Goal: Task Accomplishment & Management: Complete application form

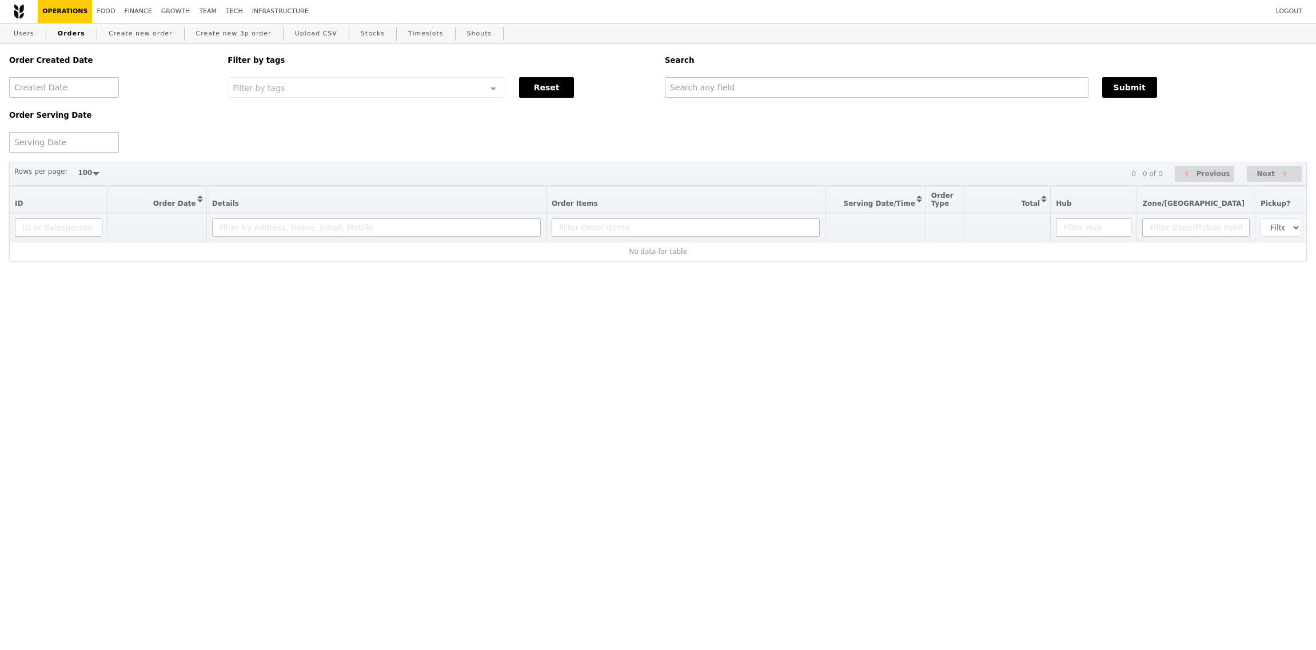
select select "100"
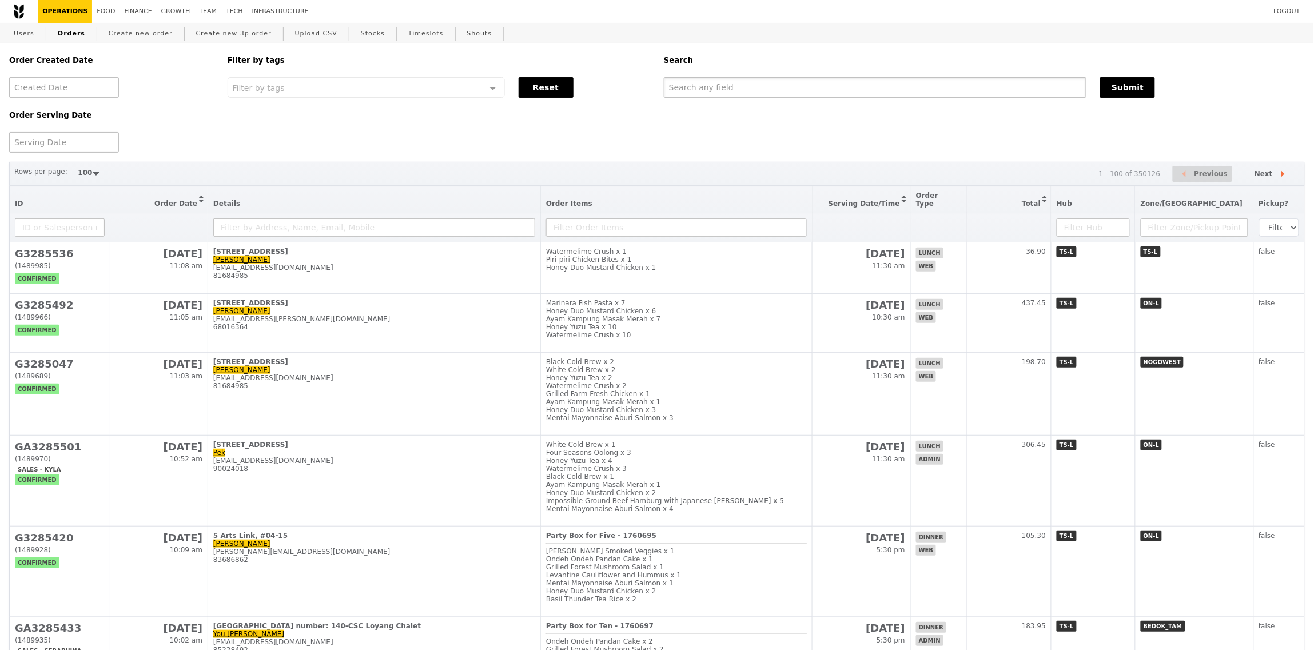
click at [867, 86] on input "text" at bounding box center [875, 87] width 422 height 21
paste input "[EMAIL_ADDRESS][DOMAIN_NAME]"
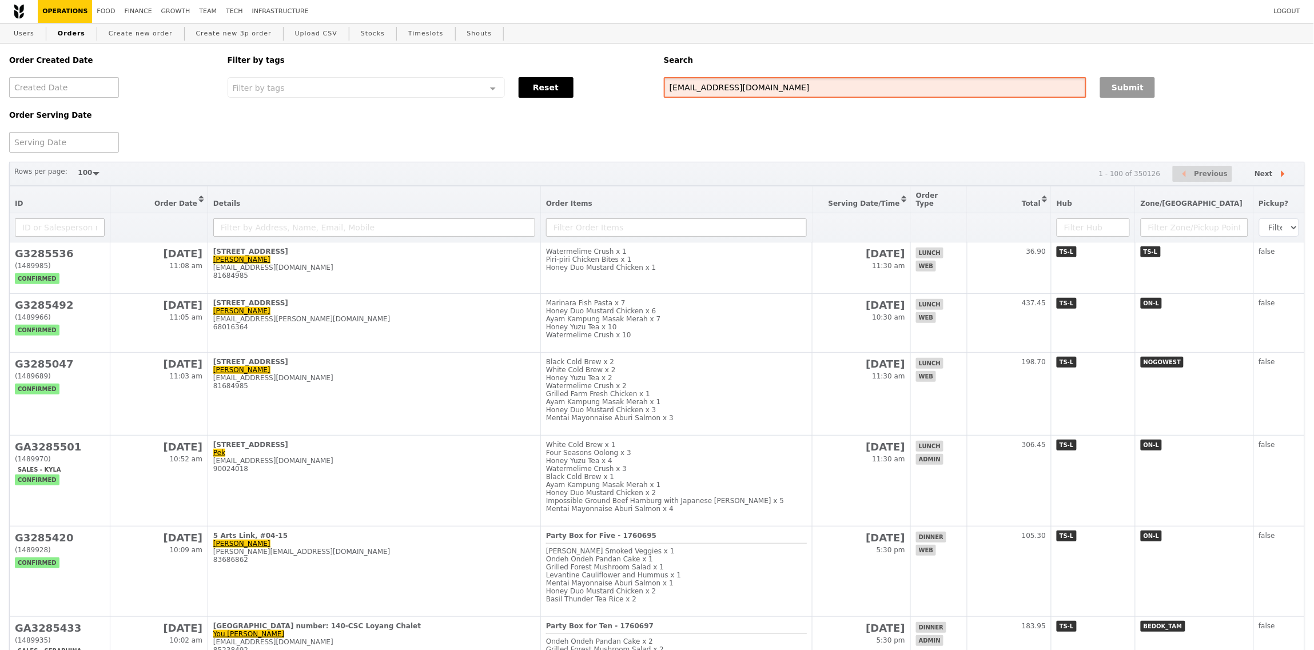
type input "[EMAIL_ADDRESS][DOMAIN_NAME]"
click at [1133, 93] on button "Submit" at bounding box center [1127, 87] width 55 height 21
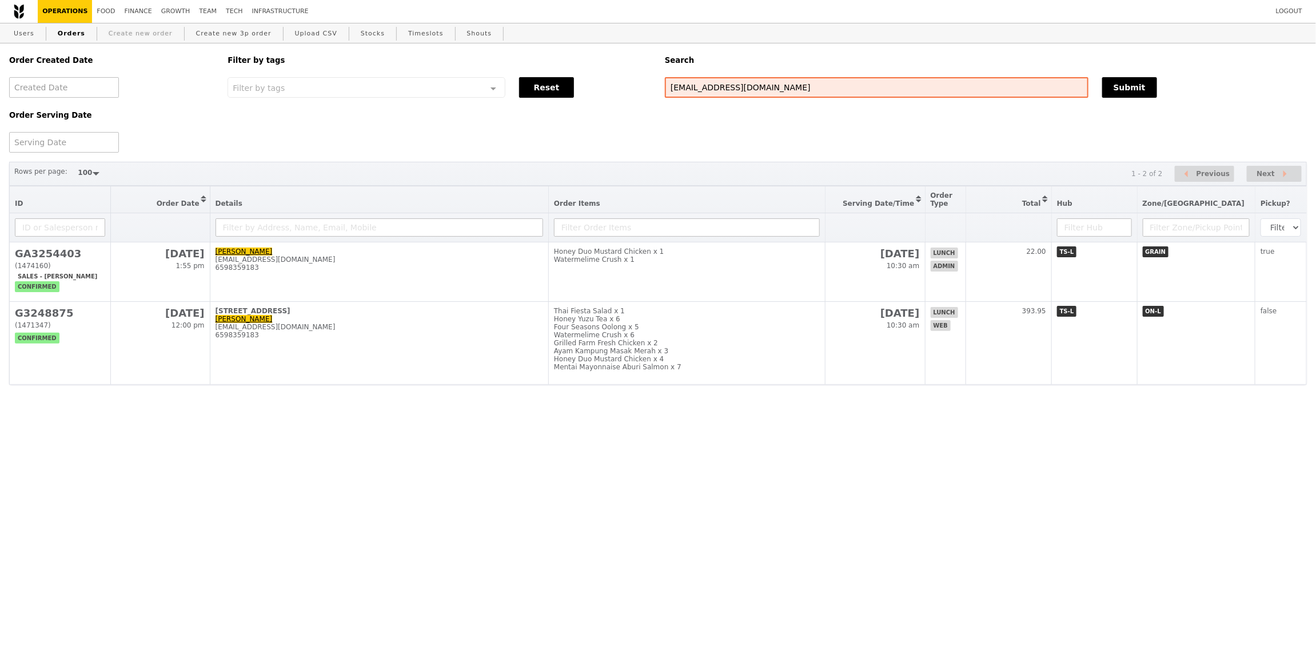
click at [153, 39] on link "Create new order" at bounding box center [140, 33] width 73 height 21
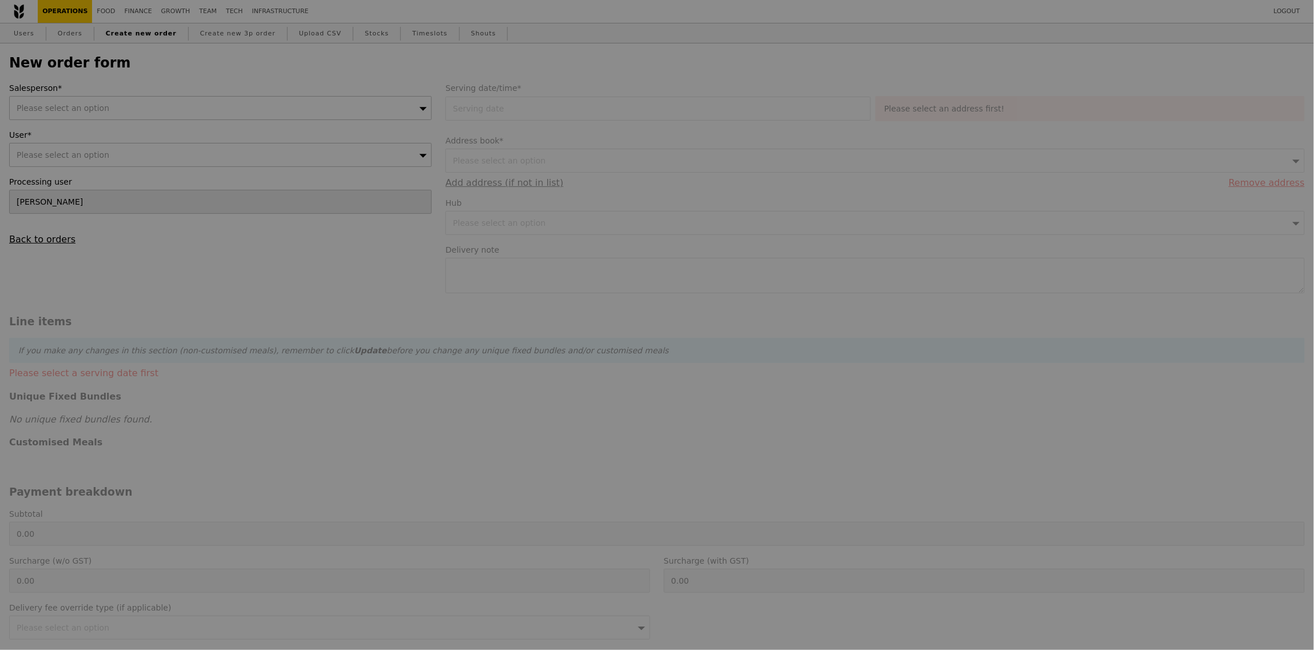
type input "Confirm"
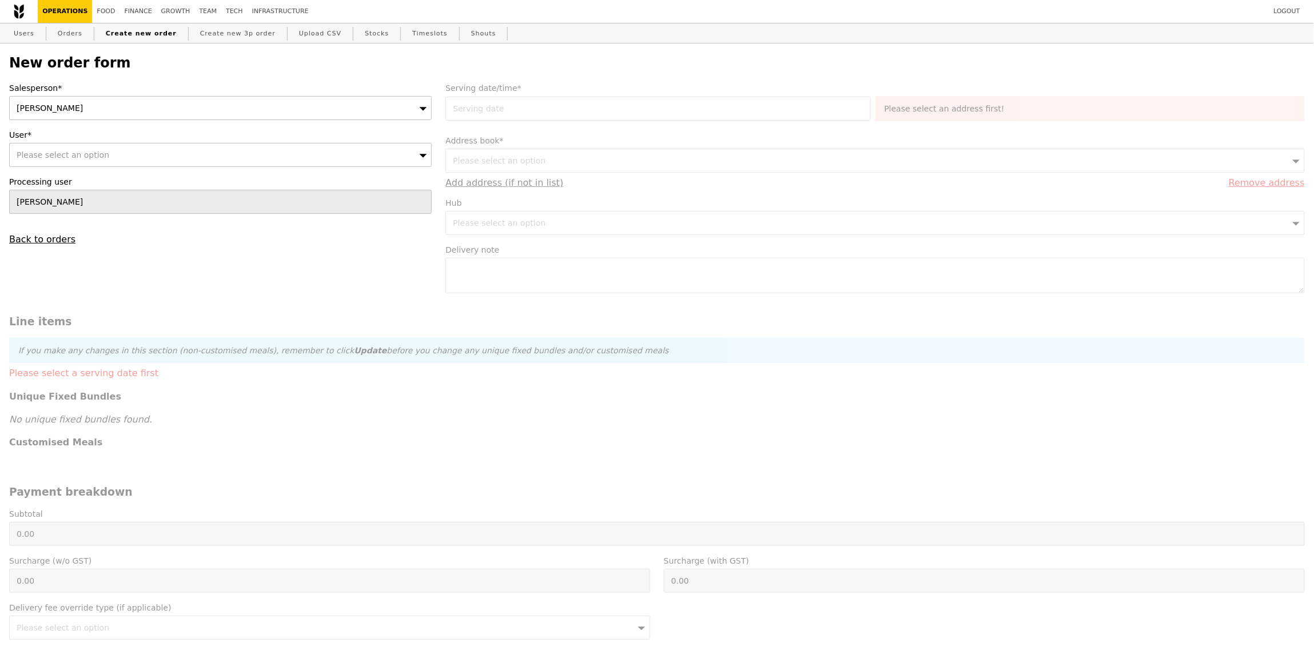
click at [149, 117] on div "Sandy" at bounding box center [220, 108] width 422 height 24
type input "saman"
click at [83, 163] on div "Please select an option" at bounding box center [220, 155] width 422 height 24
type input "jeeyen.chin@nike.com"
type input "Confirm"
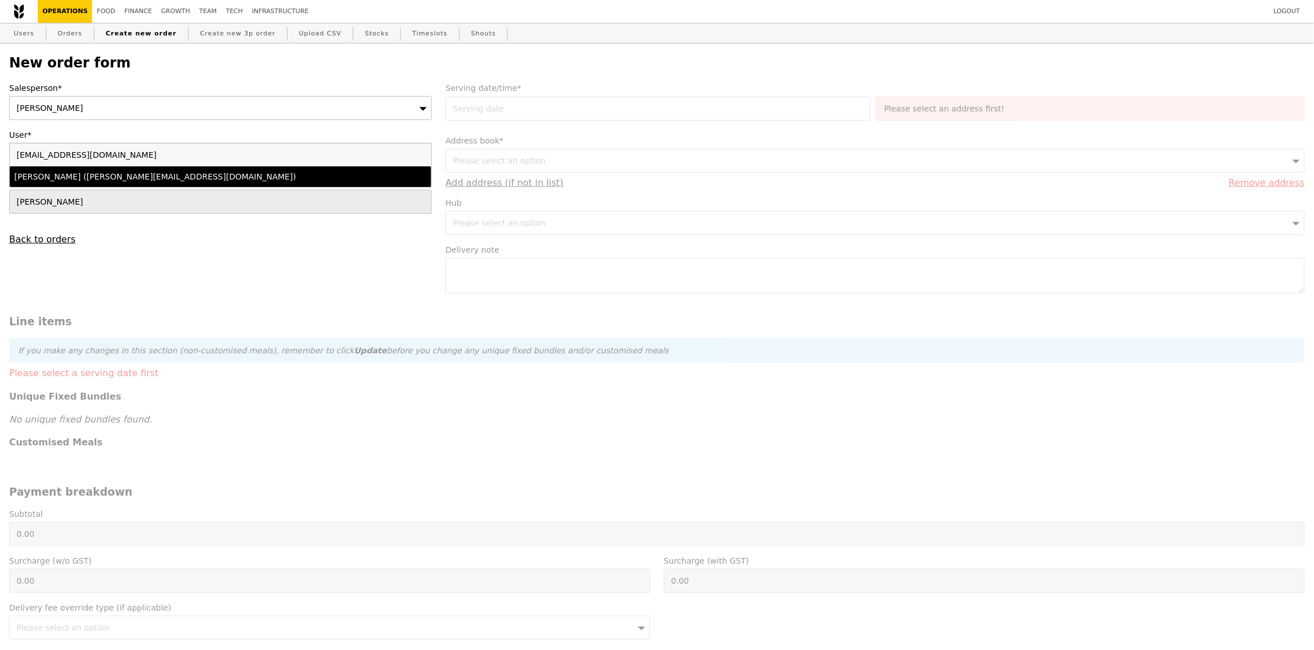
type input "jeeyen.chin@nike.com"
click at [138, 177] on div "Jee Yen (jeeyen.chin@nike.com)" at bounding box center [168, 176] width 309 height 11
type input "Loading..."
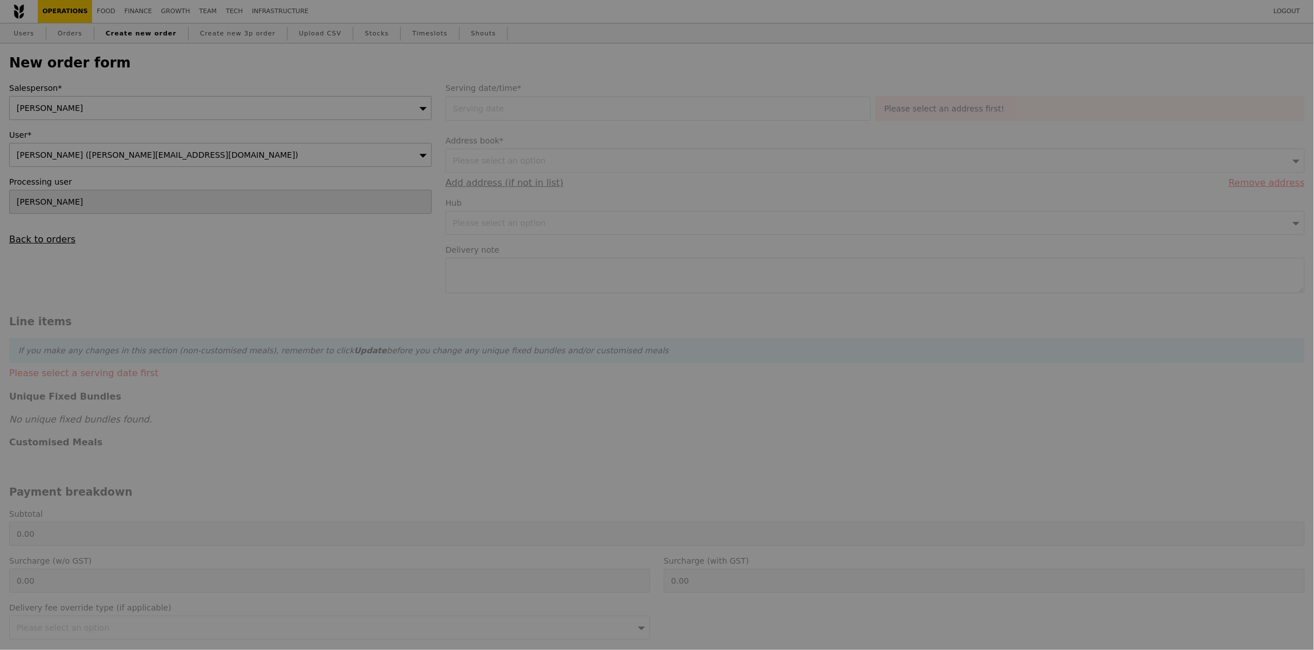
type input "13.76"
type input "15.00"
type input "Confirm"
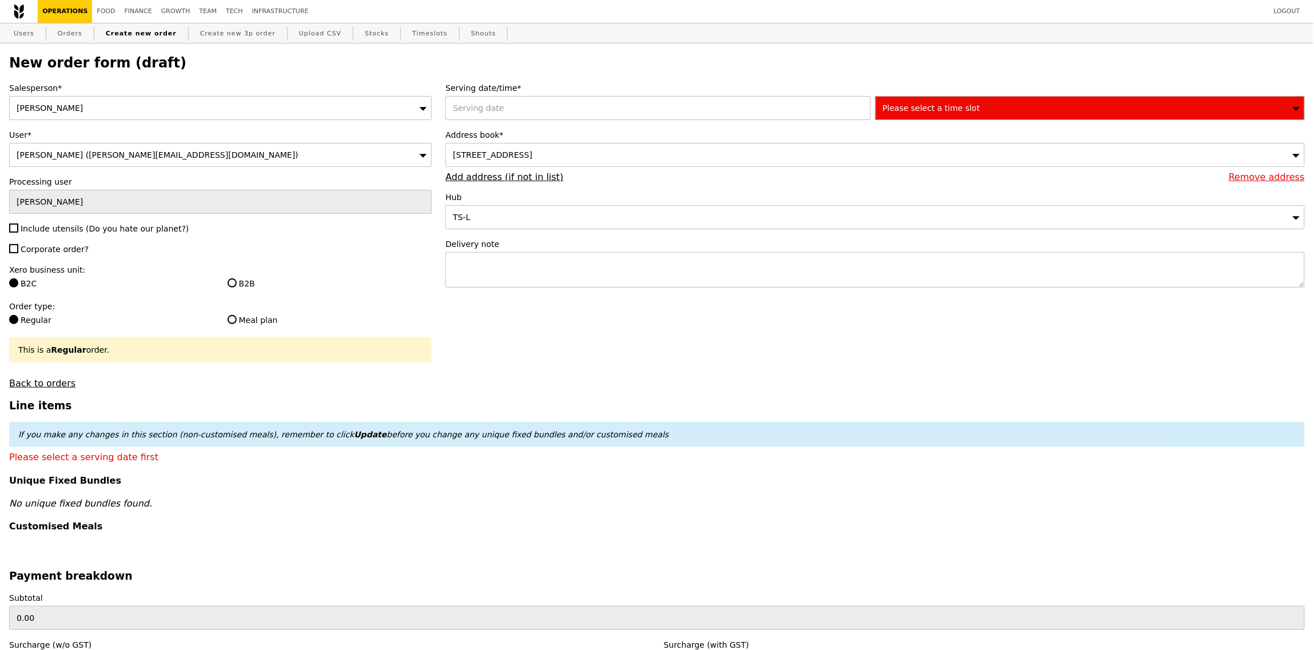
click at [62, 233] on span "Include utensils (Do you hate our planet?)" at bounding box center [105, 228] width 168 height 9
click at [18, 233] on input "Include utensils (Do you hate our planet?)" at bounding box center [13, 228] width 9 height 9
checkbox input "true"
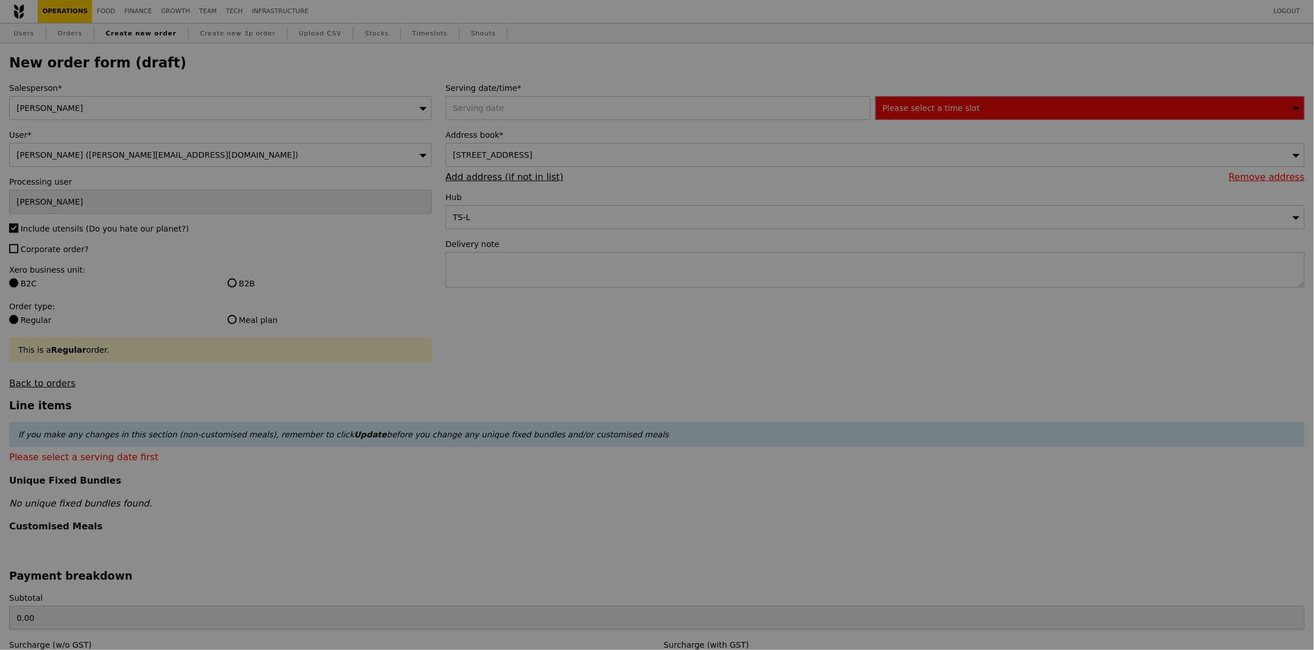
type input "Confirm"
click at [51, 258] on div "Salesperson* Samantha User* Jee Yen (jeeyen.chin@nike.com) Processing user Sand…" at bounding box center [220, 235] width 436 height 306
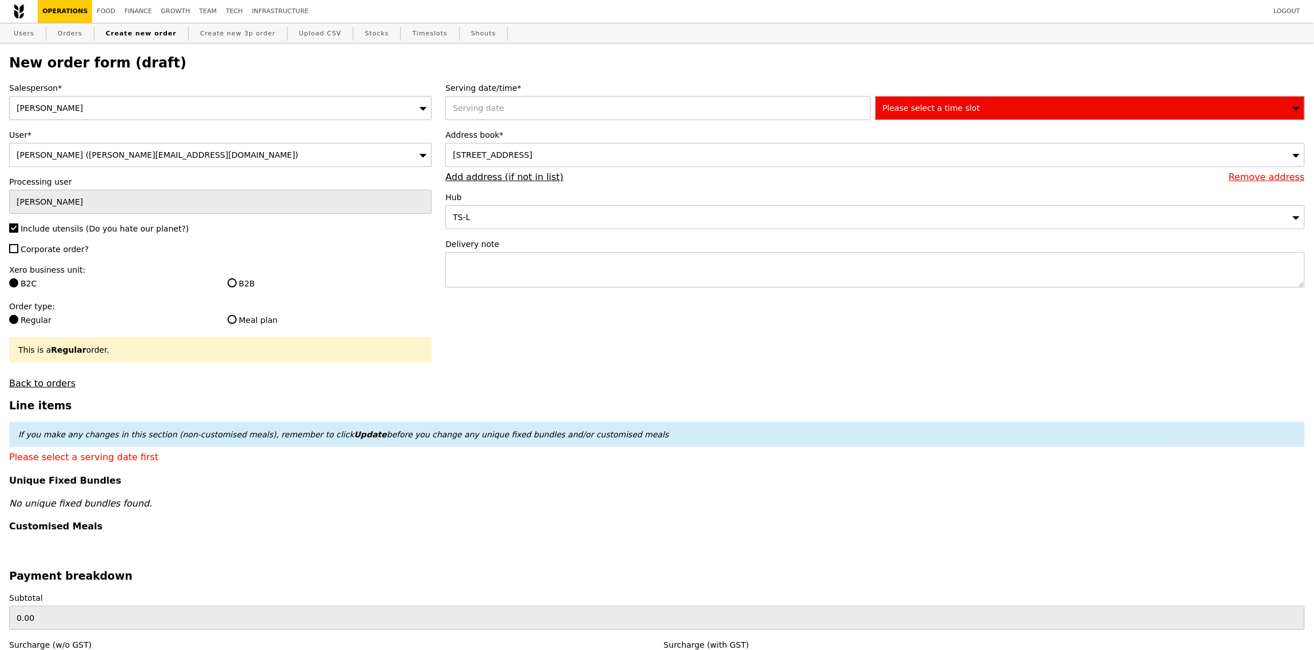
click at [59, 247] on span "Corporate order?" at bounding box center [55, 249] width 68 height 9
click at [18, 247] on input "Corporate order?" at bounding box center [13, 248] width 9 height 9
checkbox input "true"
click at [242, 281] on label "B2B" at bounding box center [330, 283] width 205 height 11
click at [237, 281] on input "B2B" at bounding box center [232, 282] width 9 height 9
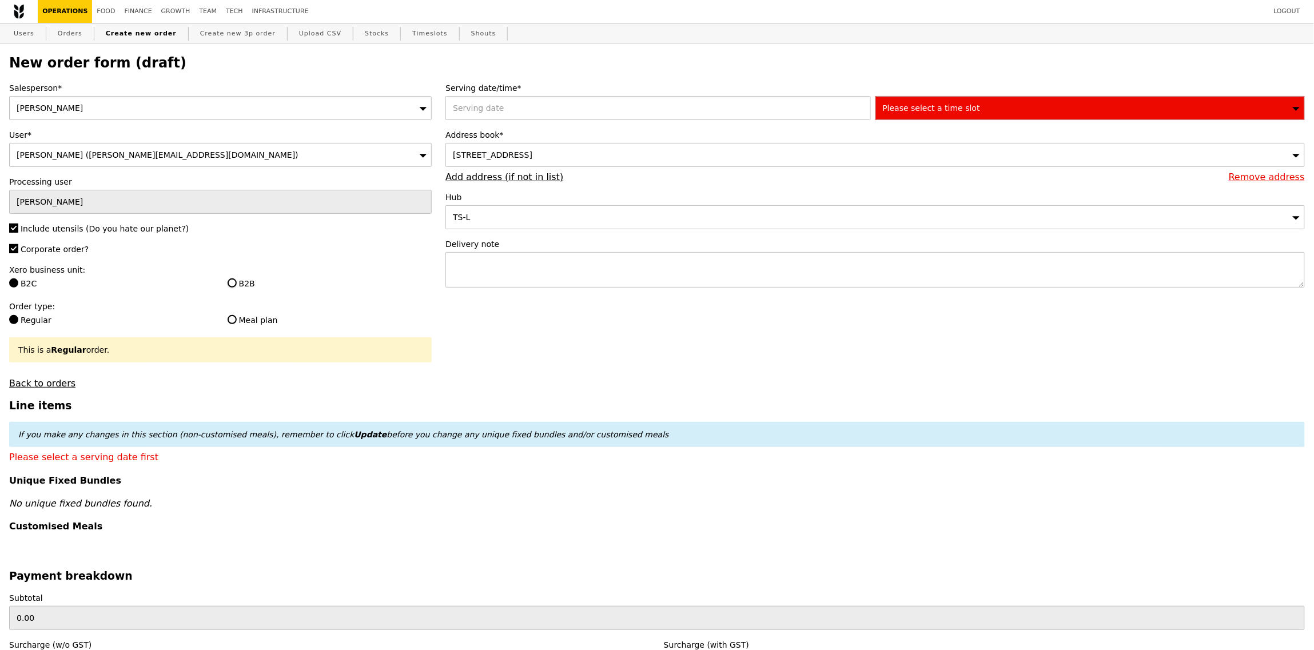
radio input "true"
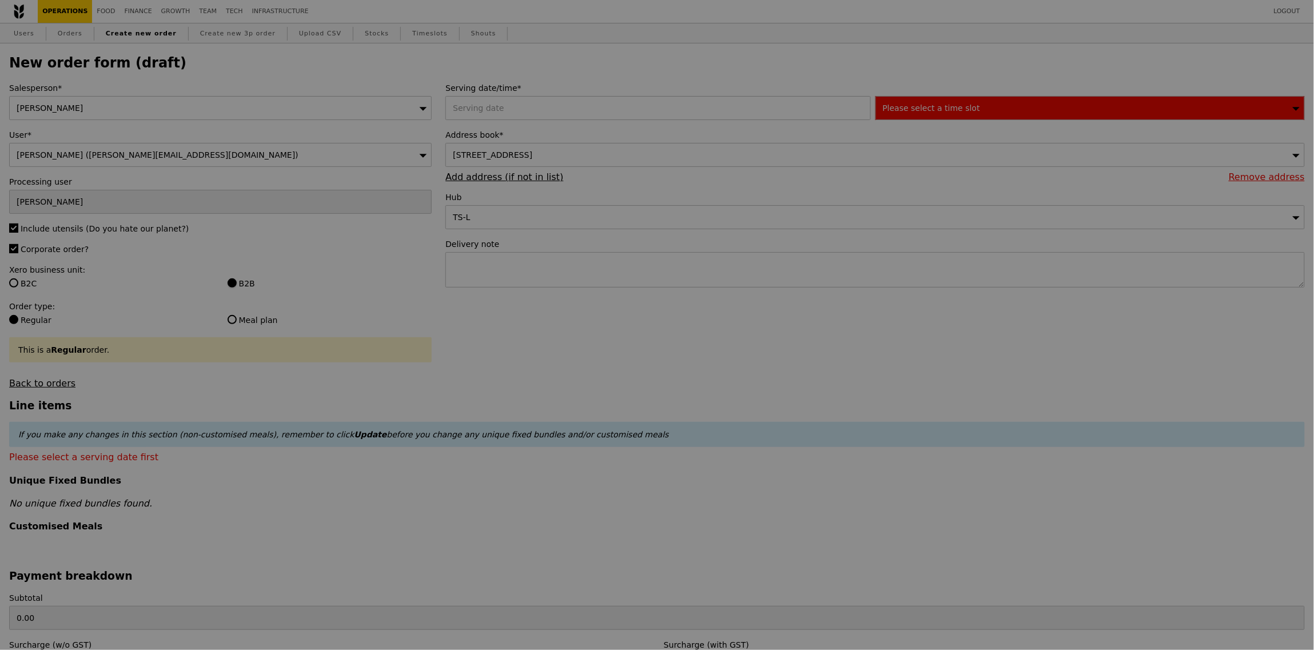
type input "Confirm"
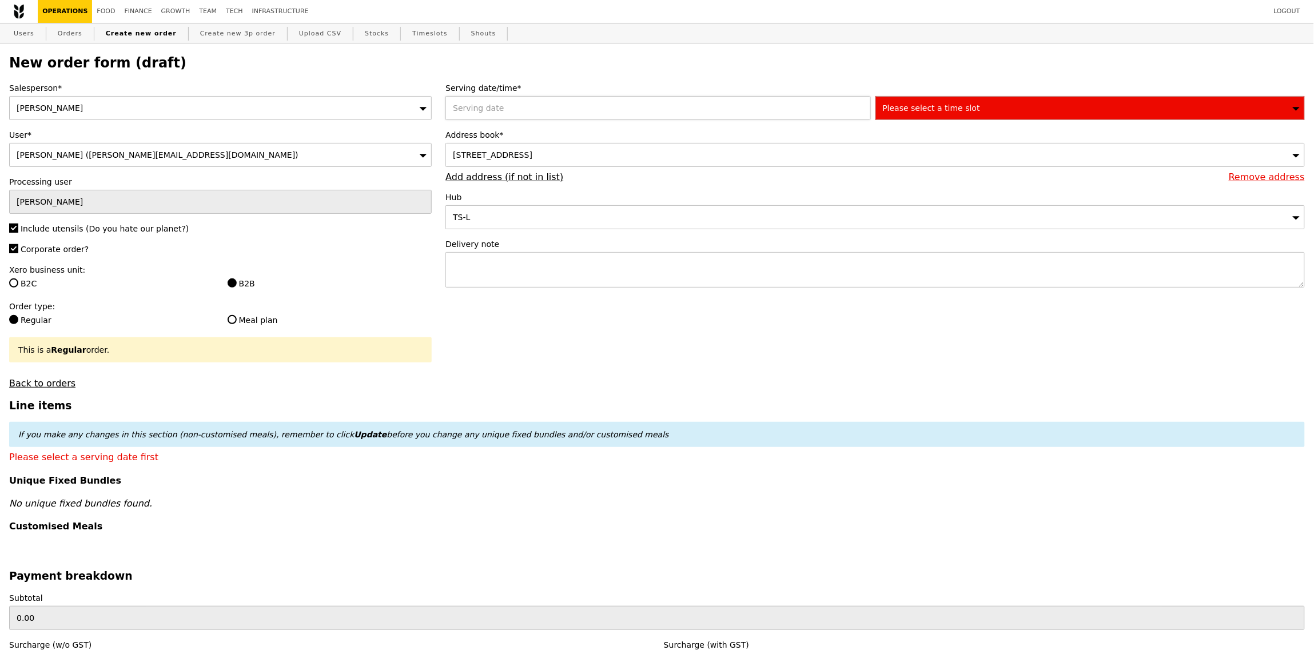
click at [505, 114] on div at bounding box center [659, 108] width 429 height 24
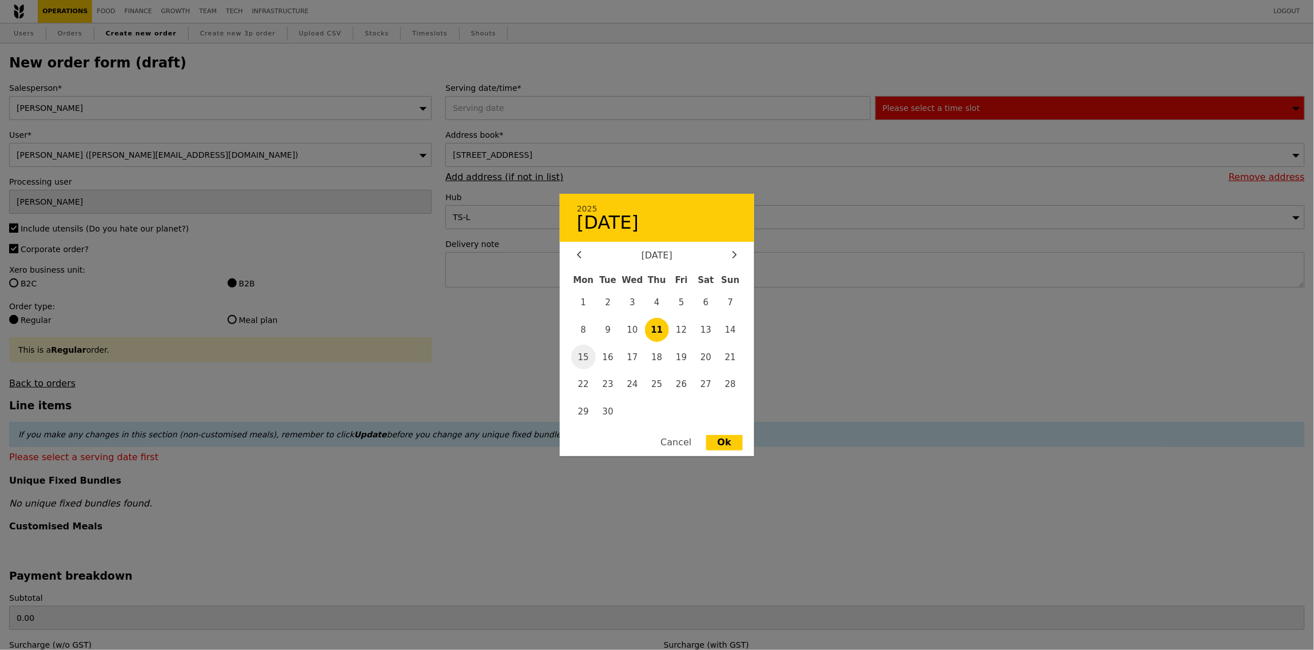
click at [588, 357] on span "15" at bounding box center [583, 357] width 25 height 25
type input "15 Sep 2025"
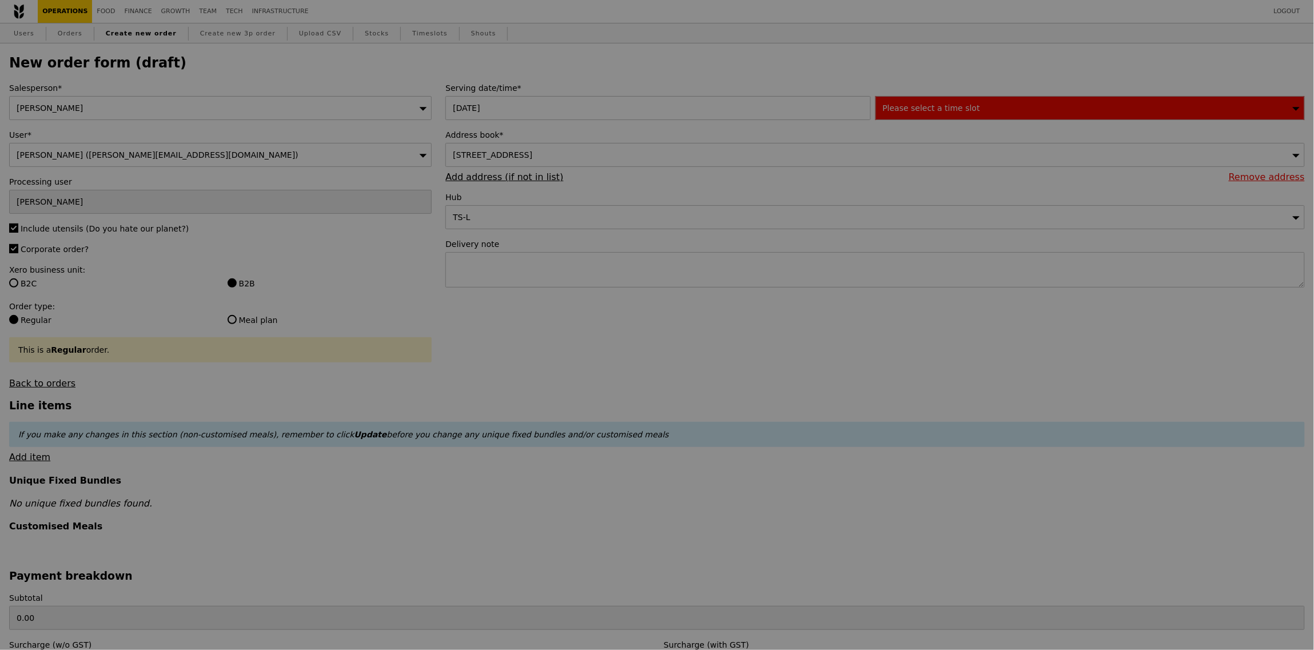
type input "Confirm"
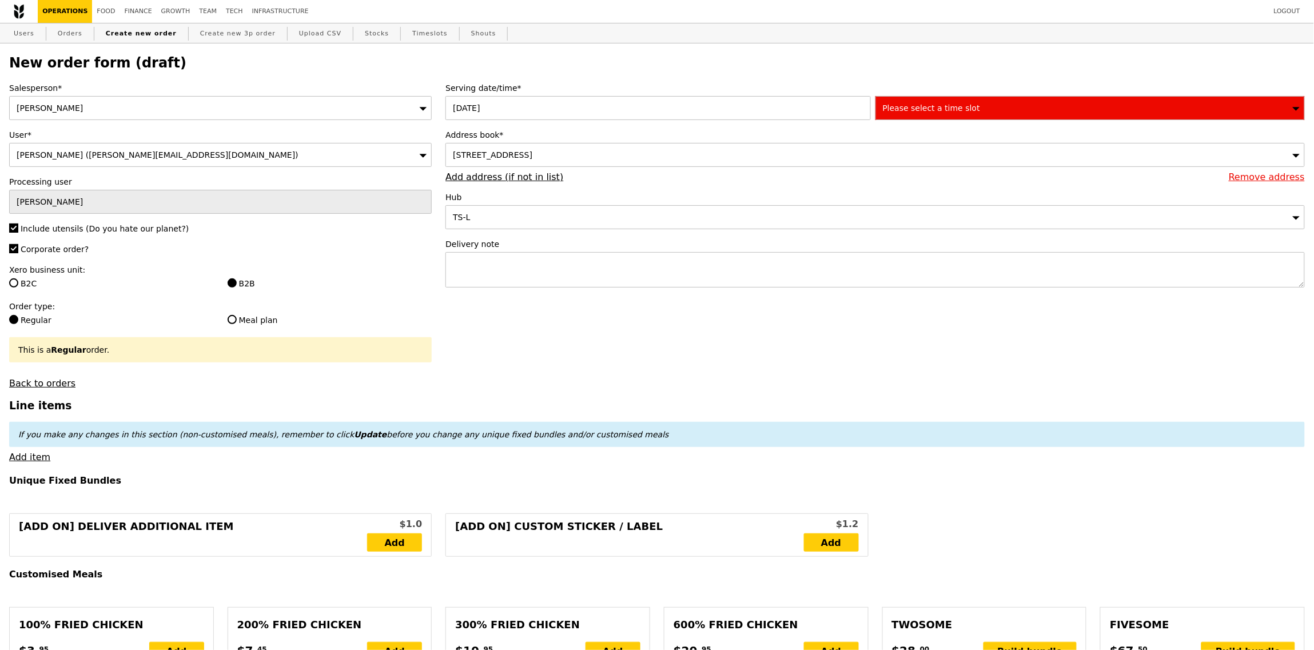
click at [950, 113] on div "Please select a time slot" at bounding box center [1089, 108] width 429 height 24
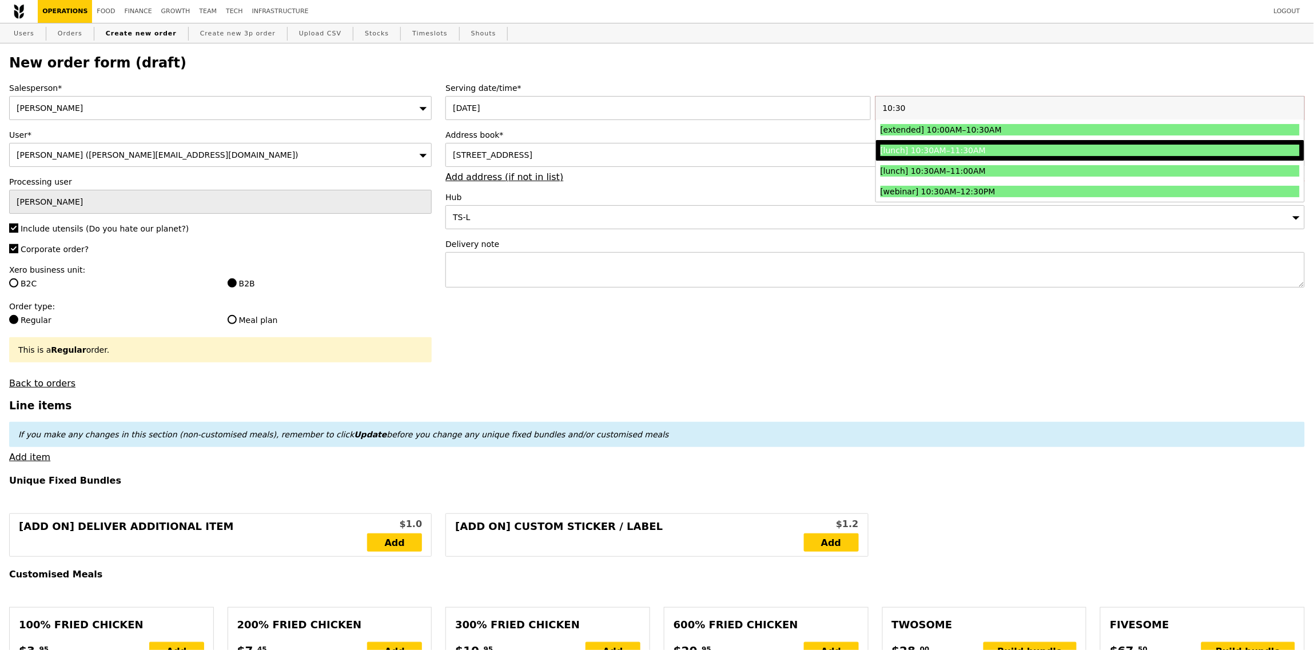
type input "10:30"
click at [944, 148] on div "[lunch] 10:30AM–11:30AM" at bounding box center [1037, 150] width 314 height 11
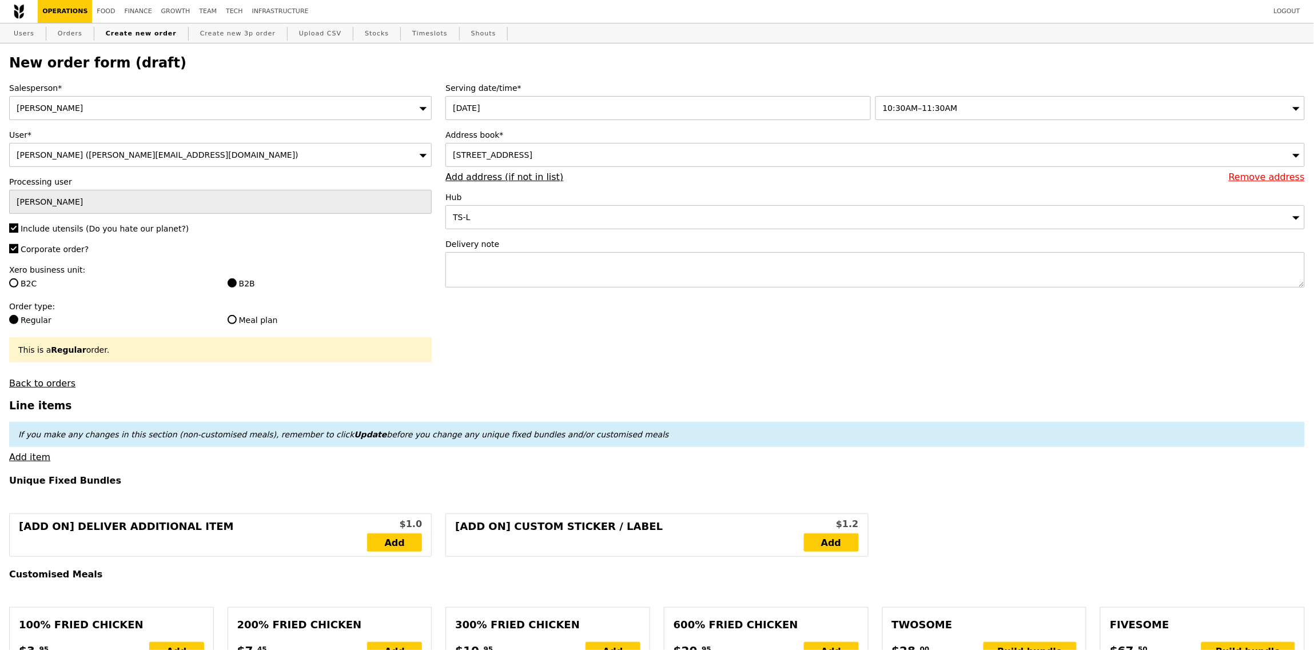
type input "Confirm"
click at [741, 275] on textarea at bounding box center [874, 269] width 859 height 35
click at [551, 260] on textarea at bounding box center [874, 269] width 859 height 35
type textarea "Please take the office lift to Level 8 lobby, host will meet you there."
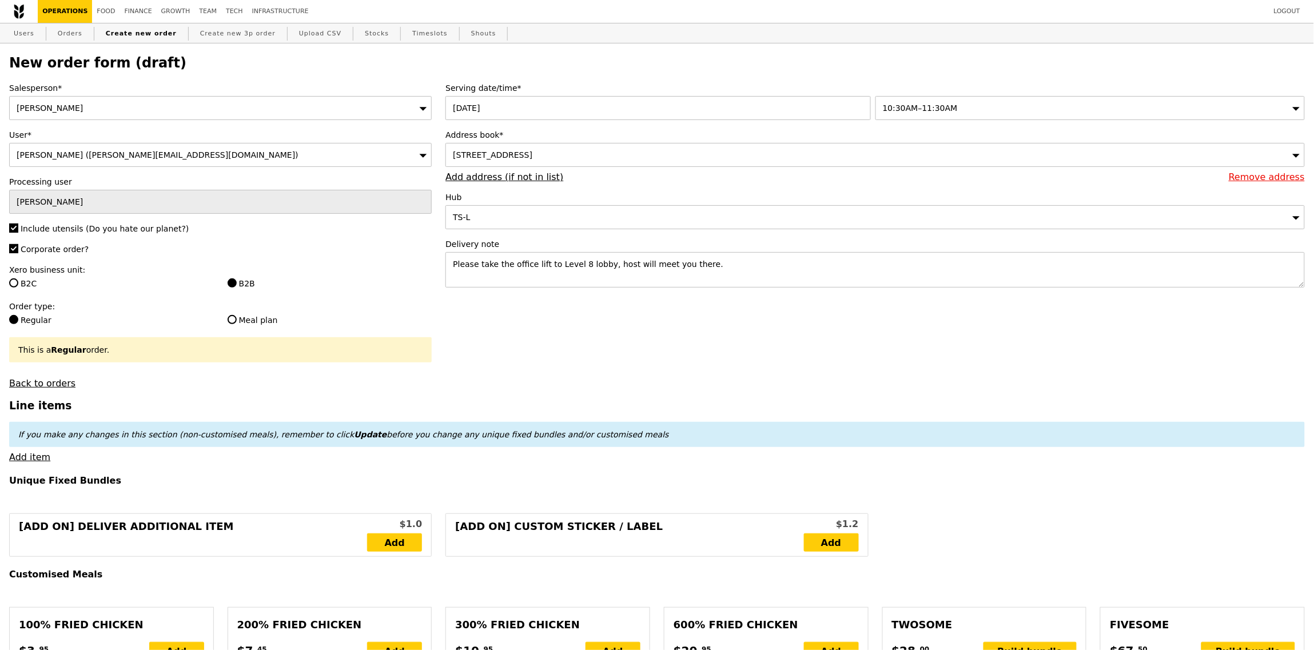
type input "Confirm"
click at [562, 288] on textarea "Please take the office lift to Level 8 lobby, host will meet you there." at bounding box center [874, 269] width 859 height 35
type textarea "Please take the office lift to Level 8 lobby, host will meet you there. Host:"
type input "Confirm"
paste textarea "Chin Jee Yen"
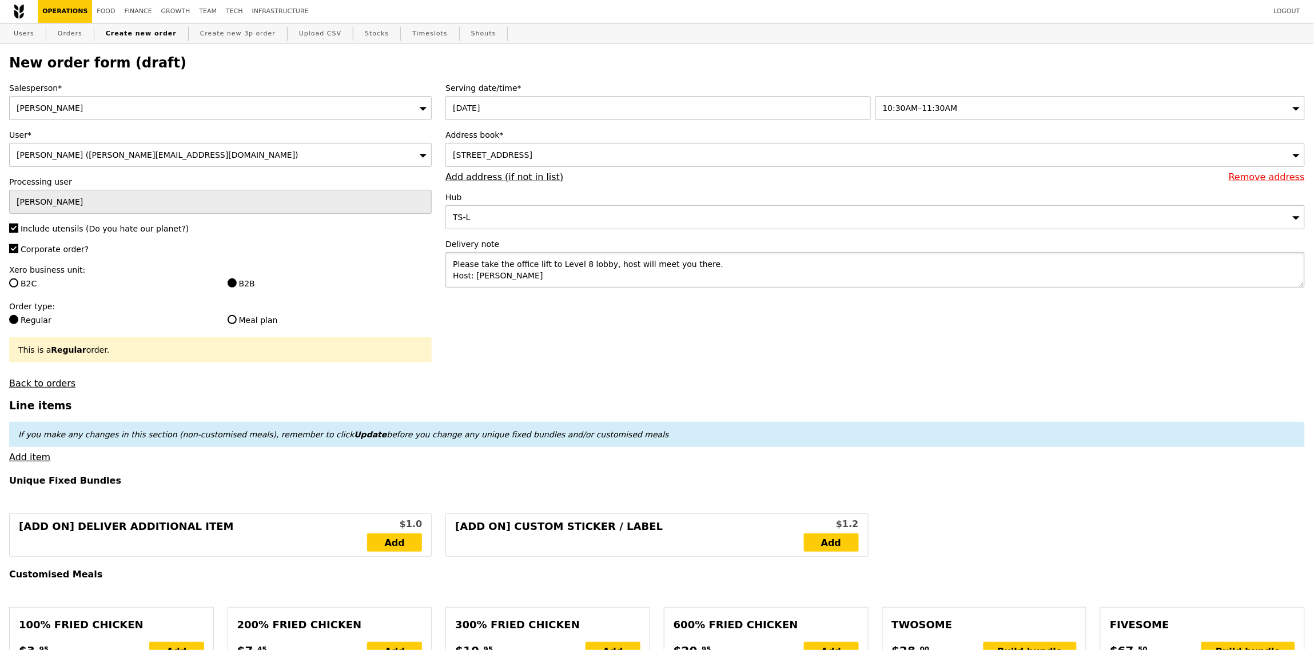
type textarea "Please take the office lift to Level 8 lobby, host will meet you there. Host: C…"
type input "Confirm"
paste textarea "98359183"
type textarea "Please take the office lift to Level 8 lobby, host will meet you there. Host: C…"
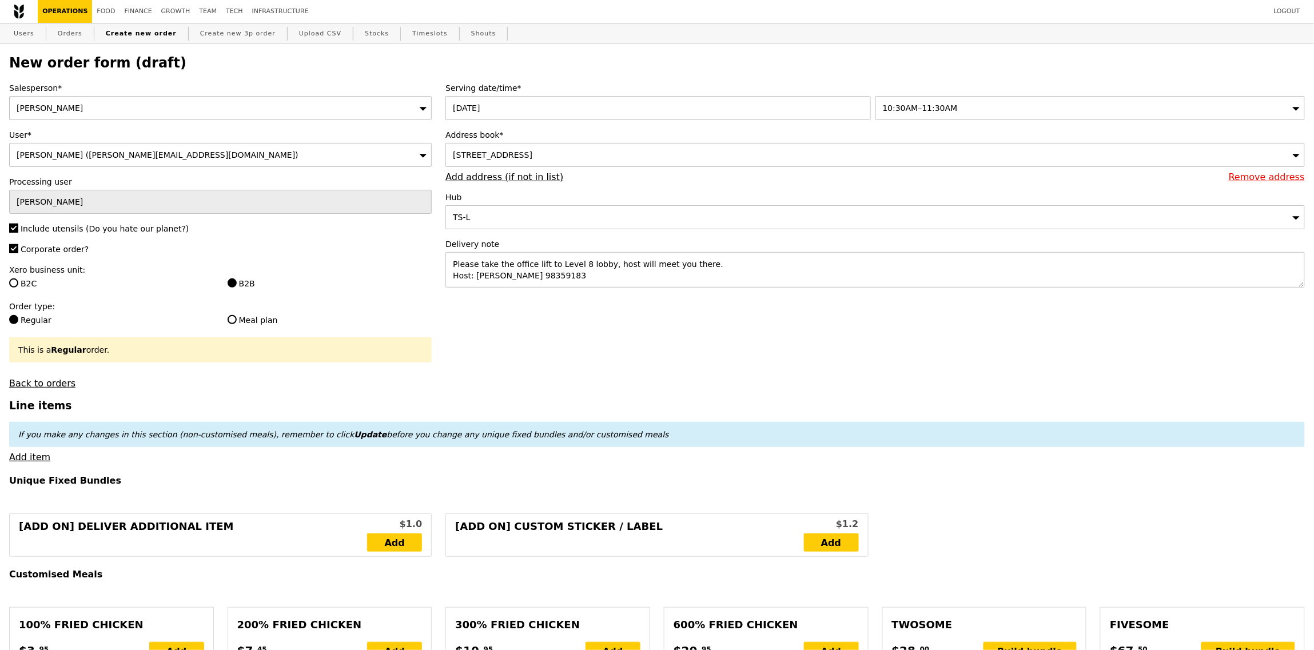
type input "Confirm"
click at [43, 458] on link "Add item" at bounding box center [29, 457] width 41 height 11
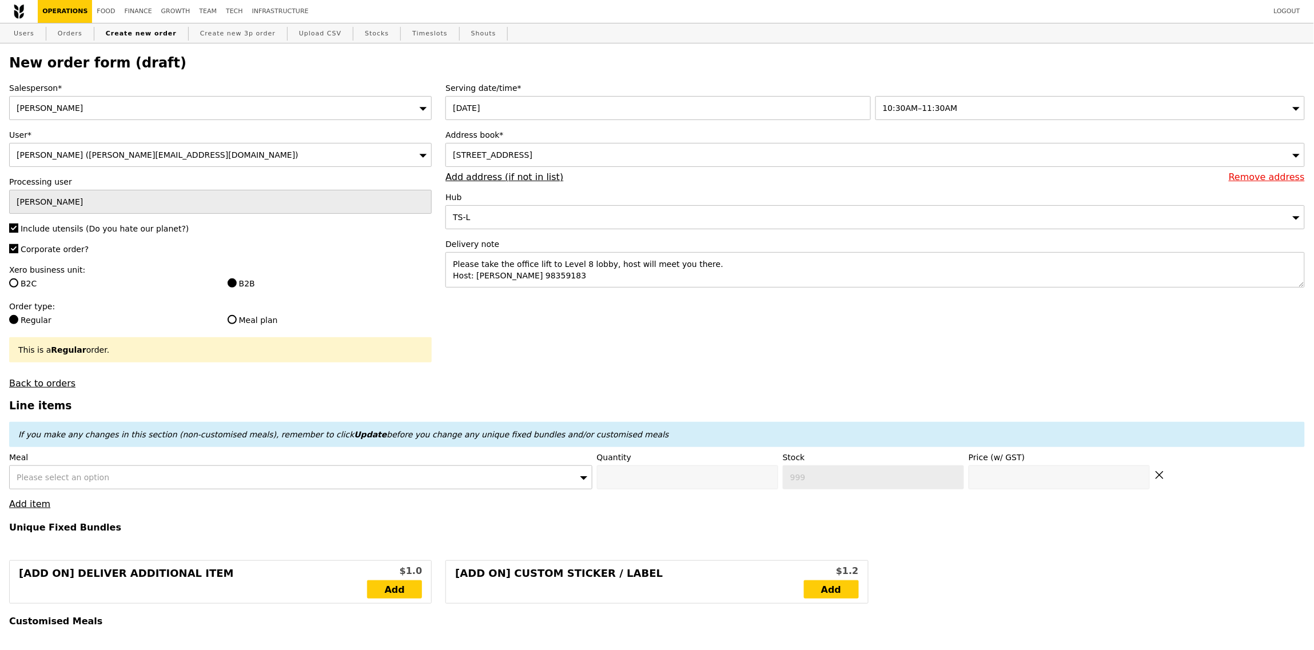
click at [174, 477] on div "Please select an option" at bounding box center [300, 477] width 583 height 24
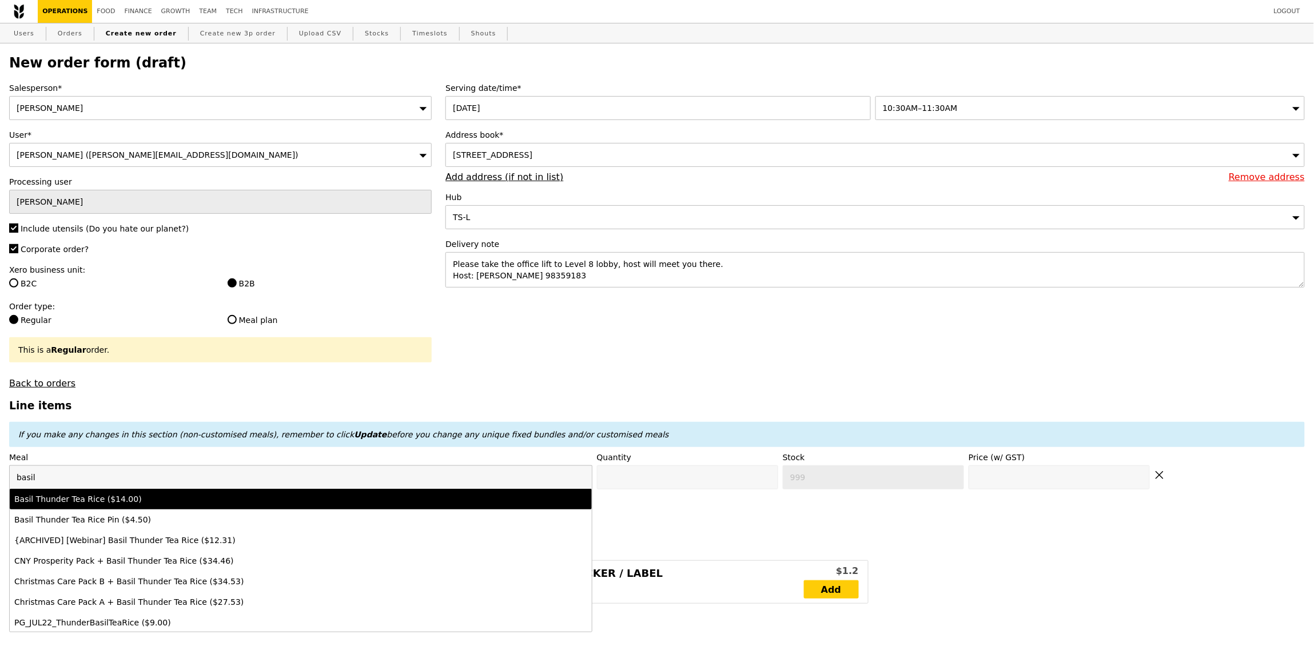
type input "basil"
click at [256, 500] on div "Basil Thunder Tea Rice ($14.00)" at bounding box center [228, 498] width 429 height 11
type input "Confirm anyway"
type input "0"
type input "489"
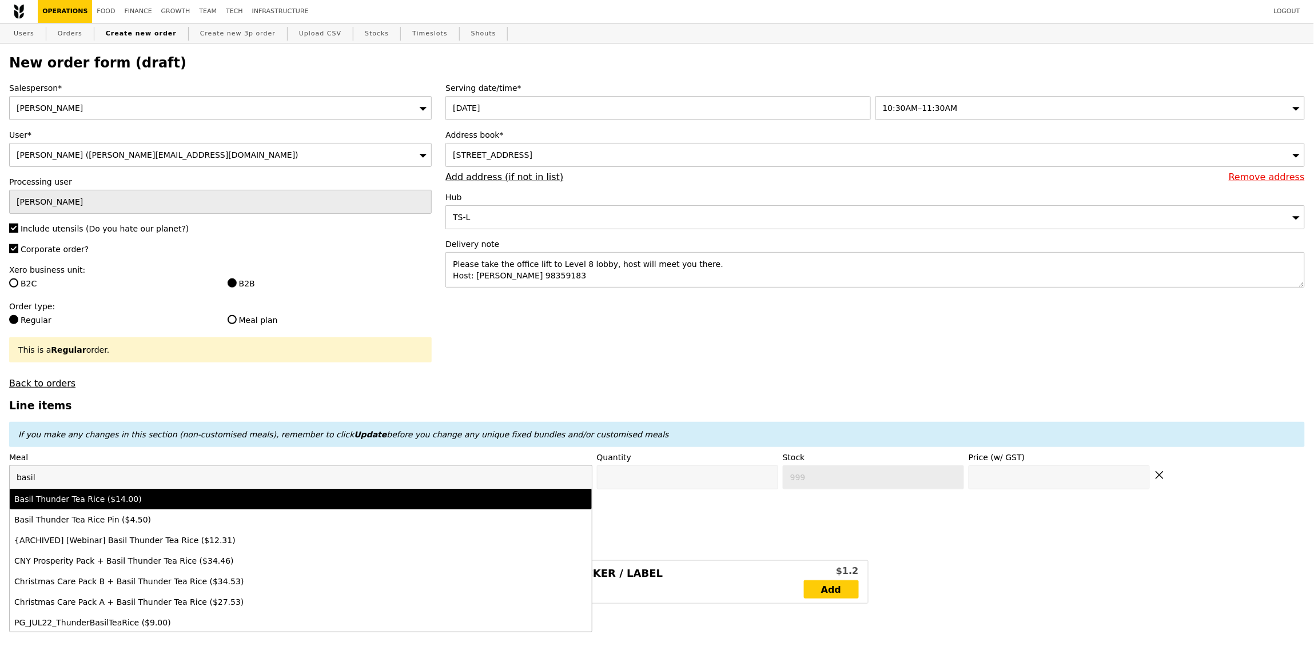
type input "14.0"
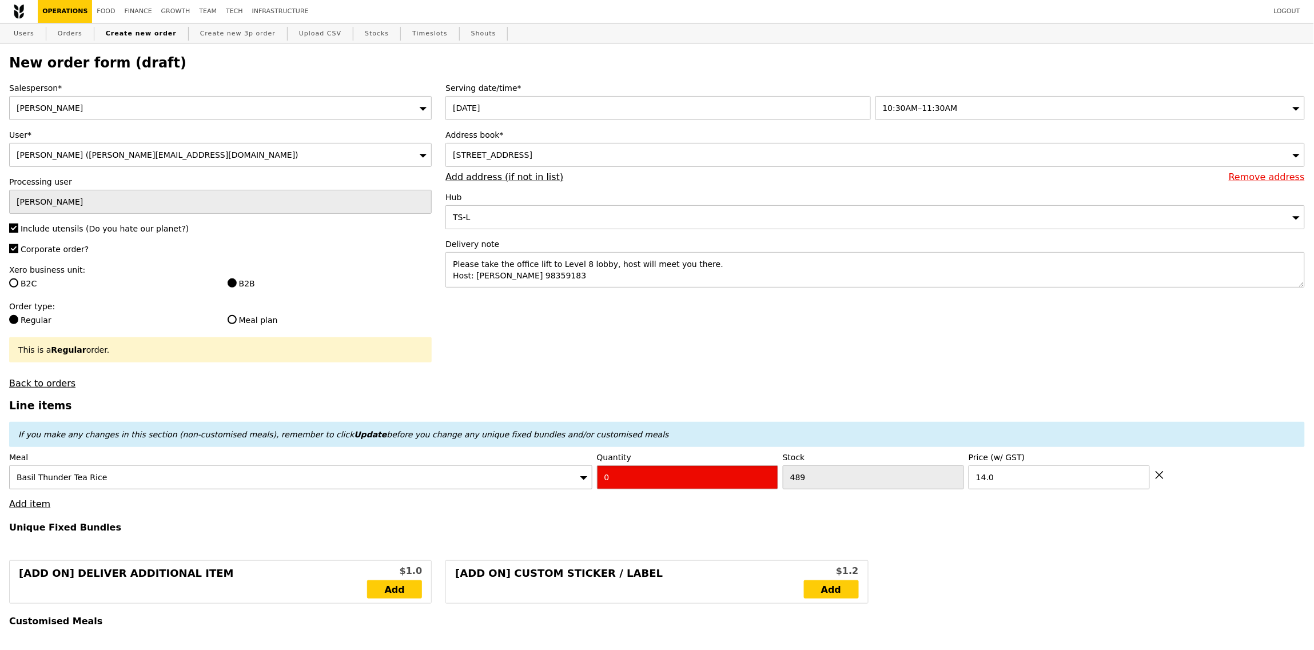
click at [708, 477] on input "0" at bounding box center [687, 477] width 181 height 24
type input "Confirm"
type input "1"
click at [17, 503] on link "Add item" at bounding box center [29, 504] width 41 height 11
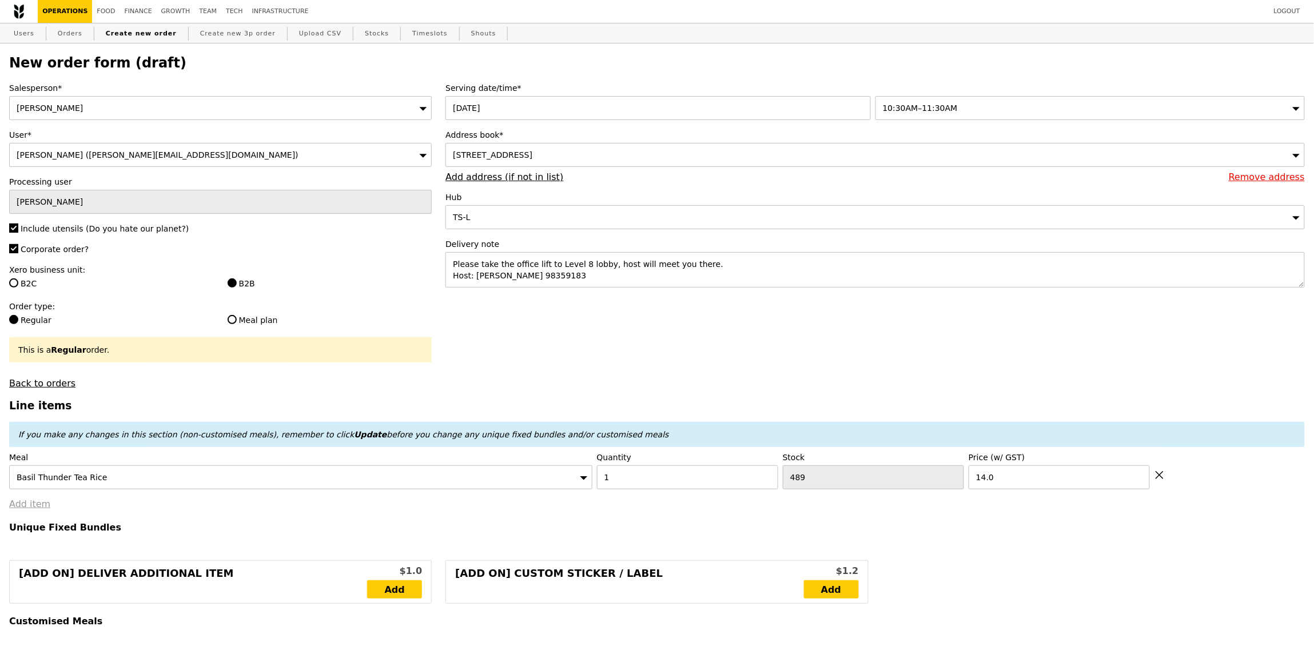
type input "Loading..."
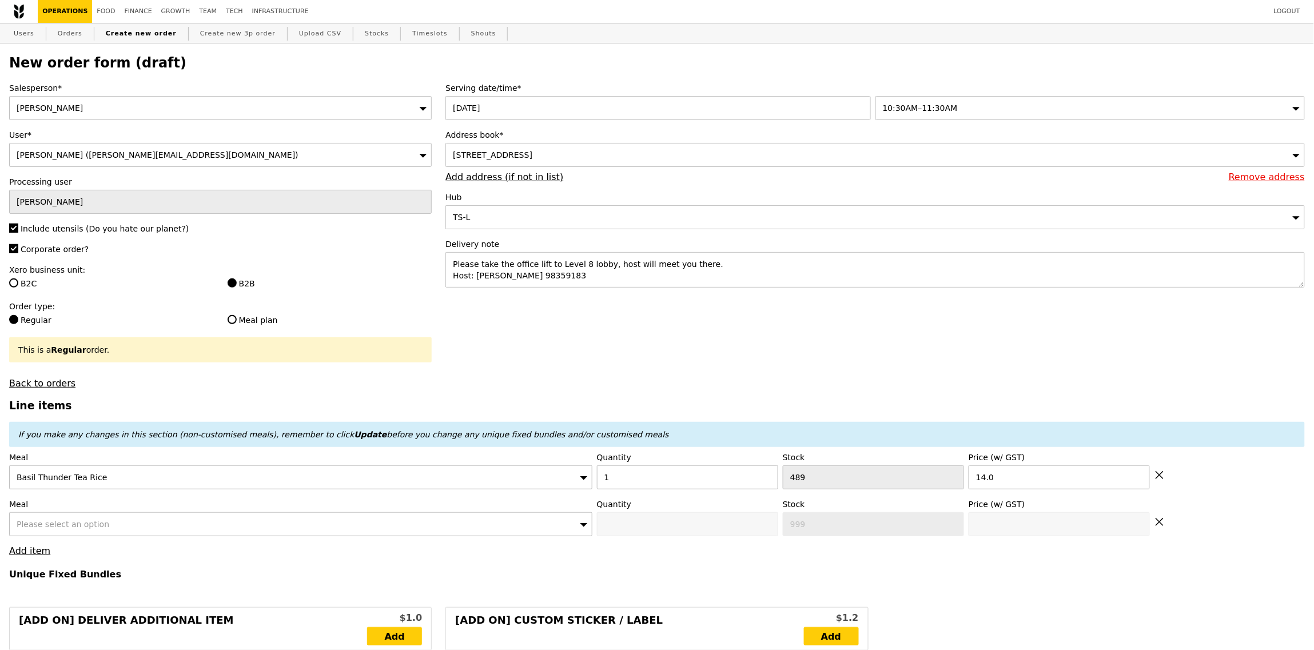
type input "14.00"
type input "29.00"
click at [67, 515] on div "Please select an option" at bounding box center [300, 524] width 583 height 24
type input "Confirm"
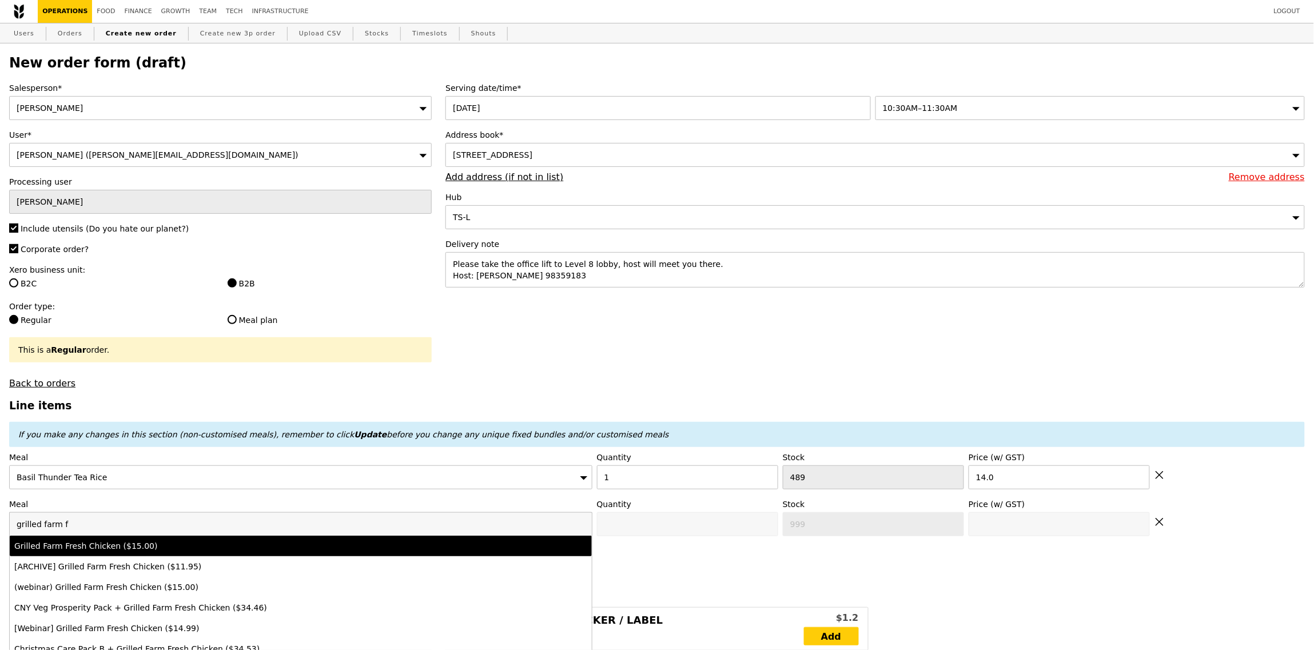
type input "grilled farm f"
click at [70, 554] on li "Grilled Farm Fresh Chicken ($15.00)" at bounding box center [301, 546] width 582 height 21
type input "Confirm anyway"
type input "0"
type input "498"
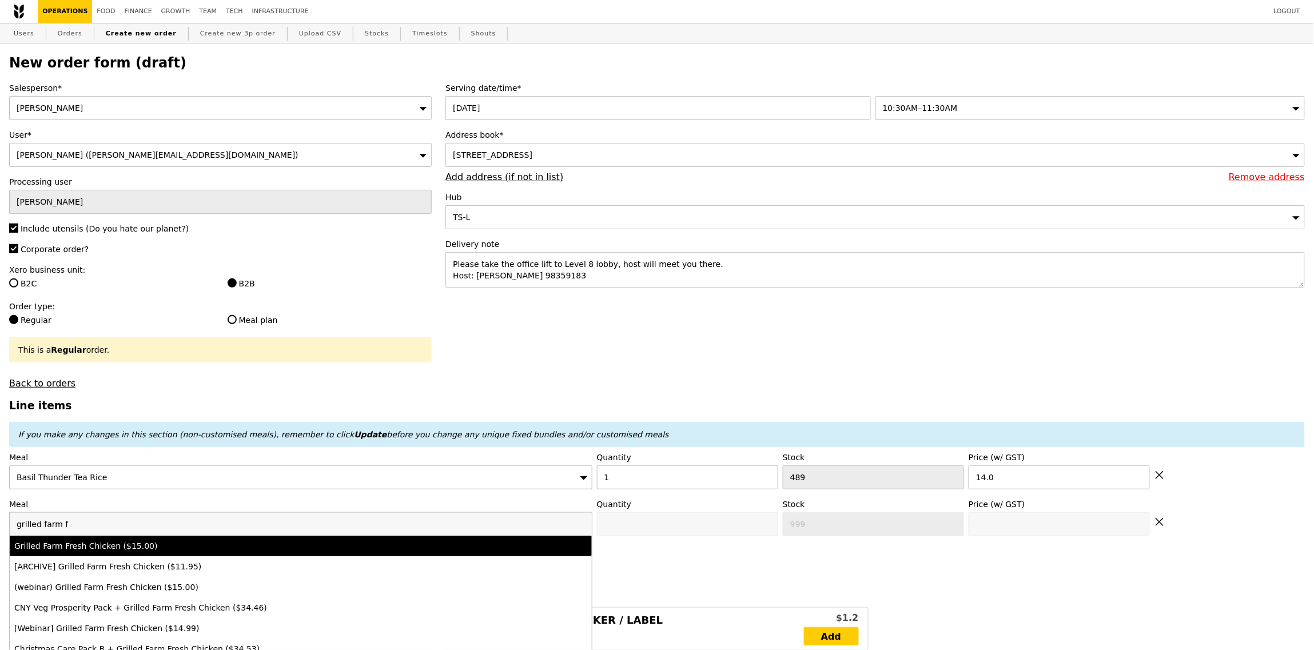
type input "15.0"
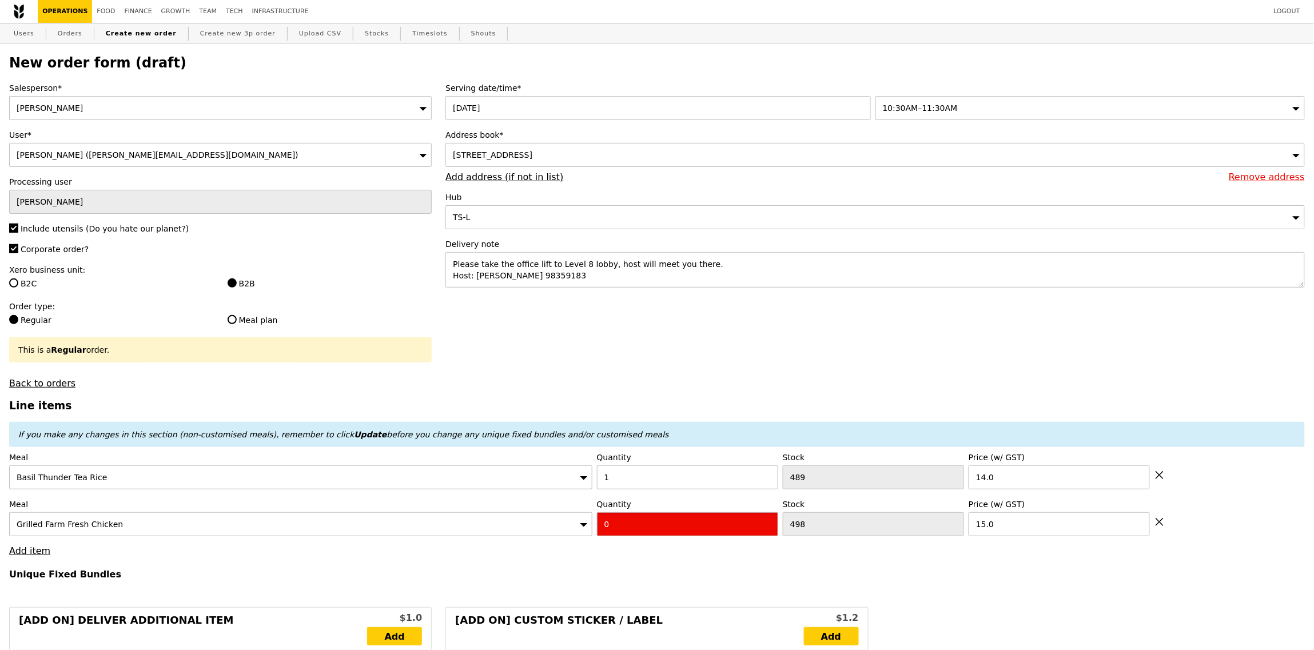
click at [661, 528] on input "0" at bounding box center [687, 524] width 181 height 24
type input "Confirm"
type input "1"
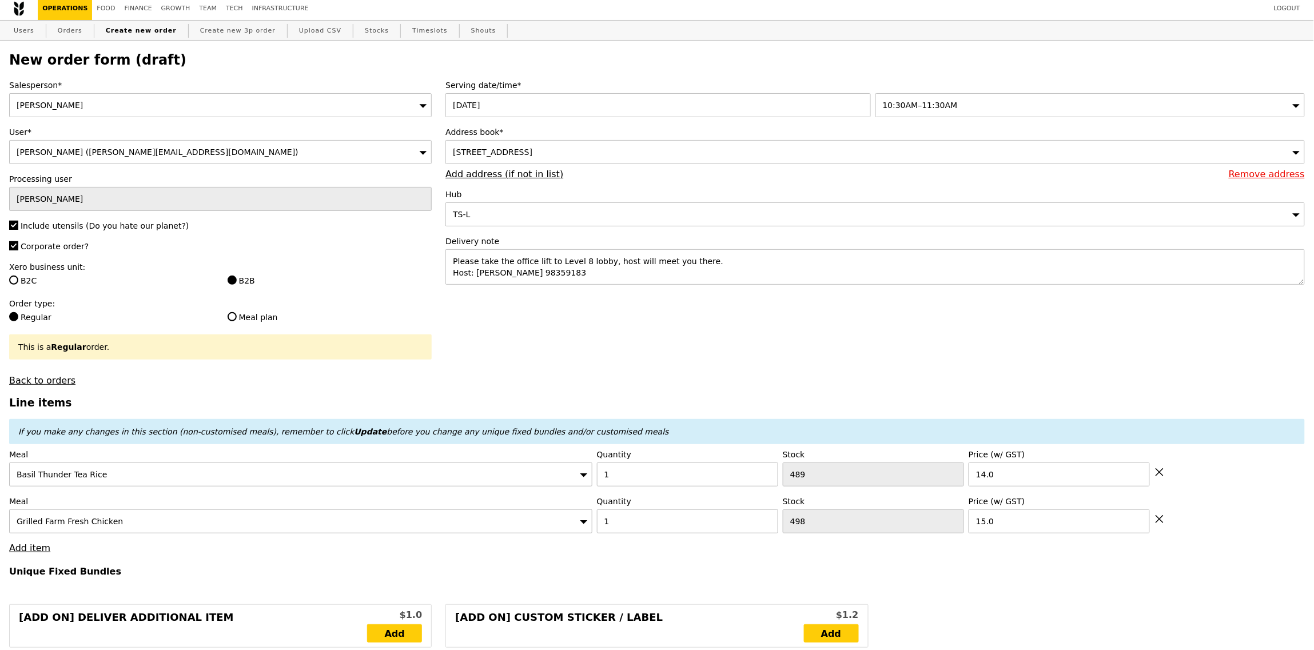
type input "Loading..."
type input "29.00"
type input "44.00"
click at [15, 548] on link "Add item" at bounding box center [29, 548] width 41 height 11
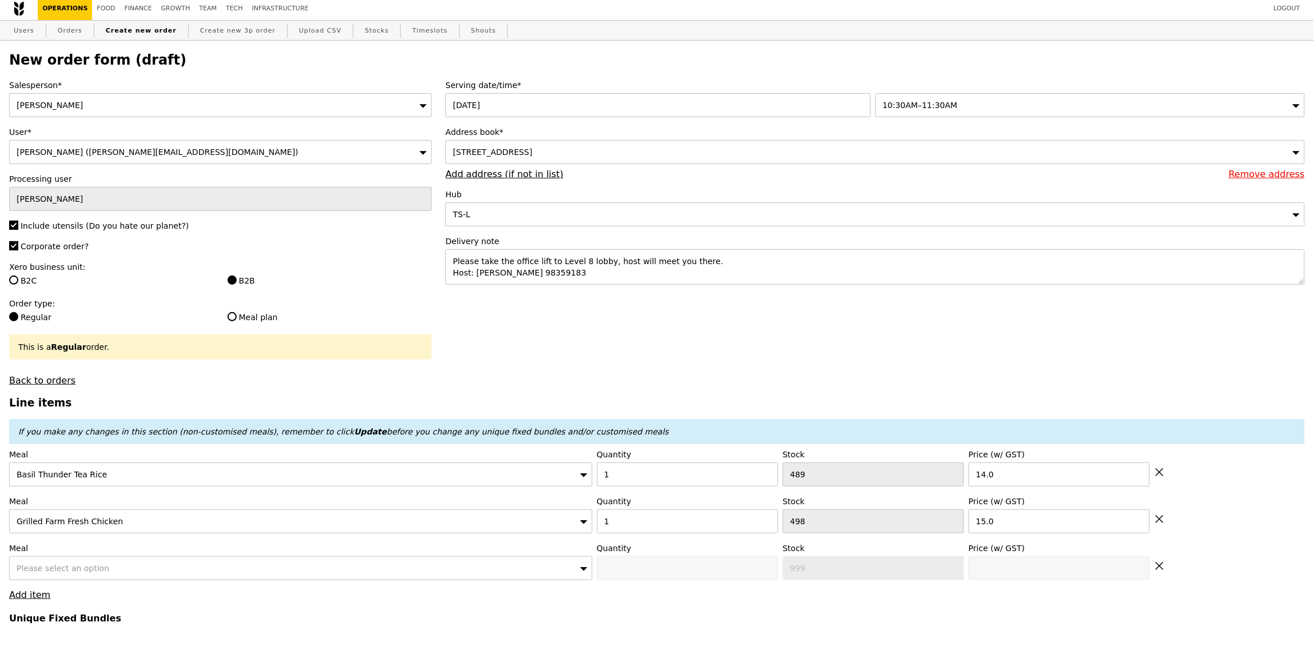
type input "Confirm"
click at [105, 564] on div "Please select an option" at bounding box center [300, 568] width 583 height 24
type input "honey"
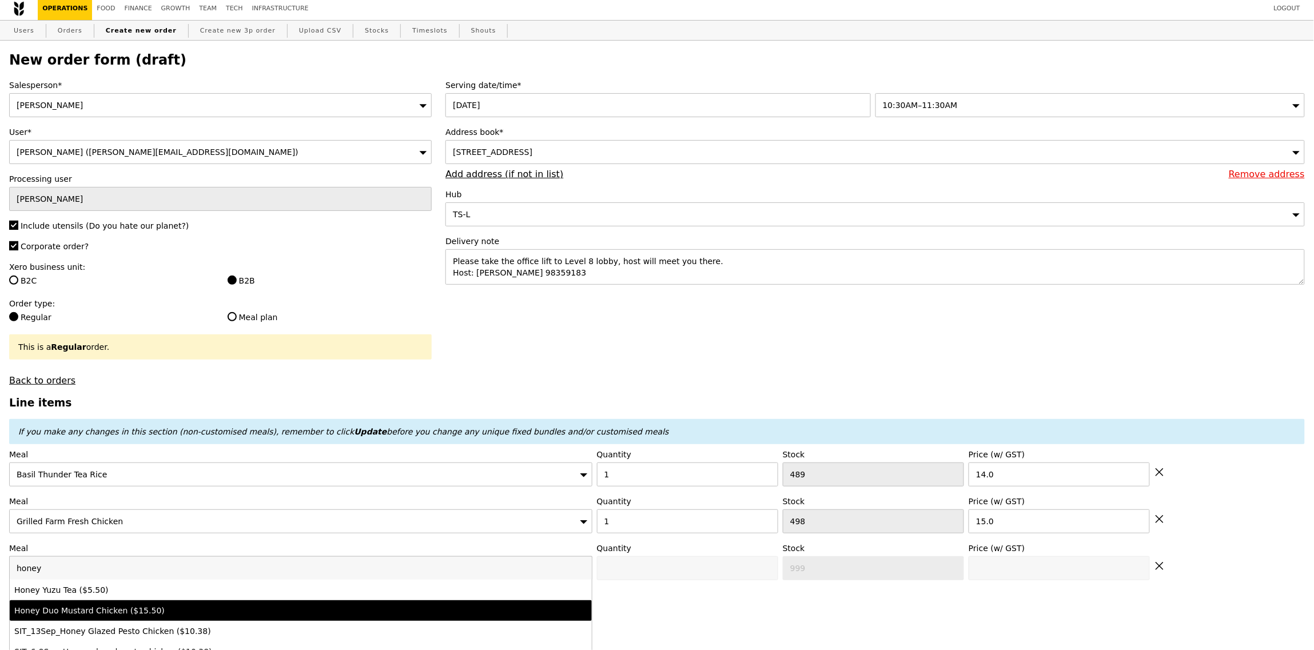
type input "Confirm anyway"
type input "0"
type input "485"
type input "15.5"
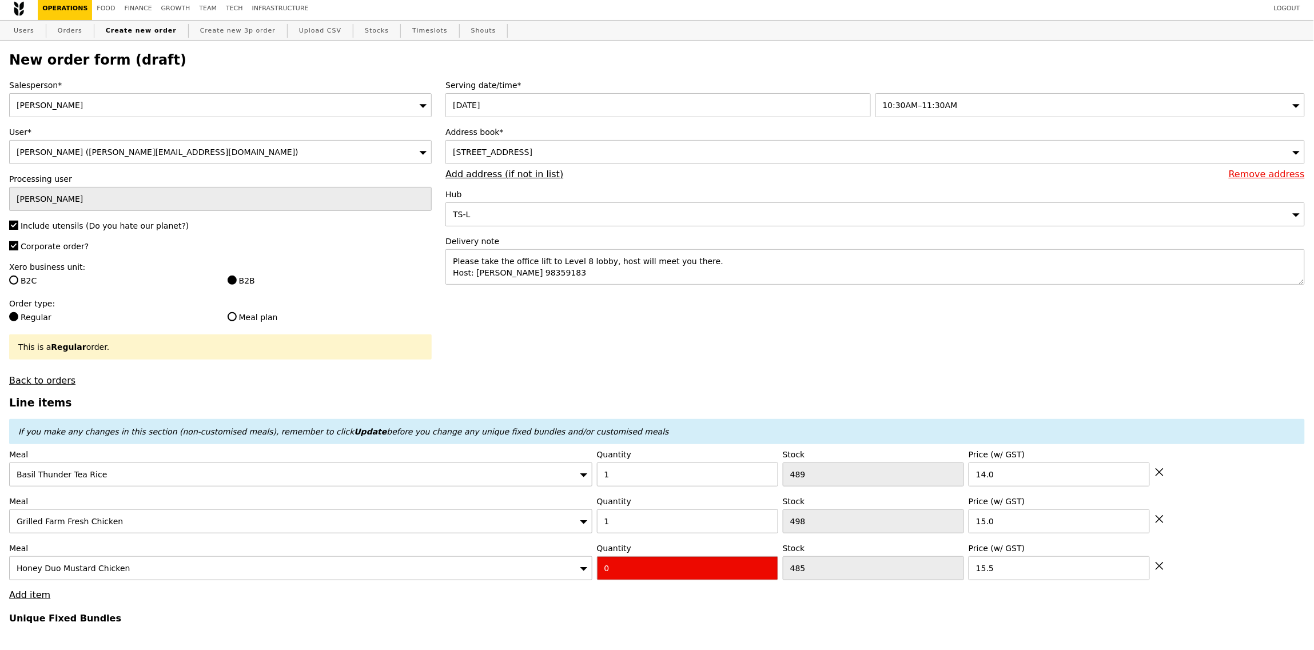
click at [634, 561] on input "0" at bounding box center [687, 568] width 181 height 24
click at [648, 572] on input "0" at bounding box center [687, 568] width 181 height 24
type input "Confirm"
type input "4"
drag, startPoint x: 671, startPoint y: 622, endPoint x: 659, endPoint y: 635, distance: 17.4
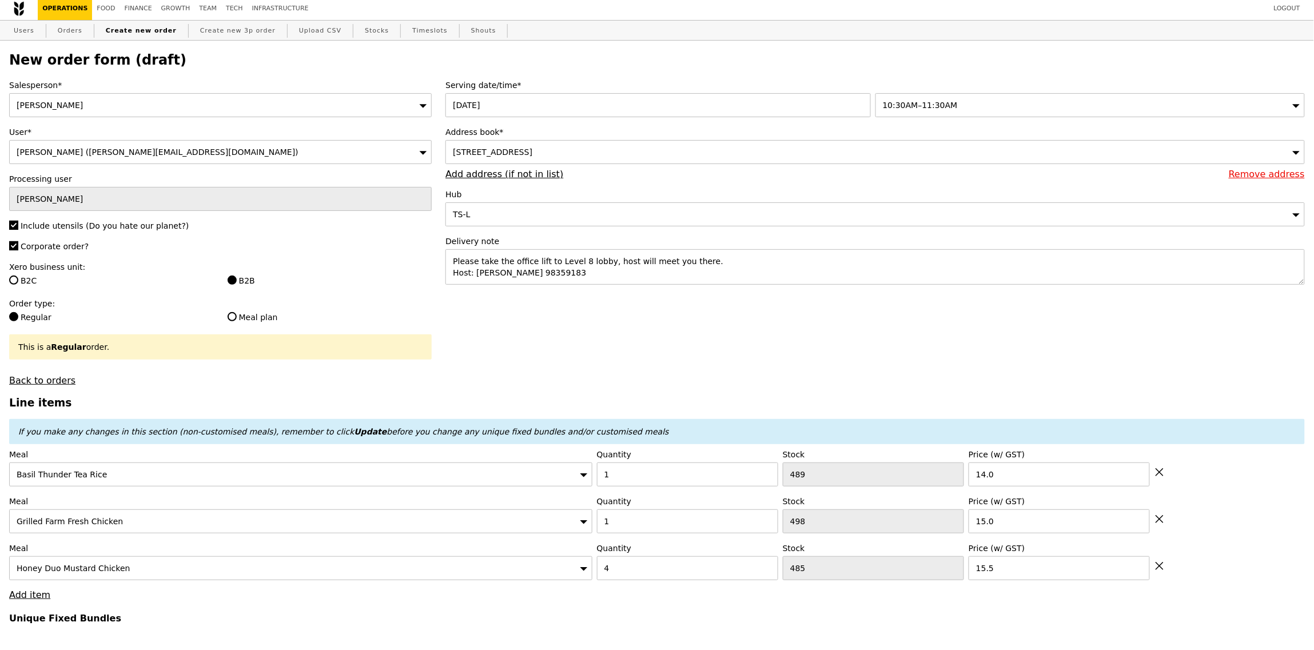
click at [671, 621] on h4 "Unique Fixed Bundles" at bounding box center [656, 618] width 1295 height 11
type input "Loading..."
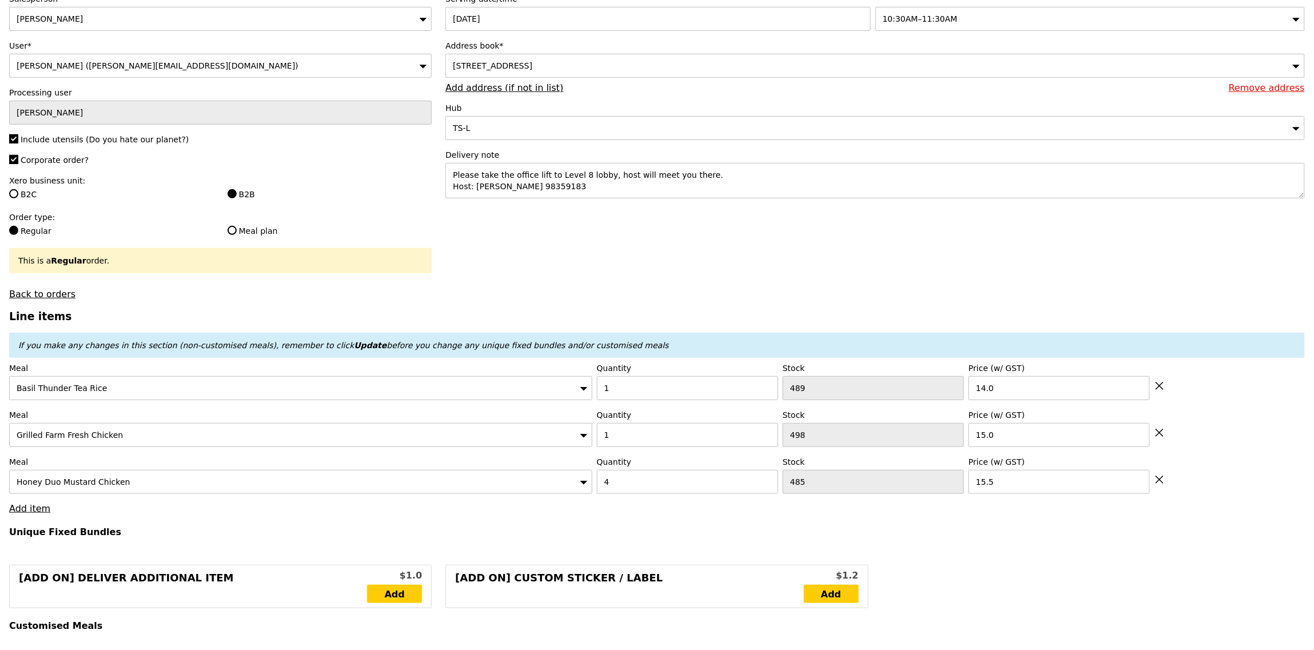
type input "91.00"
type input "8.99"
type input "9.80"
type input "100.80"
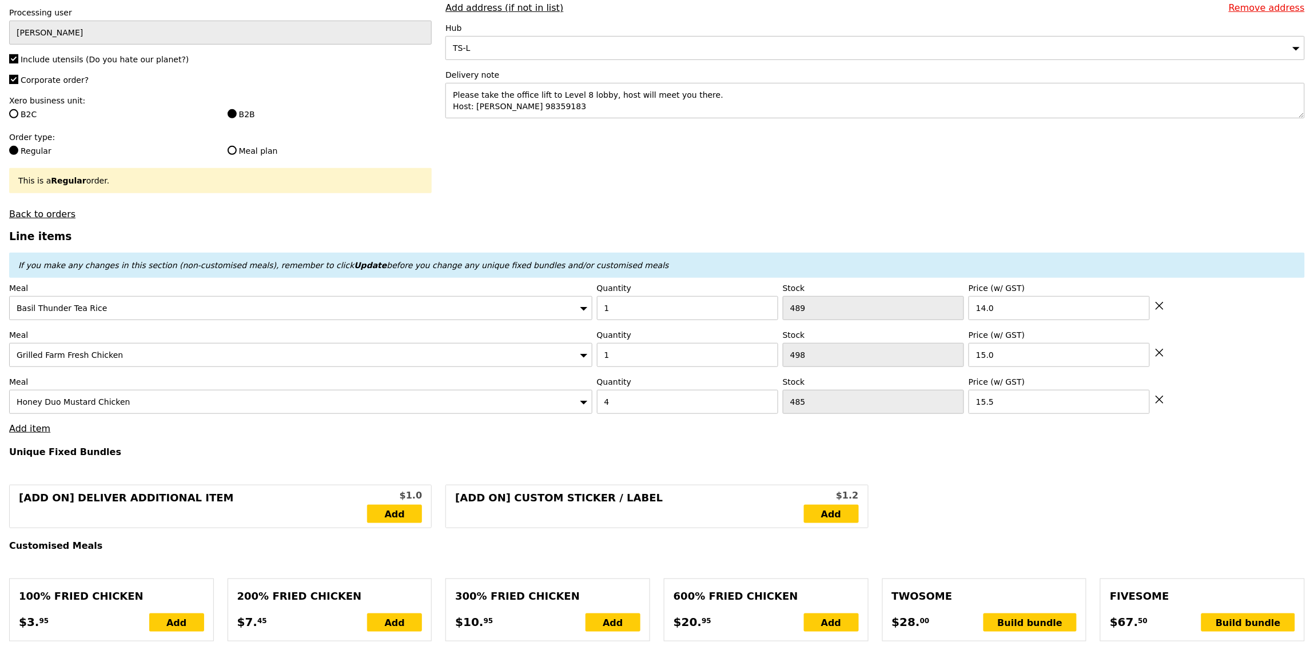
type input "Confirm"
drag, startPoint x: 35, startPoint y: 421, endPoint x: 30, endPoint y: 432, distance: 11.8
click at [30, 434] on link "Add item" at bounding box center [29, 428] width 41 height 11
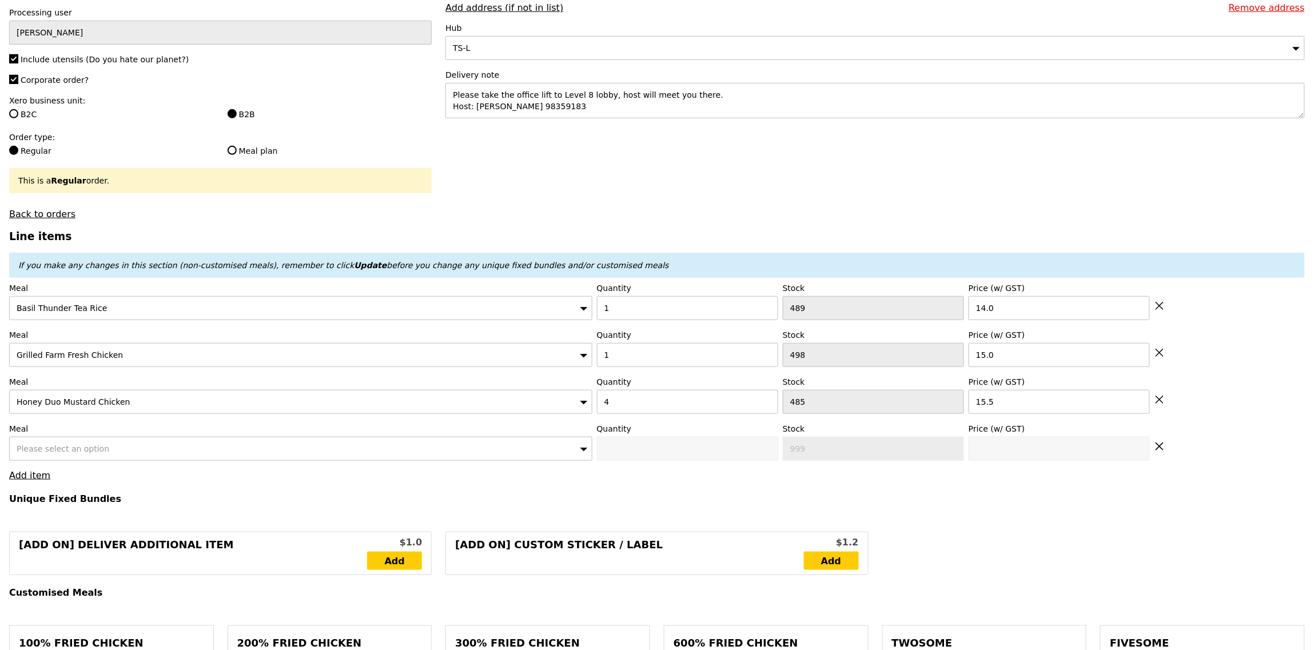
click at [95, 446] on span "Please select an option" at bounding box center [63, 448] width 93 height 9
type input "marina"
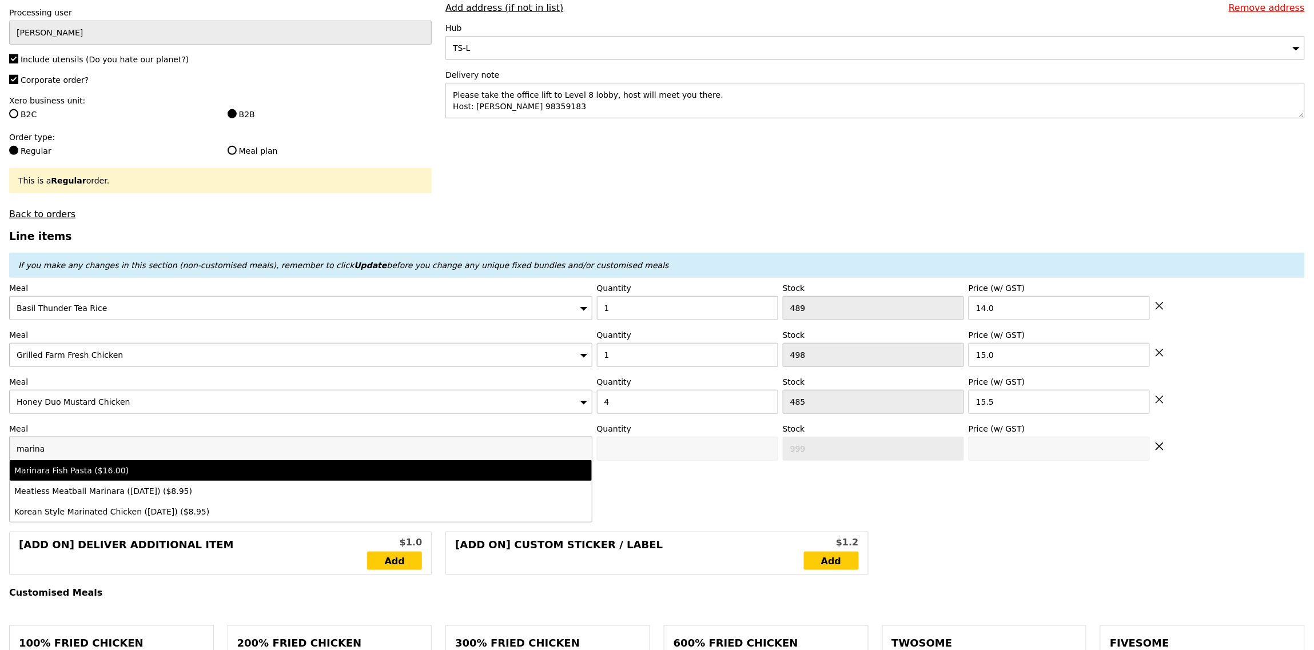
type input "Confirm anyway"
type input "0"
type input "475"
type input "16.0"
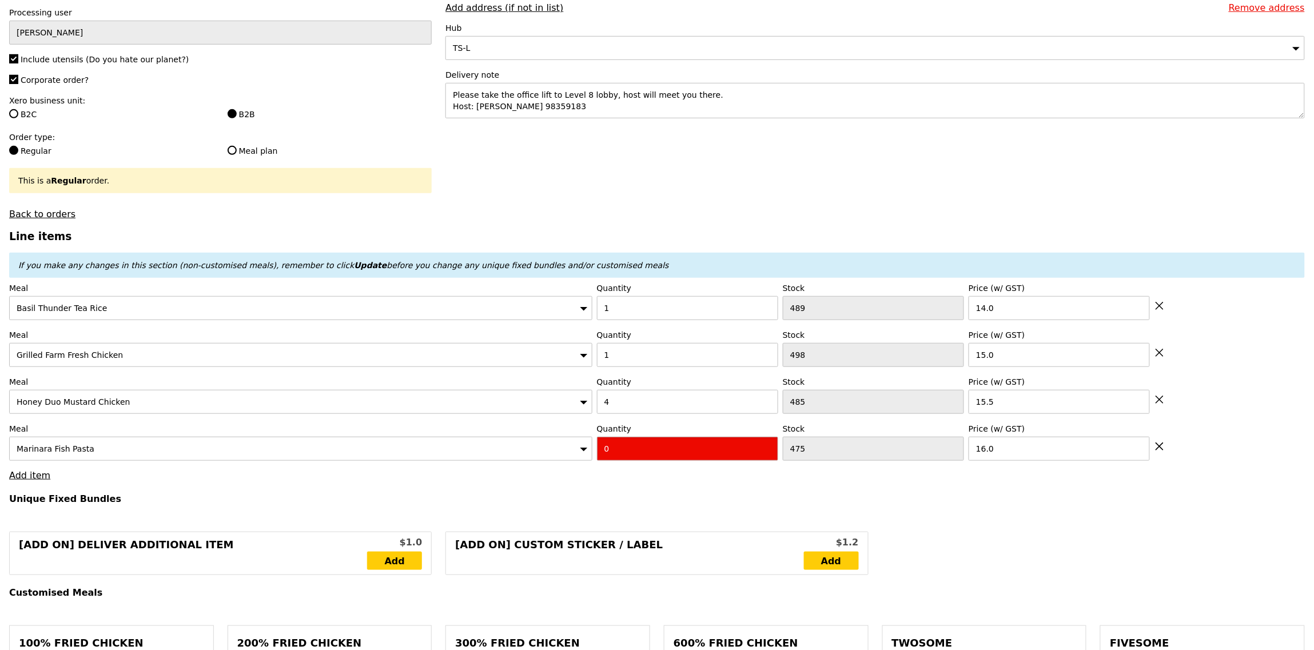
click at [608, 442] on input "0" at bounding box center [687, 449] width 181 height 24
click at [617, 452] on input "0" at bounding box center [687, 449] width 181 height 24
type input "Confirm"
type input "2"
type input "Confirm anyway"
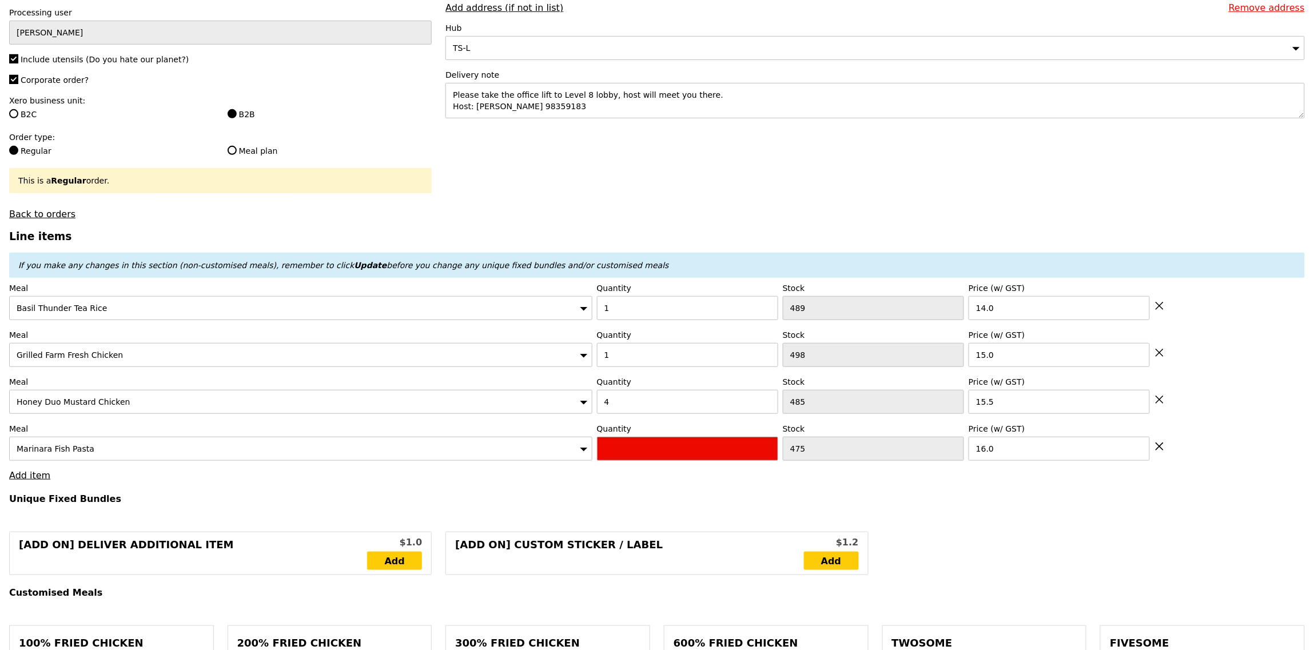
type input "Confirm"
type input "1"
type input "Loading..."
click at [34, 476] on link "Add item" at bounding box center [29, 475] width 41 height 11
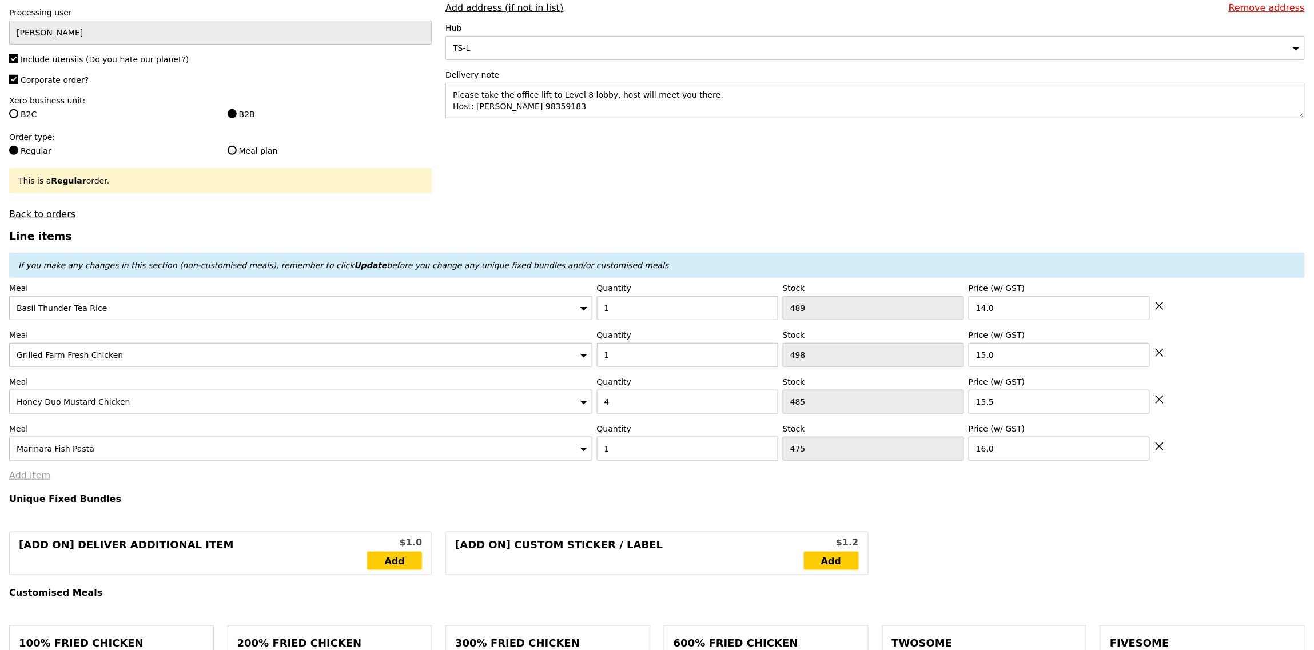
type input "107.00"
type input "7.52"
type input "8.20"
type input "115.20"
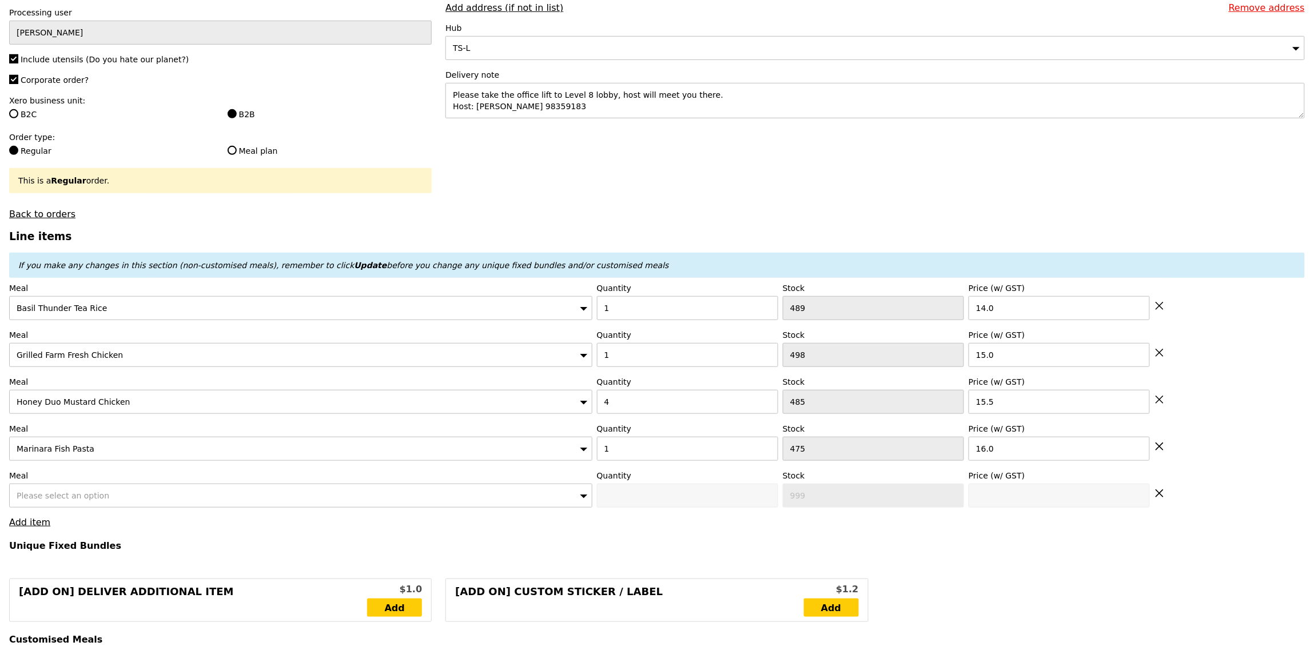
type input "Confirm"
click at [55, 508] on div "Please select an option" at bounding box center [300, 496] width 583 height 24
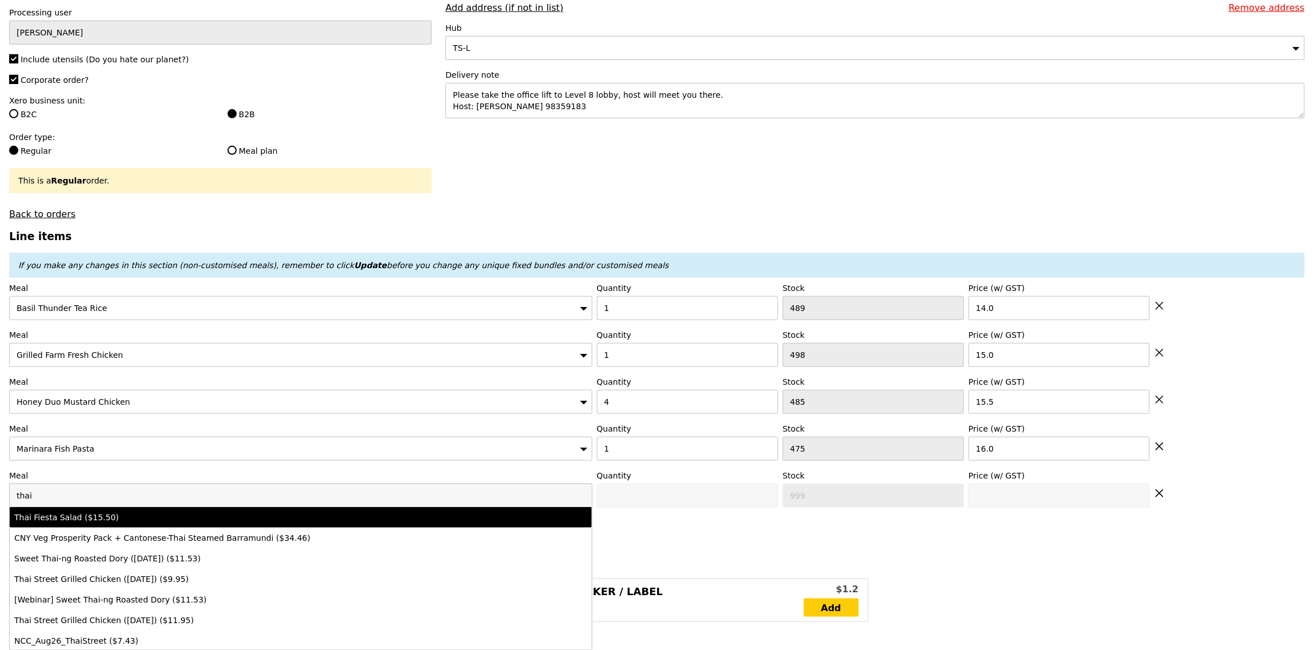
type input "thai"
click at [79, 520] on div "Thai Fiesta Salad ($15.50)" at bounding box center [228, 517] width 429 height 11
type input "Confirm anyway"
type input "0"
type input "500"
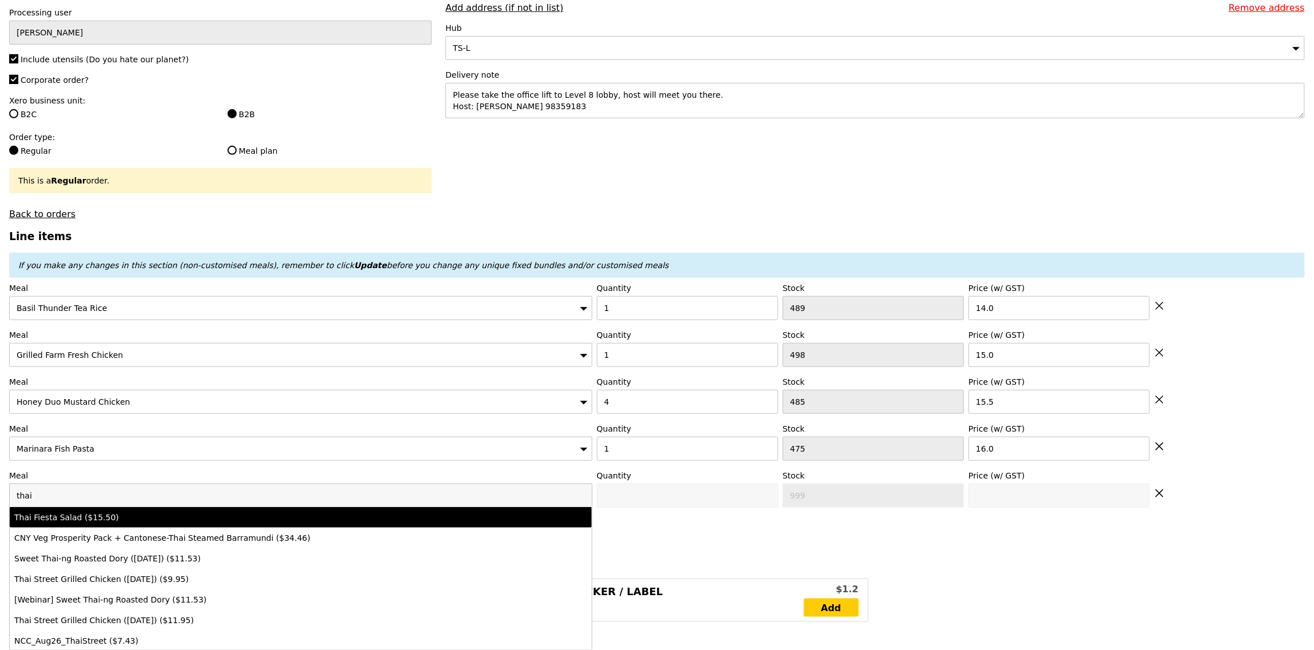
type input "15.5"
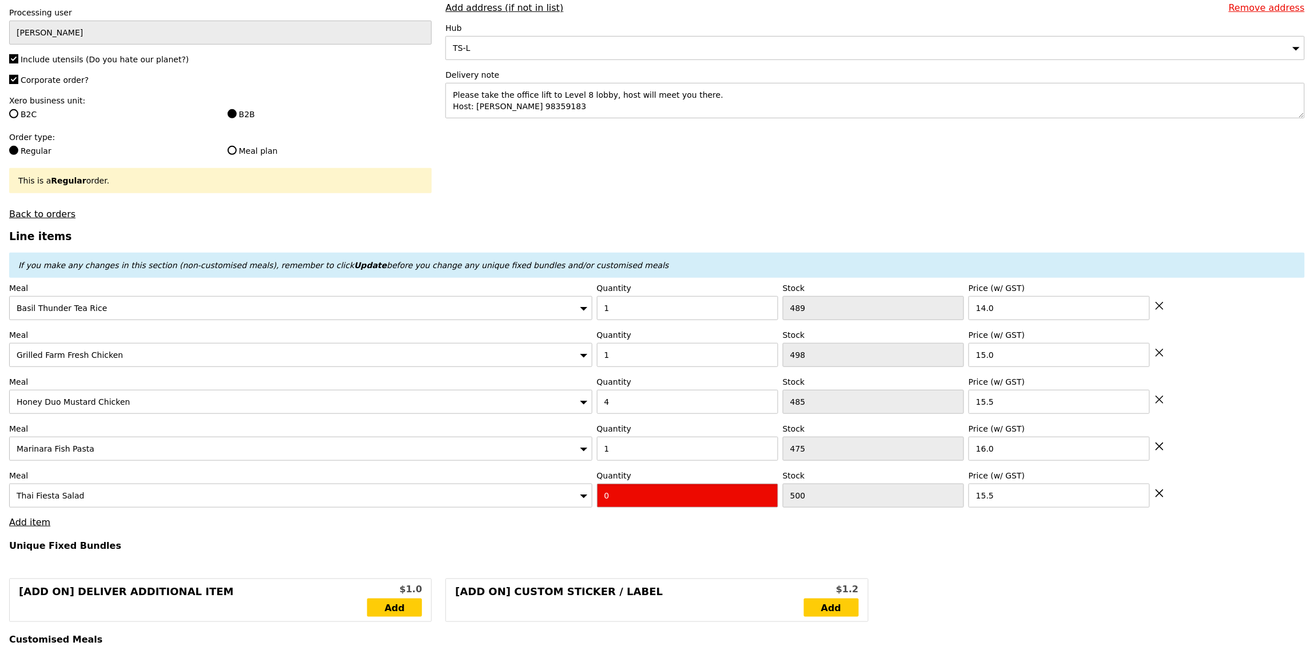
click at [633, 507] on input "0" at bounding box center [687, 496] width 181 height 24
type input "Confirm"
type input "1"
type input "Loading..."
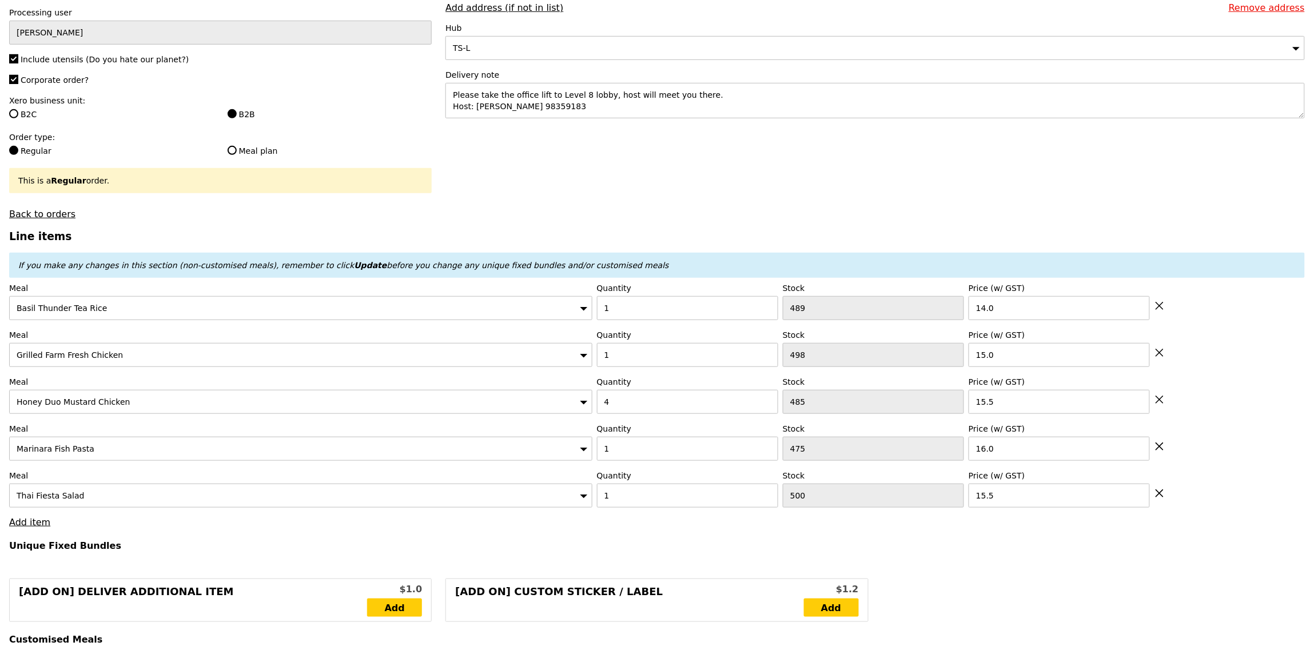
type input "122.50"
type input "6.10"
type input "6.65"
type input "129.15"
type input "Confirm"
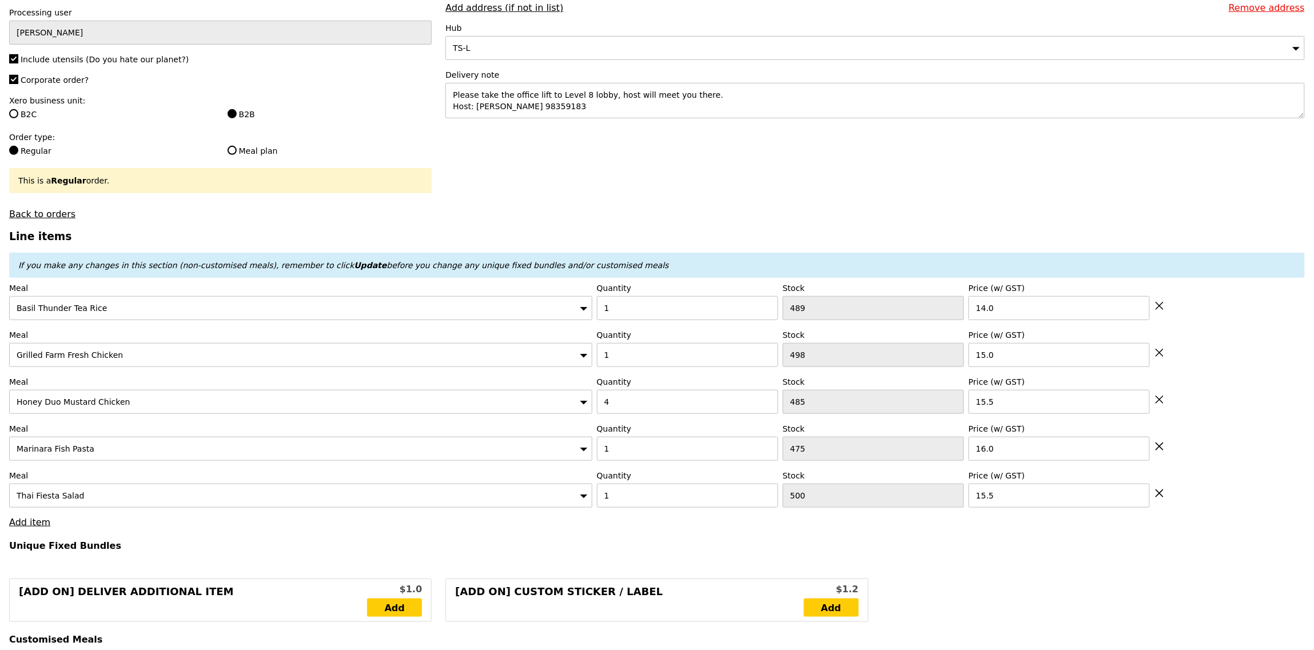
click at [294, 551] on h4 "Unique Fixed Bundles" at bounding box center [656, 545] width 1295 height 11
click at [30, 519] on link "Add item" at bounding box center [29, 522] width 41 height 11
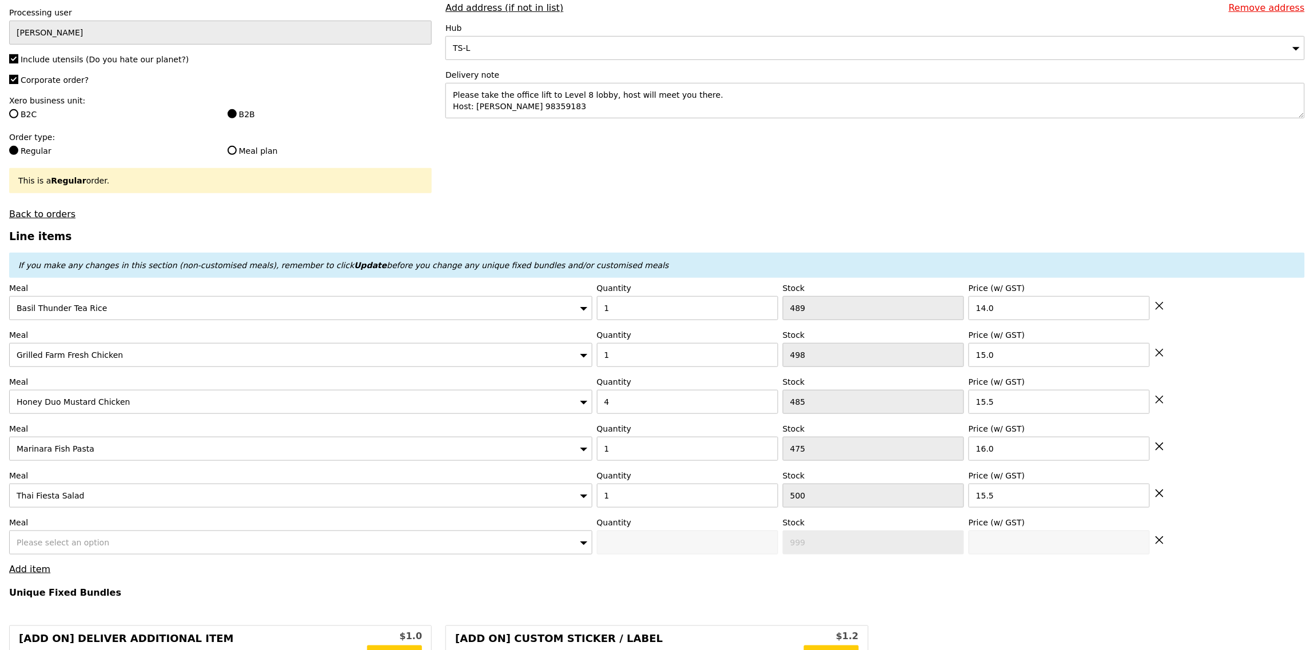
click at [70, 553] on div "Please select an option" at bounding box center [300, 543] width 583 height 24
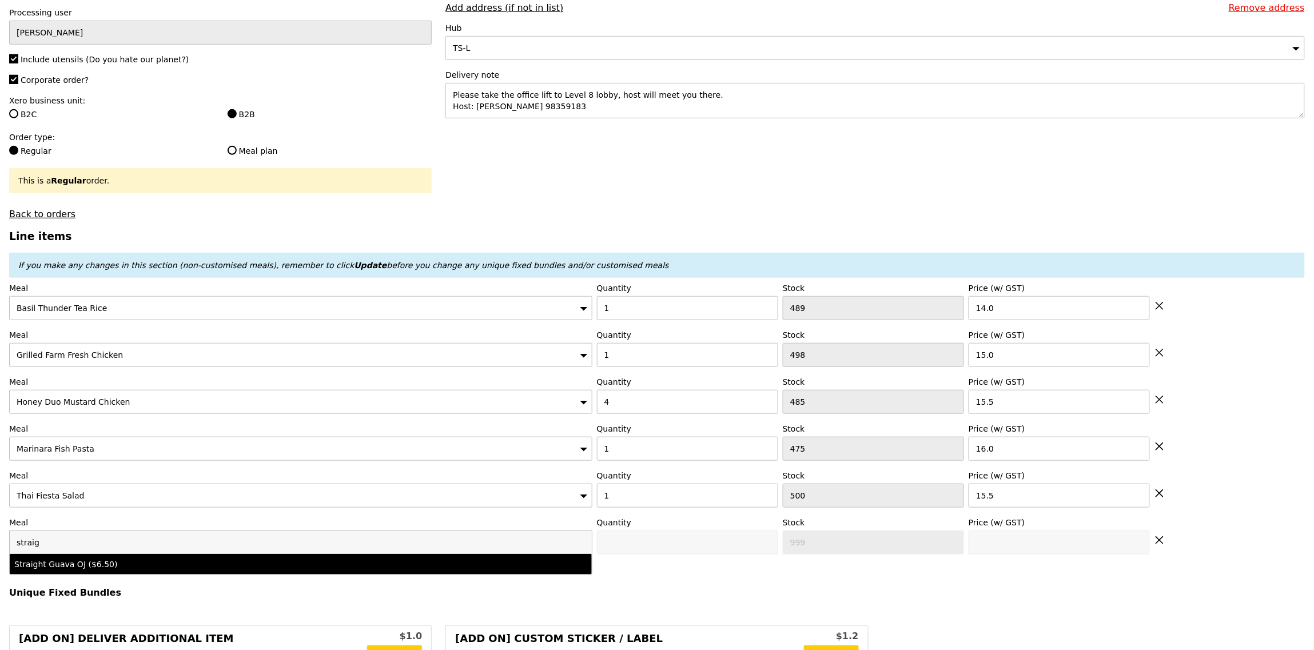
type input "straig"
click at [351, 561] on div "Straight Guava OJ ($6.50)" at bounding box center [228, 564] width 429 height 11
type input "Confirm anyway"
type input "0"
type input "500"
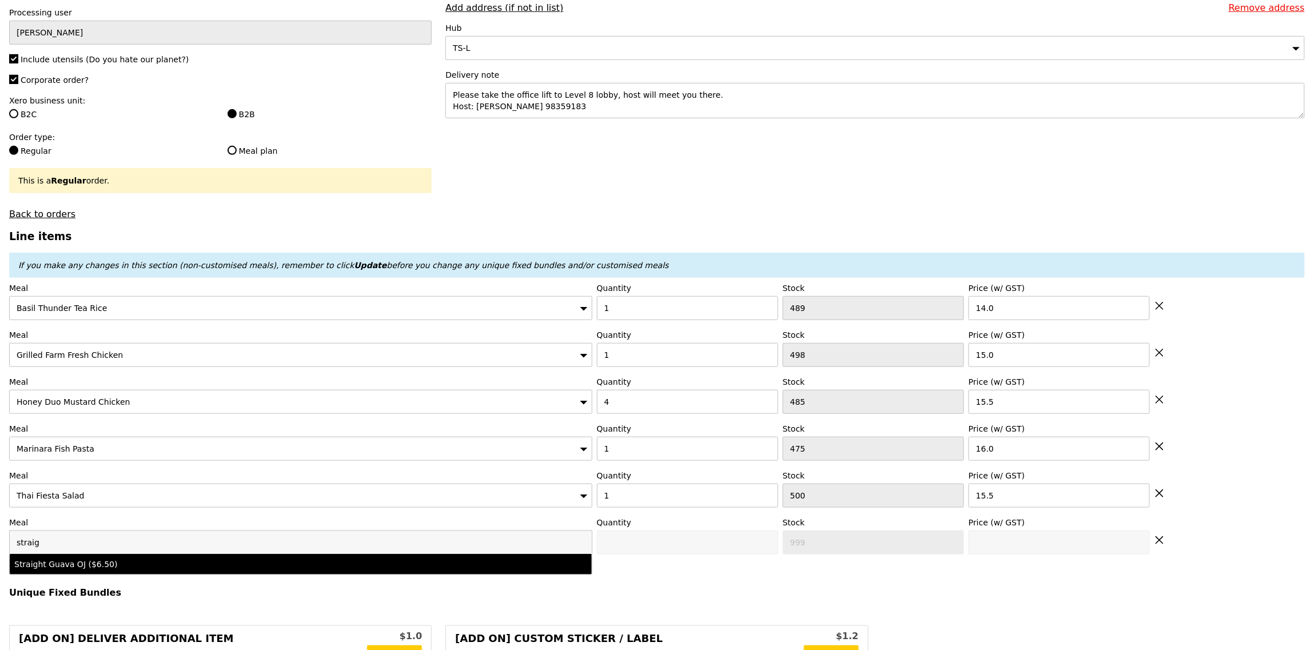
type input "6.5"
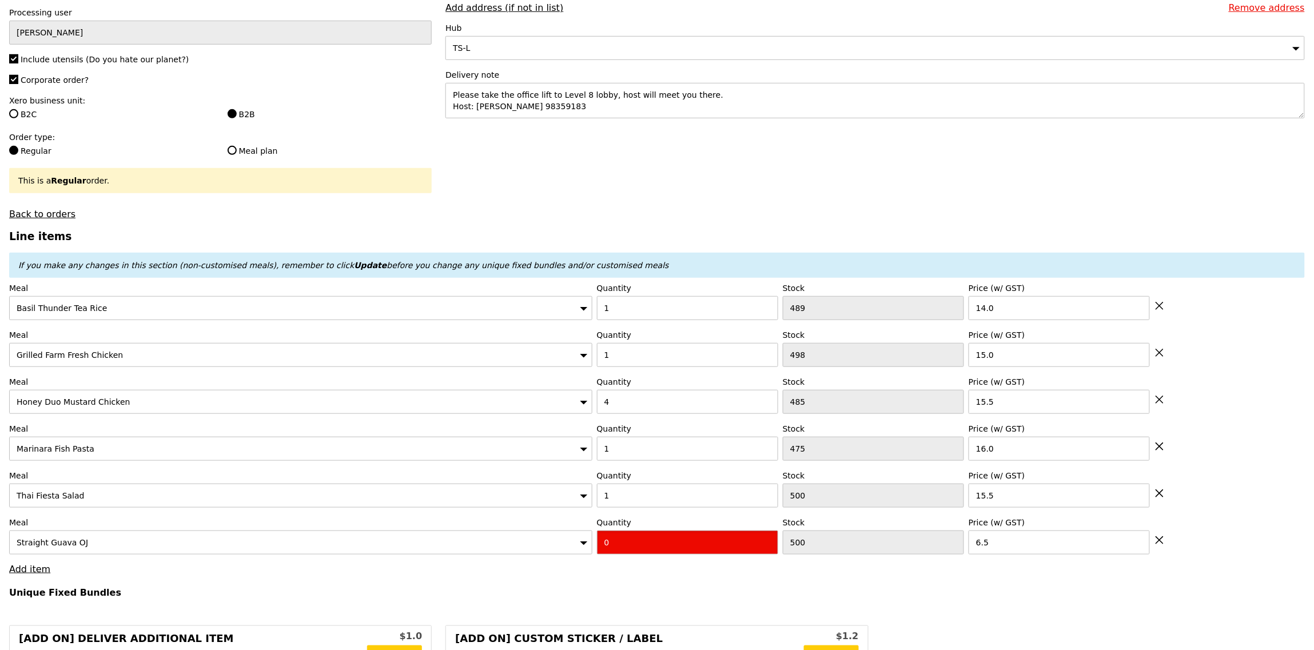
click at [652, 555] on input "0" at bounding box center [687, 543] width 181 height 24
type input "Confirm"
type input "1"
drag, startPoint x: 627, startPoint y: 593, endPoint x: 162, endPoint y: 601, distance: 465.4
click at [627, 593] on h4 "Unique Fixed Bundles" at bounding box center [656, 592] width 1295 height 11
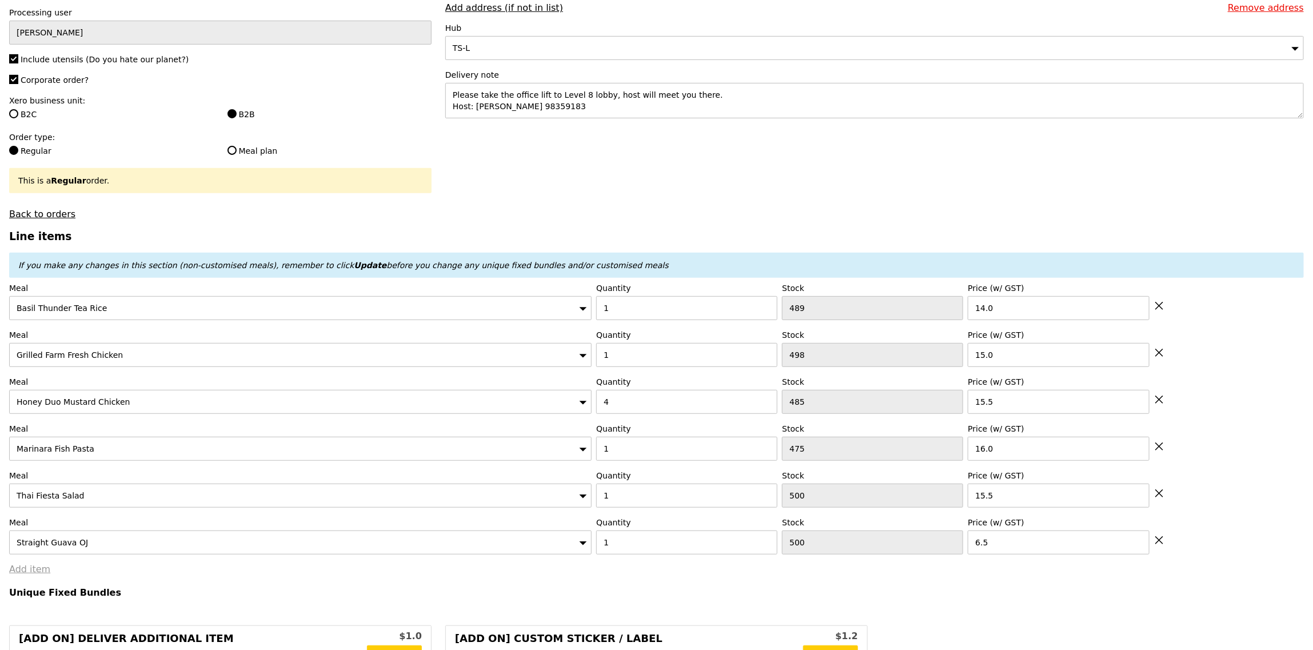
type input "Loading..."
click at [37, 575] on link "Add item" at bounding box center [29, 569] width 41 height 11
type input "129.00"
type input "5.50"
type input "6.00"
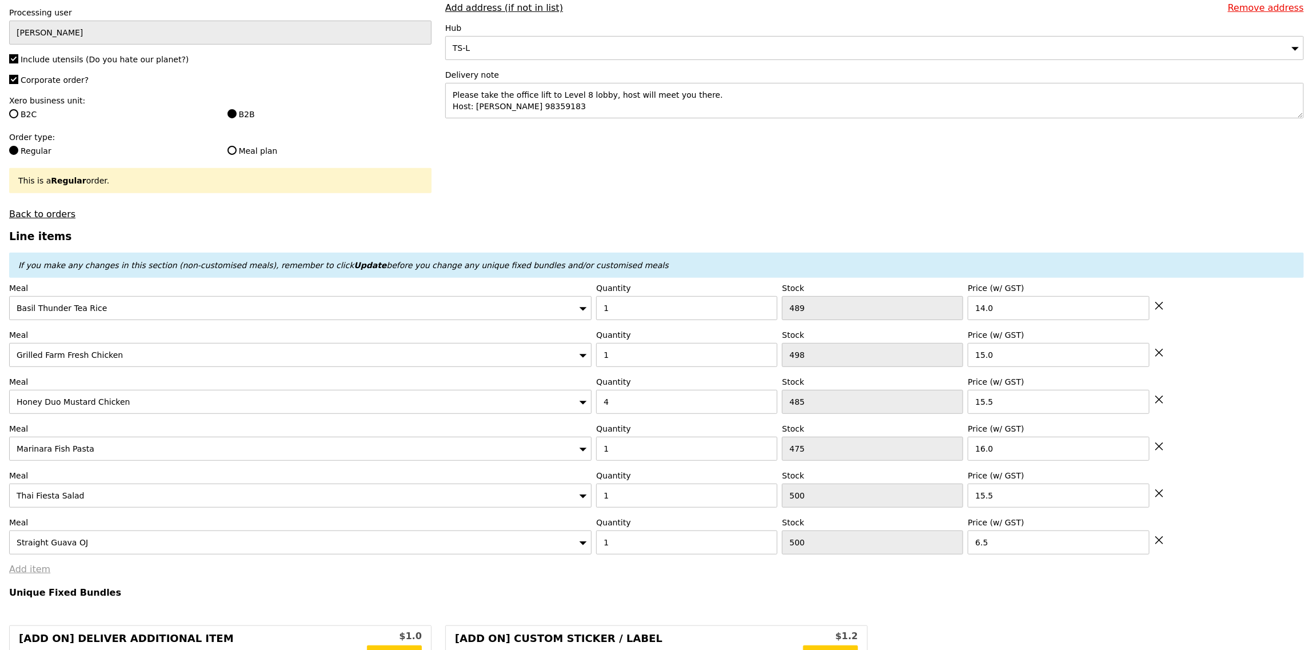
type input "135.00"
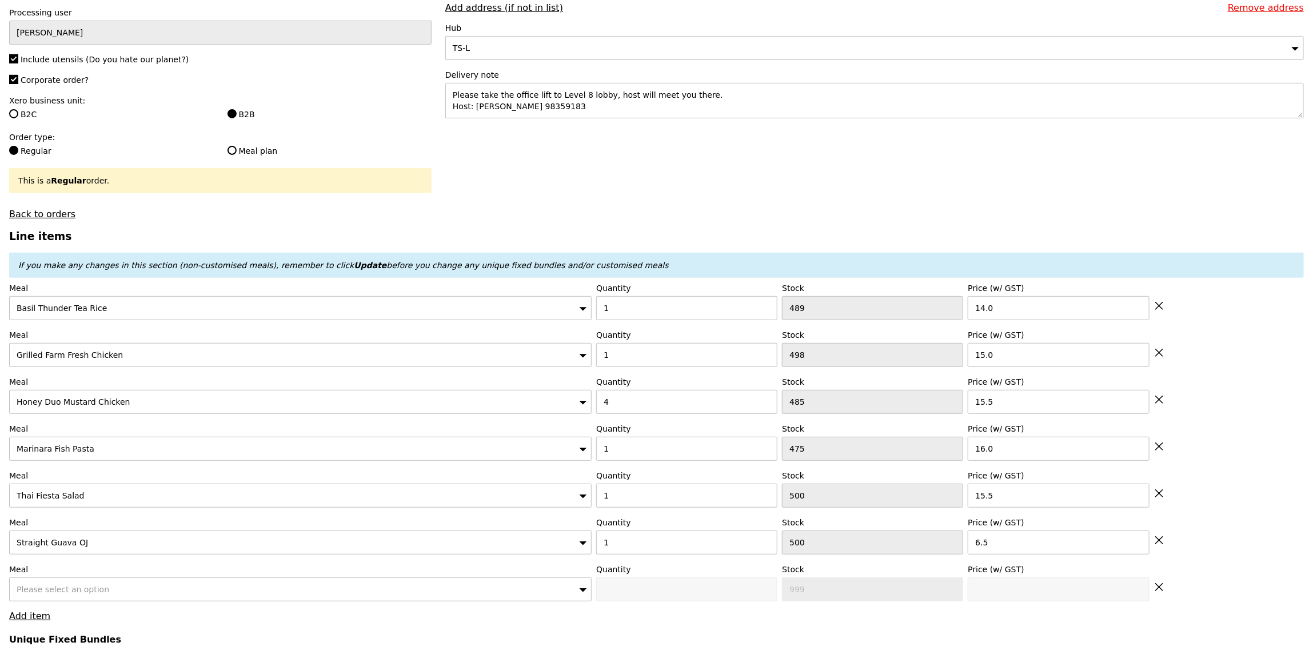
click at [81, 588] on span "Please select an option" at bounding box center [63, 589] width 93 height 9
type input "Confirm"
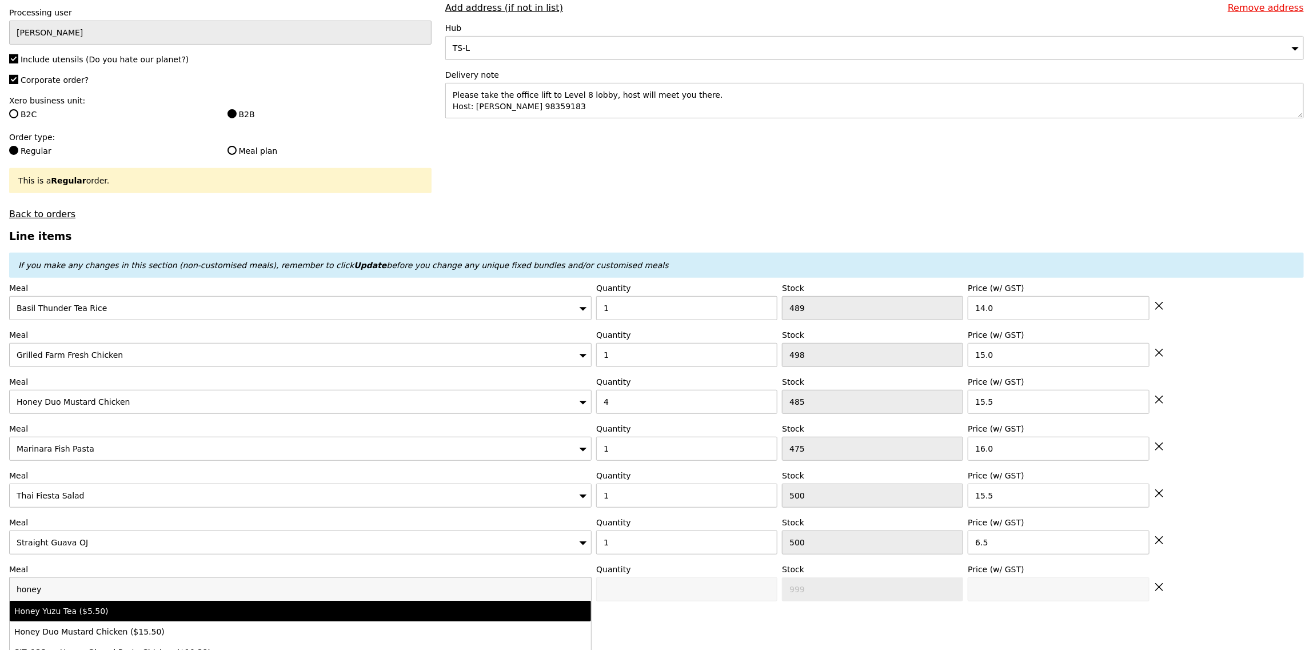
type input "honey"
click at [119, 616] on div "Honey Yuzu Tea ($5.50)" at bounding box center [228, 610] width 429 height 11
type input "Confirm anyway"
type input "0"
type input "484"
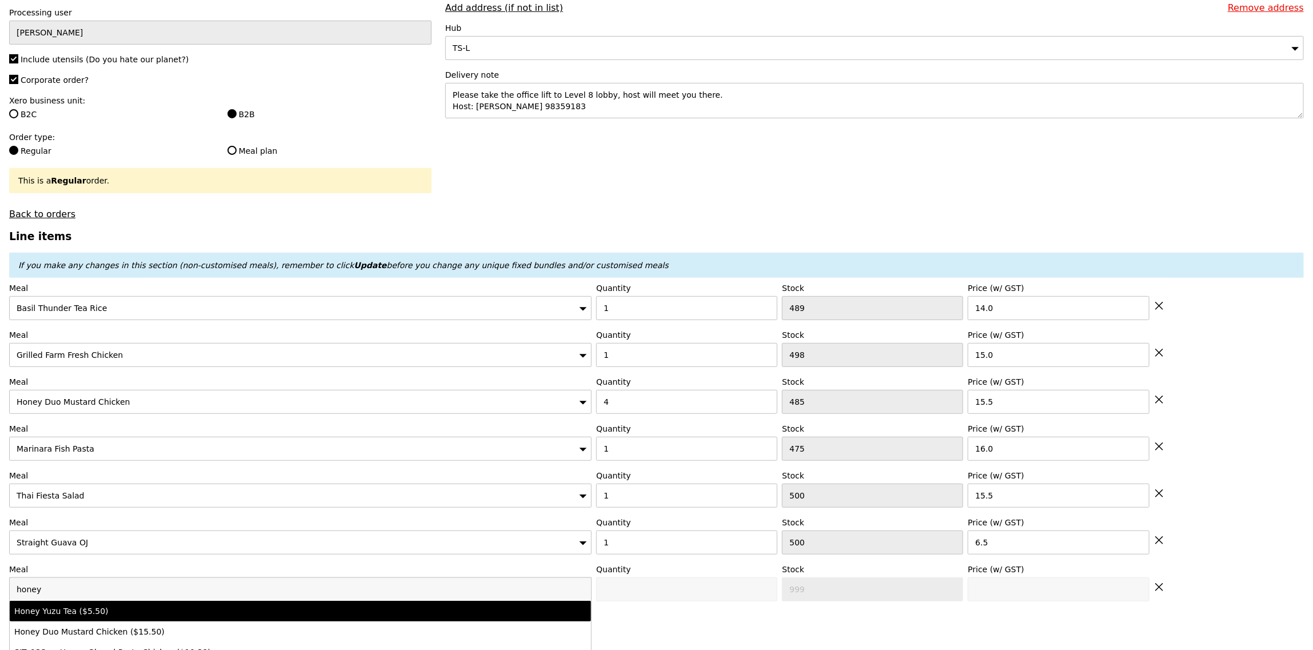
type input "5.5"
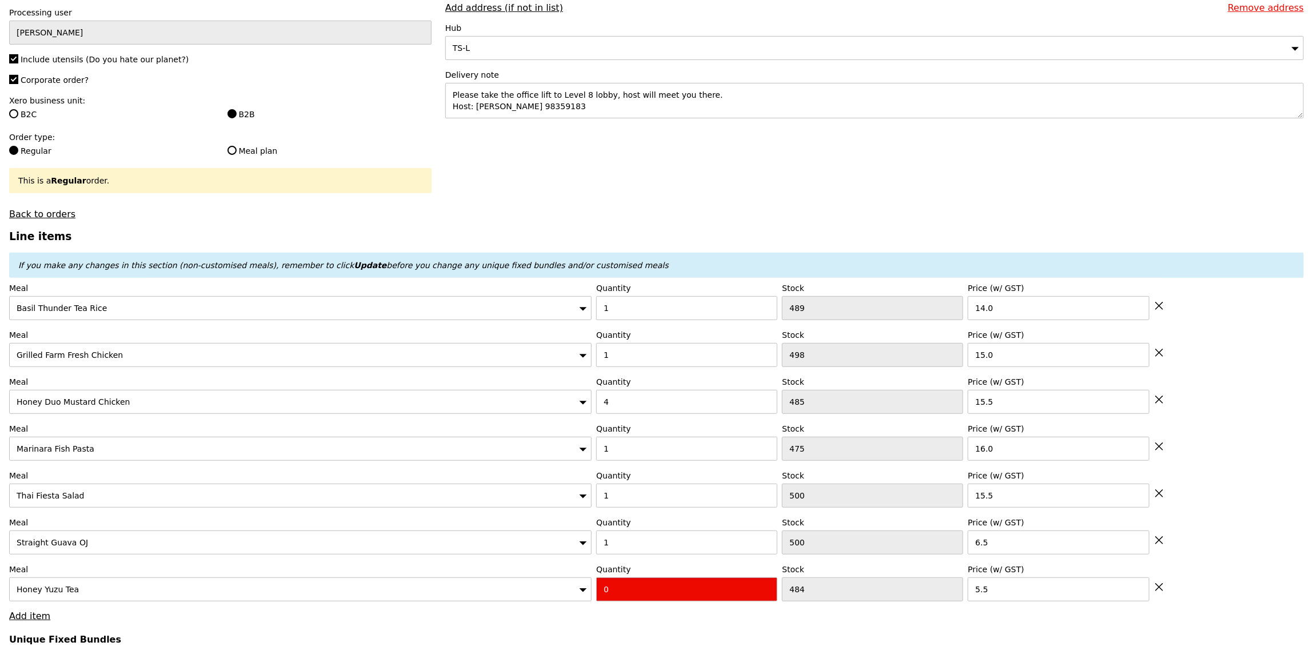
click at [637, 582] on input "0" at bounding box center [686, 589] width 181 height 24
type input "Confirm"
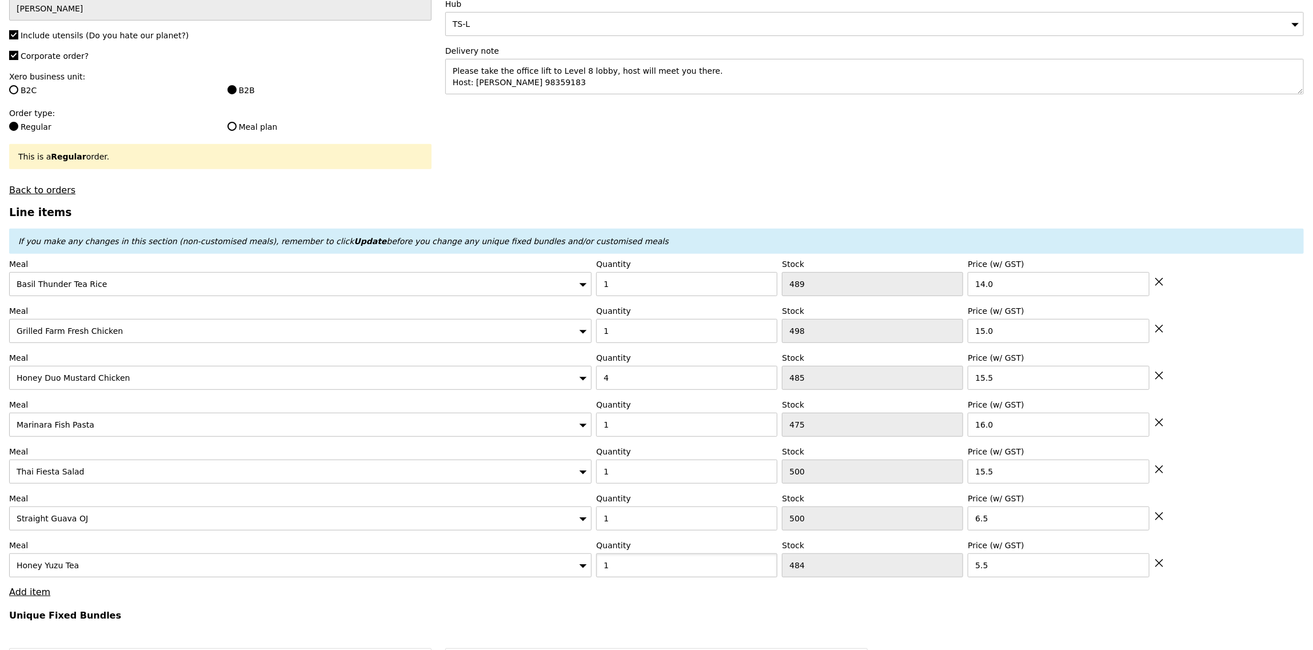
scroll to position [224, 0]
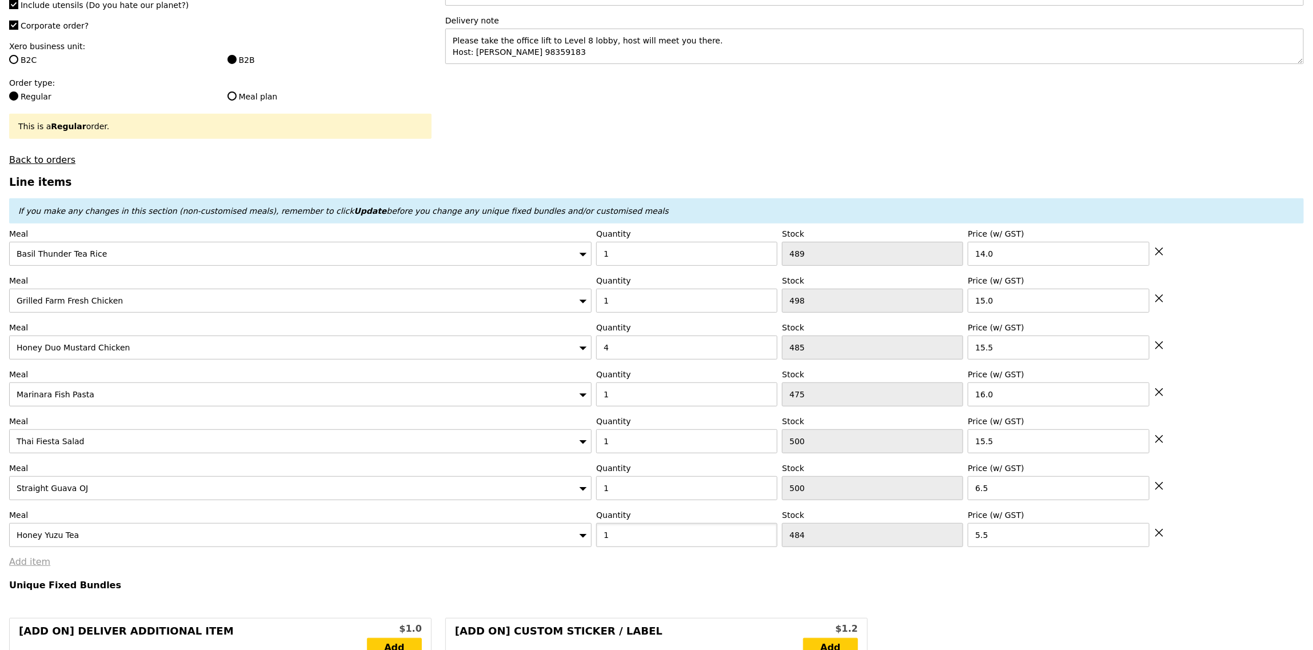
type input "1"
click at [22, 564] on link "Add item" at bounding box center [29, 561] width 41 height 11
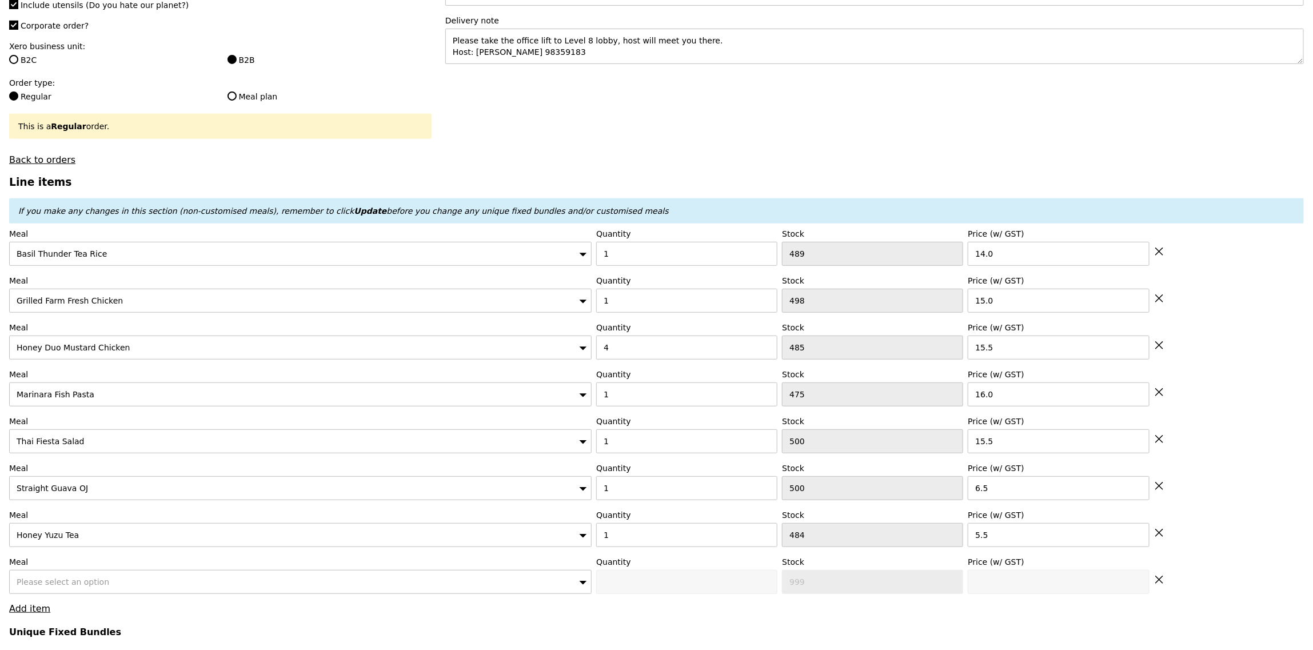
click at [113, 578] on div "Please select an option" at bounding box center [300, 582] width 583 height 24
type input "Loading..."
type input "134.50"
type input "5.00"
type input "5.45"
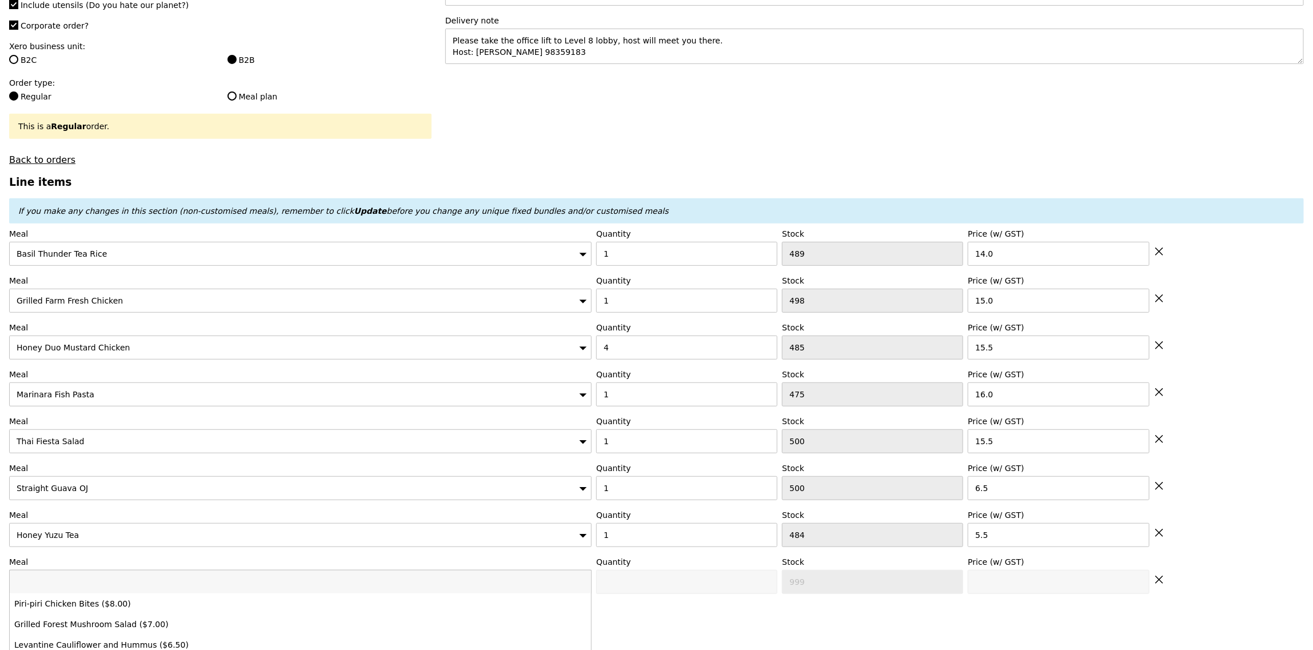
type input "139.95"
type input "Confirm"
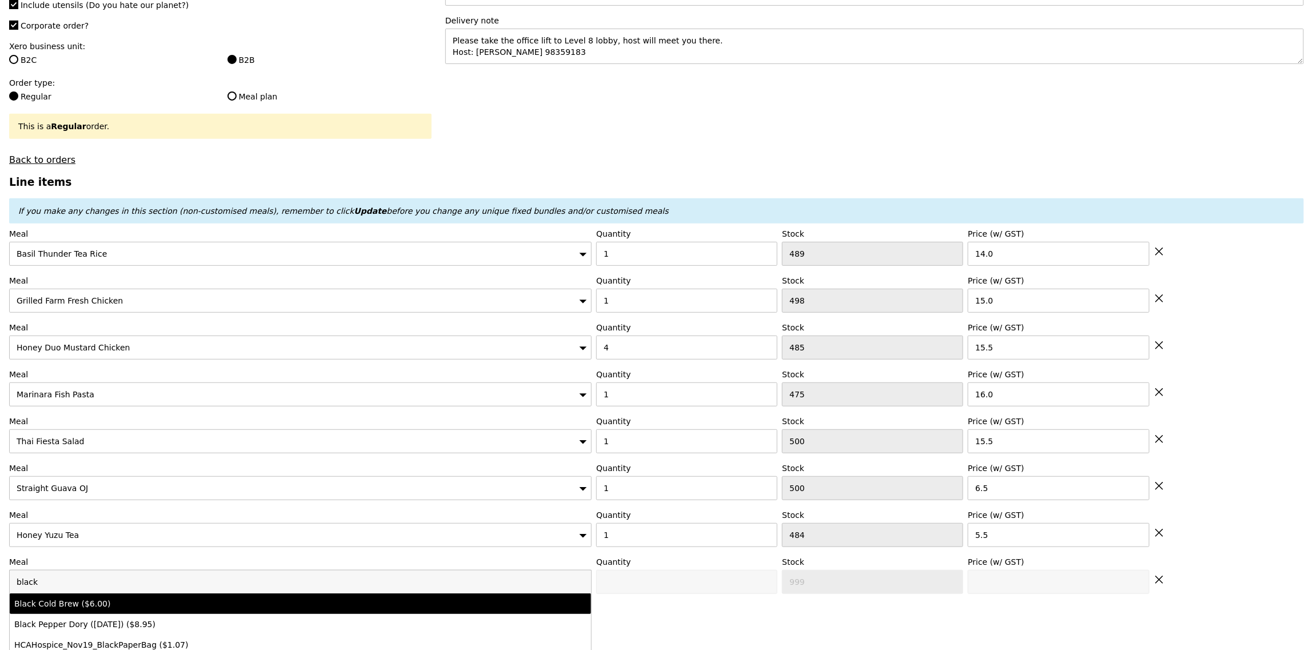
type input "black"
click at [52, 609] on div "Black Cold Brew ($6.00)" at bounding box center [228, 603] width 429 height 11
type input "Confirm anyway"
type input "0"
type input "500"
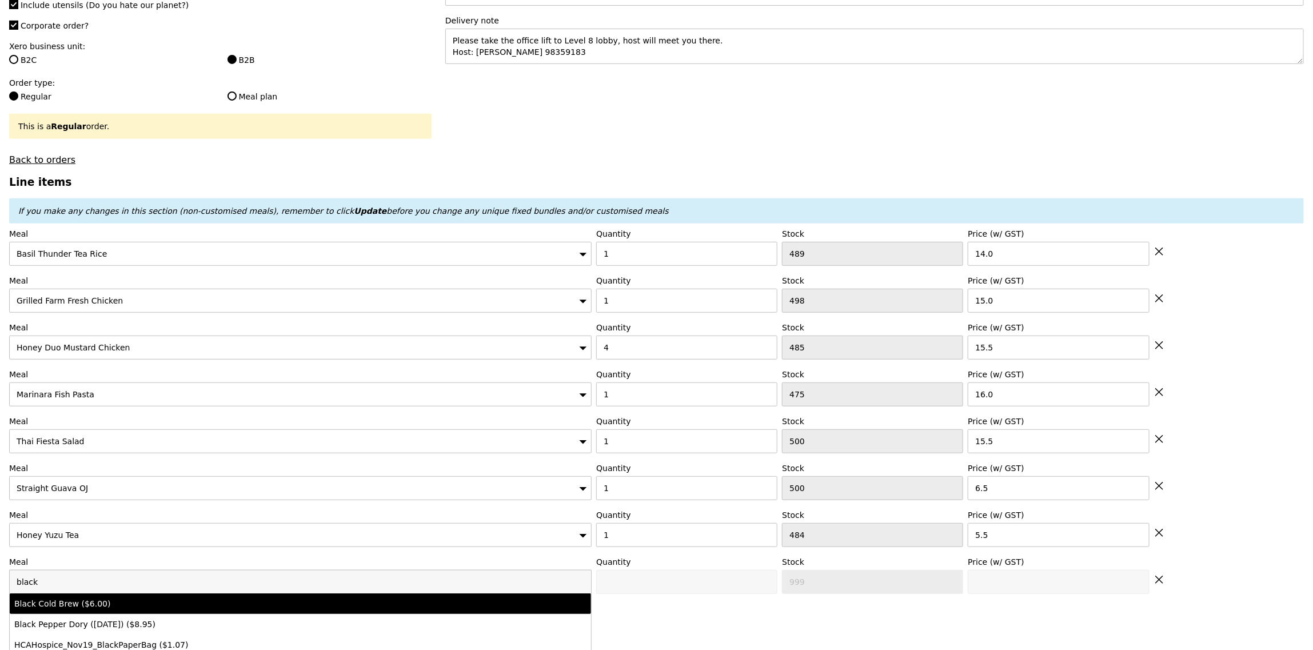
type input "6.0"
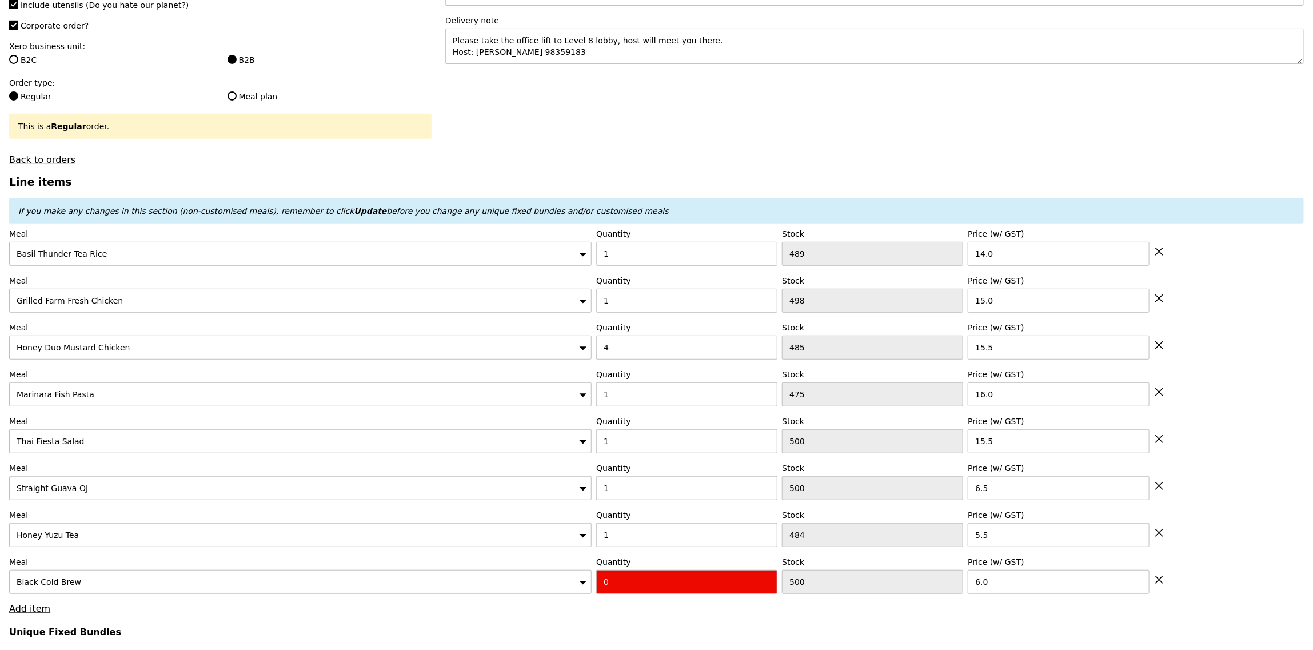
click at [692, 587] on input "0" at bounding box center [686, 582] width 181 height 24
type input "Confirm"
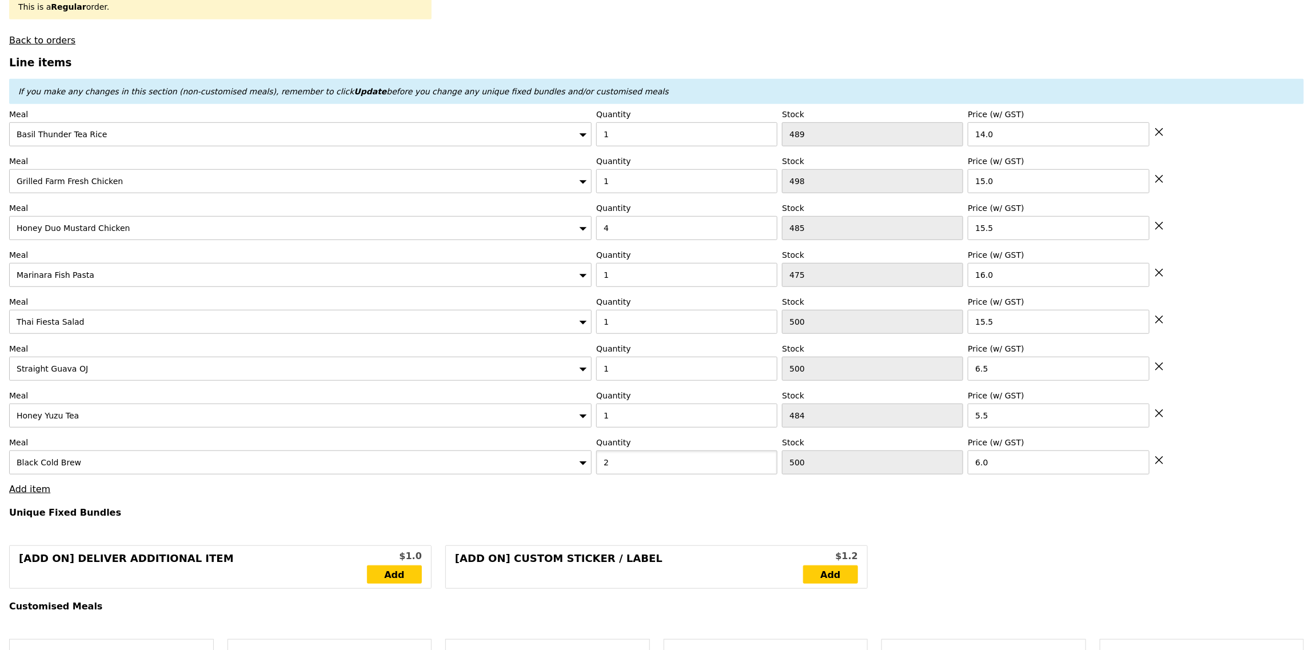
scroll to position [407, 0]
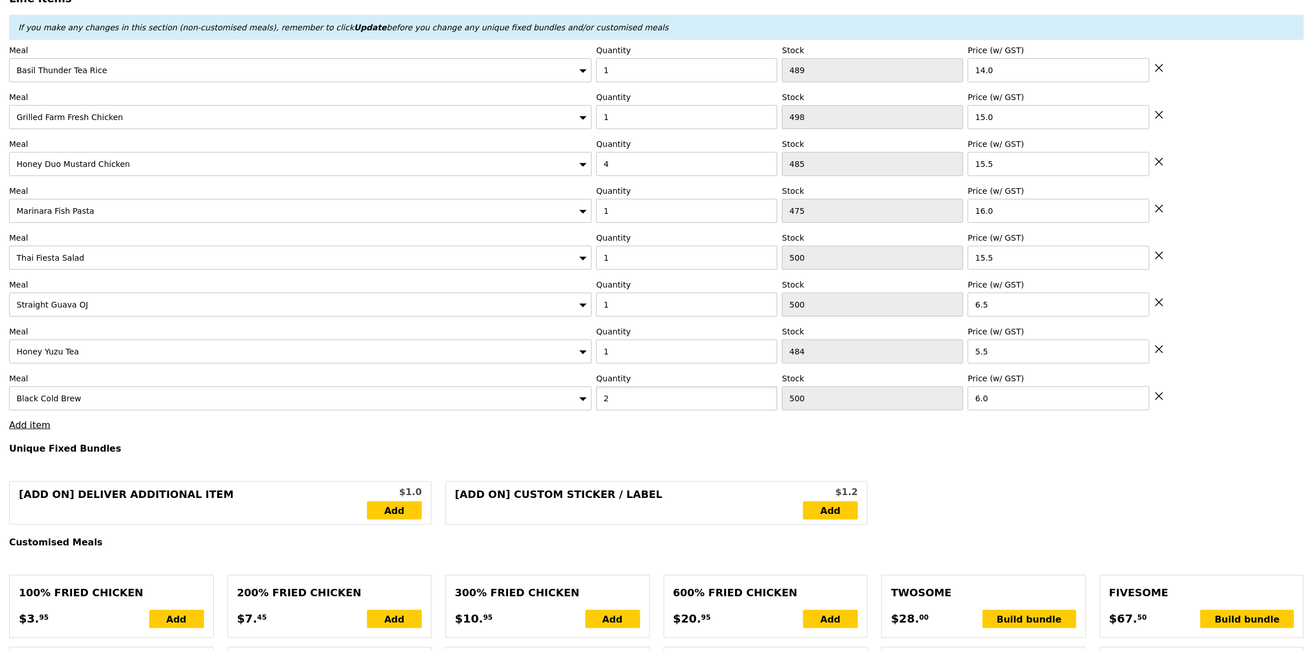
type input "2"
click at [31, 430] on link "Add item" at bounding box center [29, 425] width 41 height 11
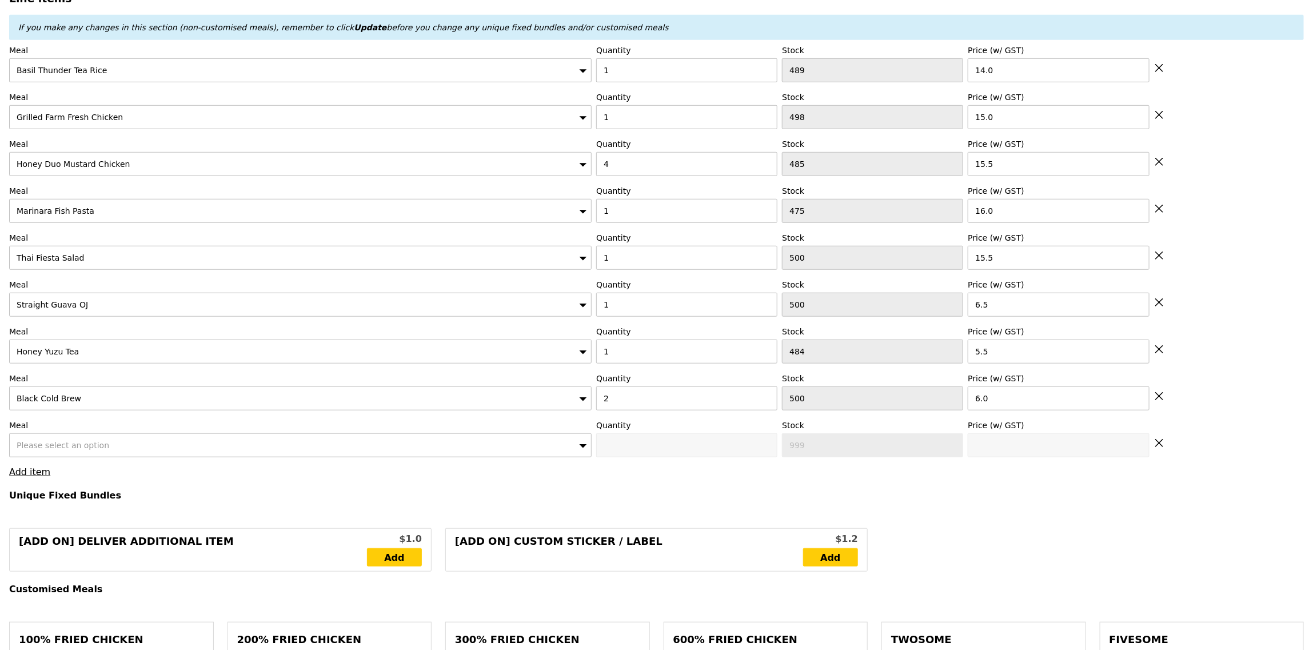
click at [104, 445] on div "Please select an option" at bounding box center [300, 445] width 583 height 24
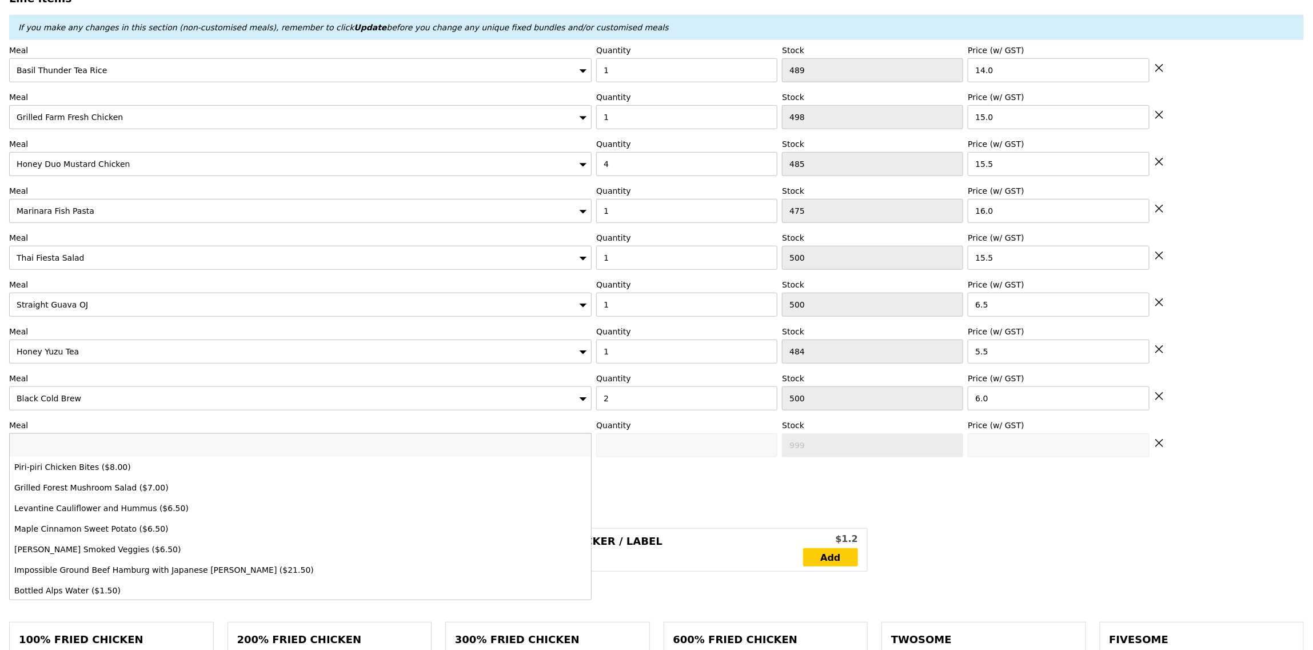
type input "Loading..."
type input "146.50"
type input "3.90"
type input "4.25"
type input "150.75"
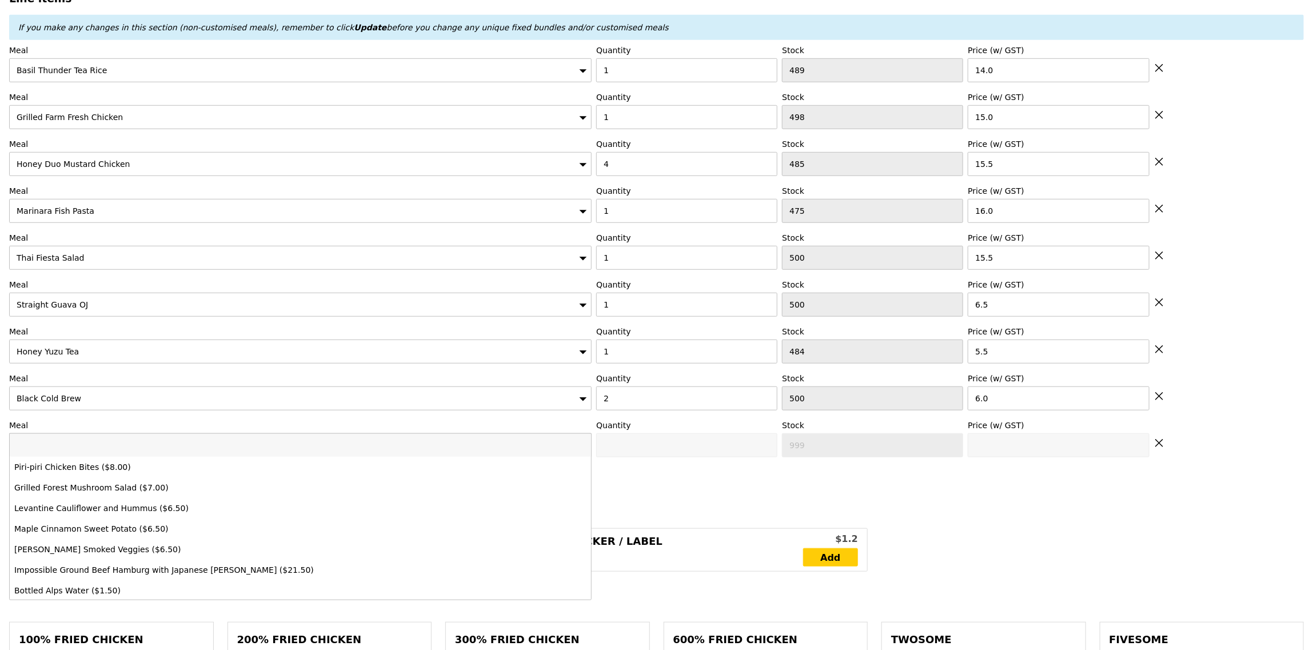
type input "Confirm"
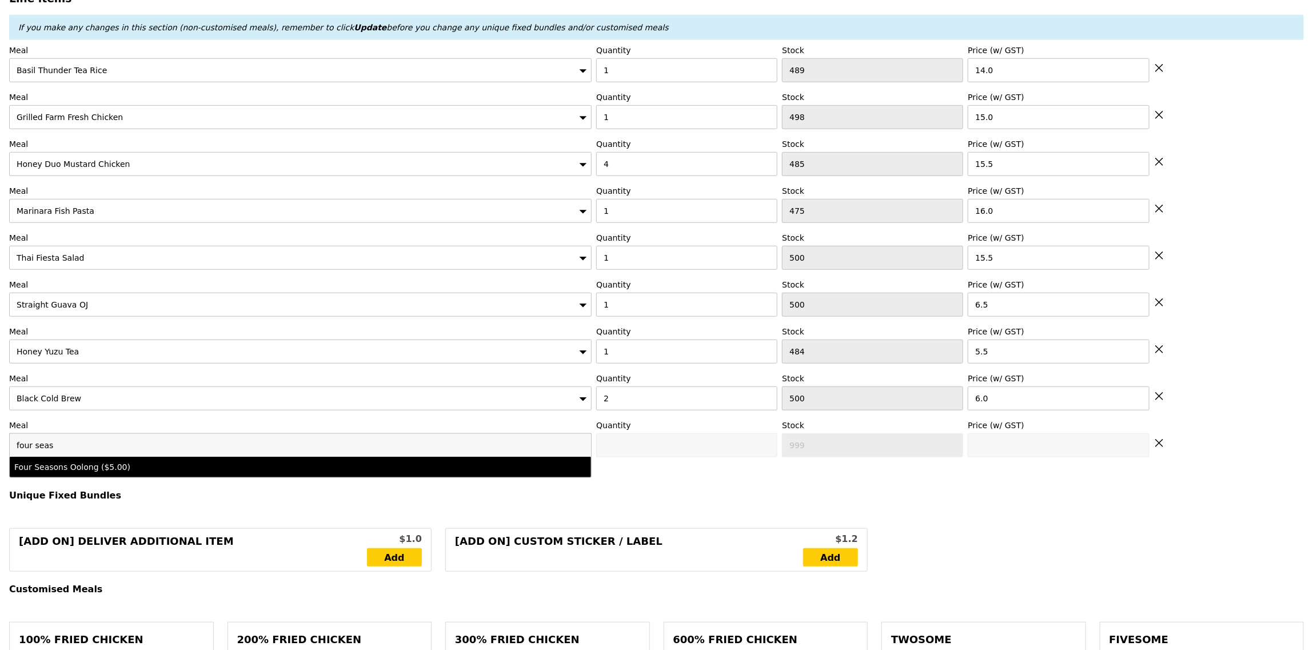
type input "four seas"
click at [129, 469] on div "Four Seasons Oolong ($5.00)" at bounding box center [228, 466] width 429 height 11
type input "Confirm anyway"
type input "0"
type input "494"
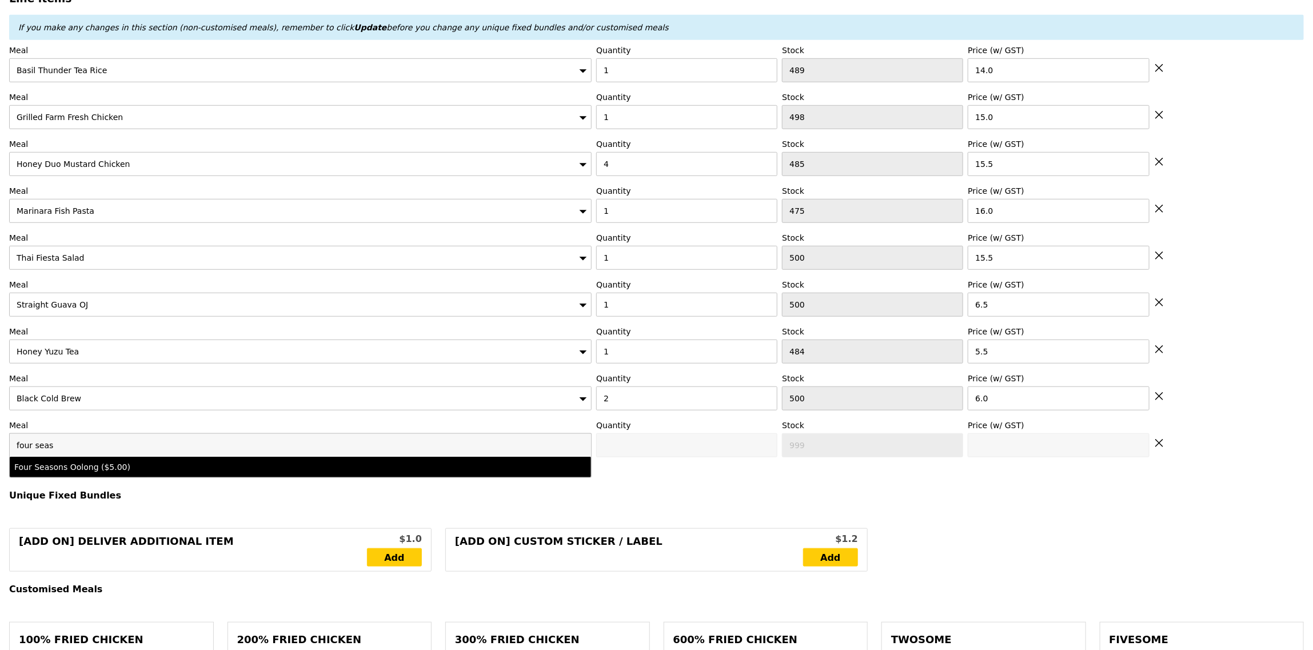
type input "5.0"
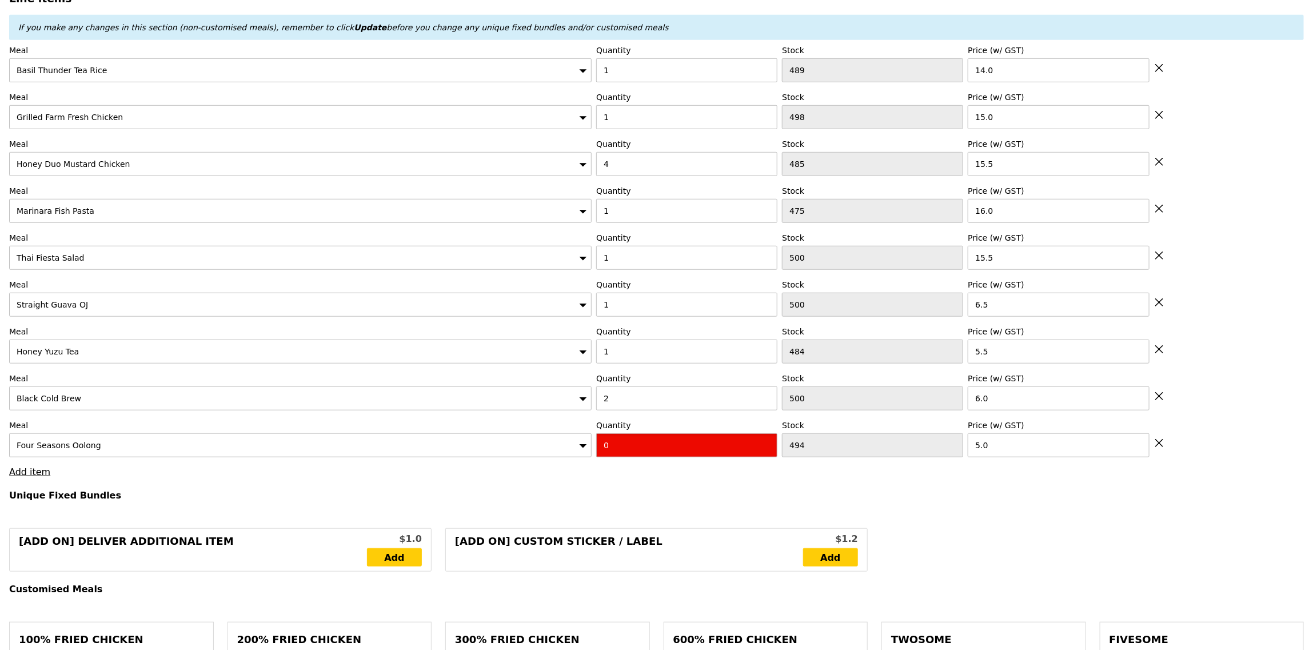
click at [667, 443] on input "0" at bounding box center [686, 445] width 181 height 24
type input "Confirm"
type input "1"
click at [45, 474] on link "Add item" at bounding box center [29, 471] width 41 height 11
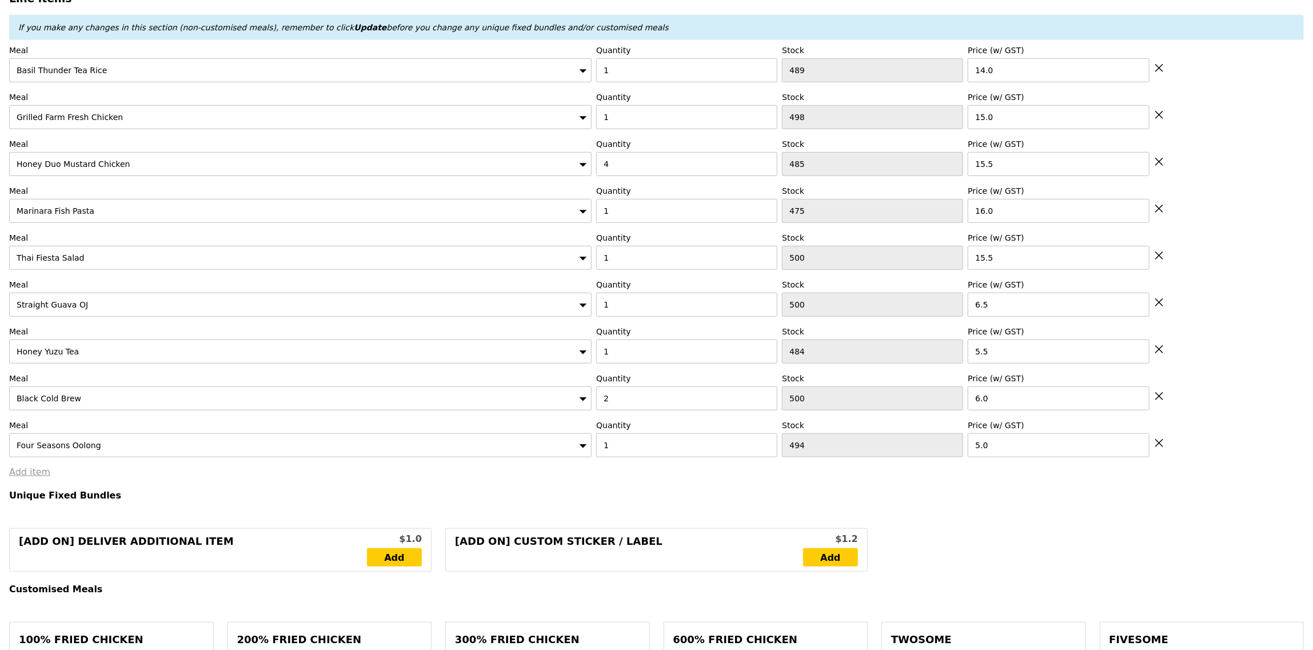
type input "Loading..."
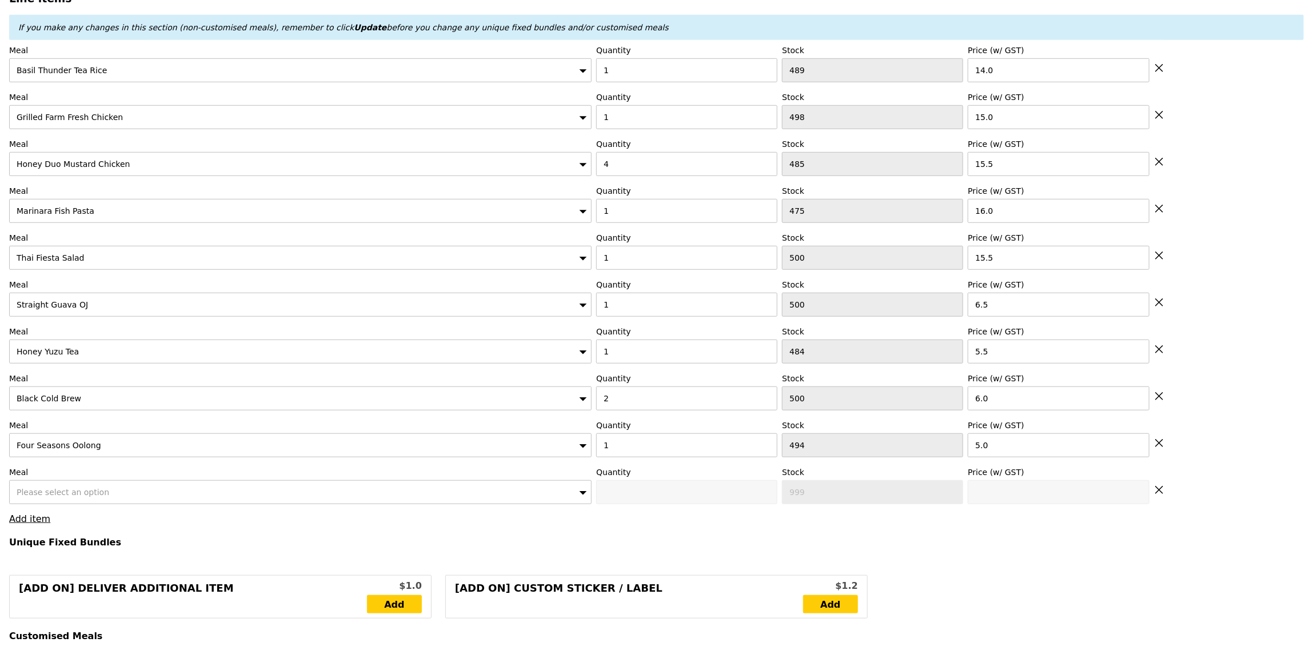
type input "151.50"
type input "3.62"
type input "3.95"
type input "155.45"
click at [63, 496] on span "Please select an option" at bounding box center [63, 492] width 93 height 9
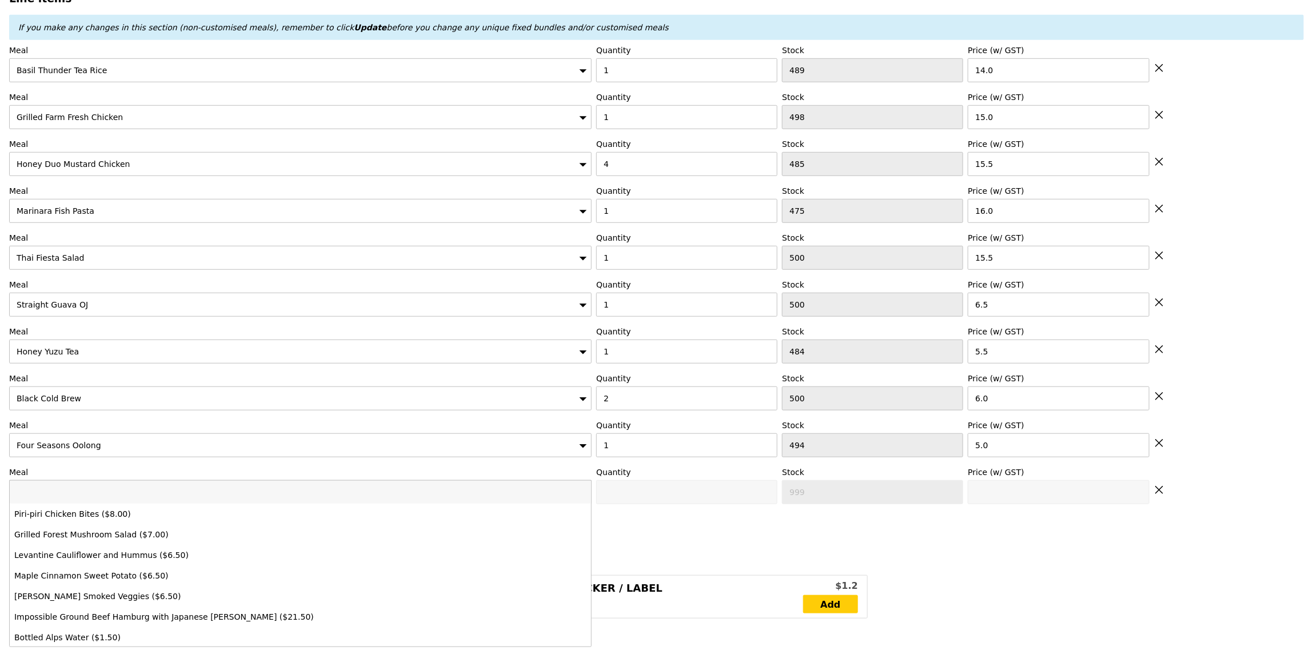
type input "Confirm"
type input "a"
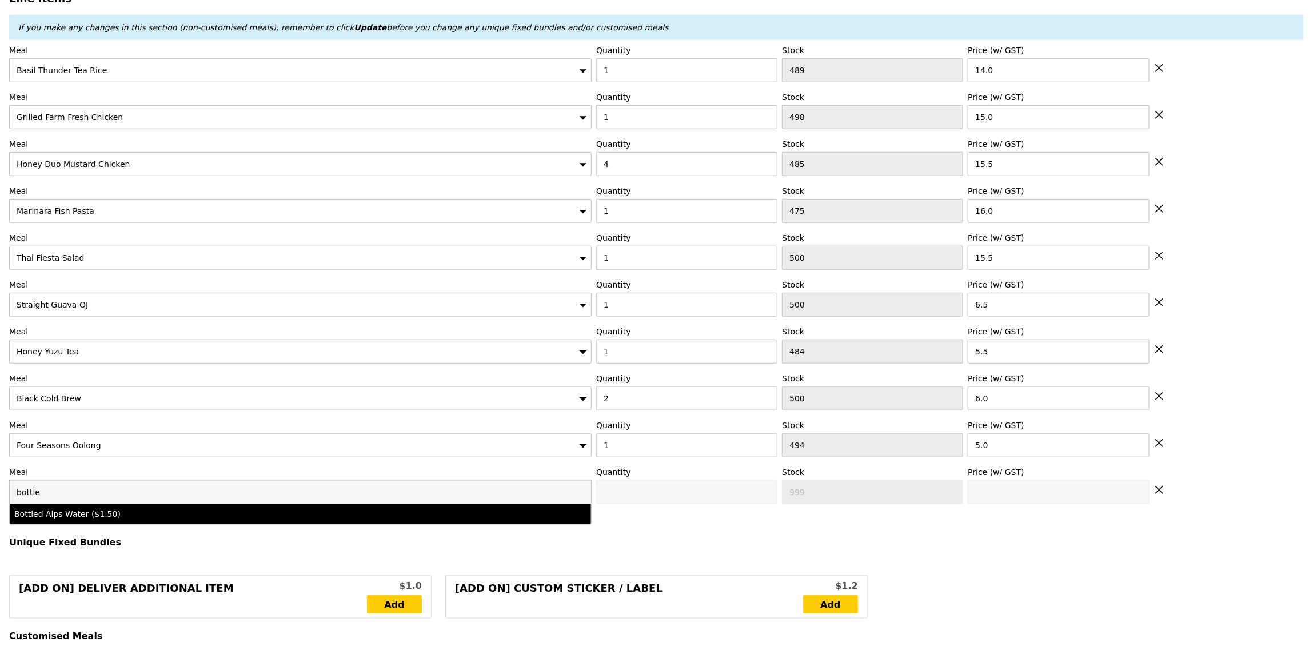
type input "bottle"
click at [46, 523] on li "Bottled Alps Water ($1.50)" at bounding box center [300, 514] width 581 height 21
type input "Confirm anyway"
type input "0"
type input "500"
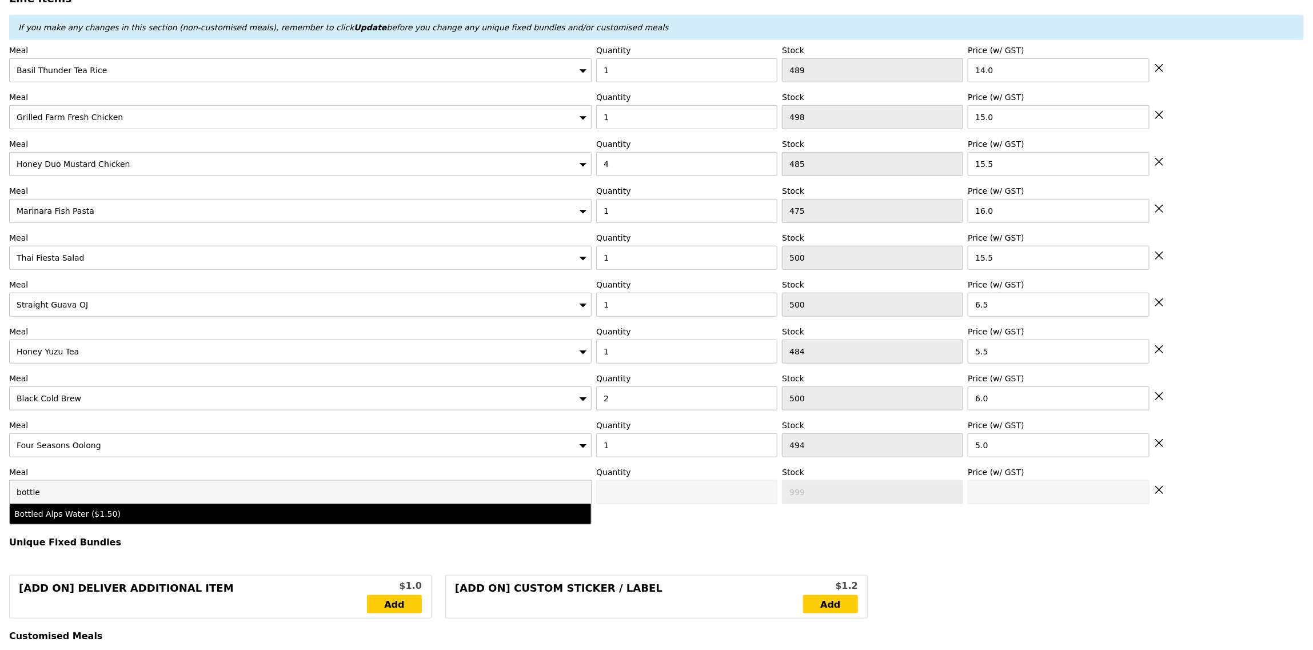
type input "1.5"
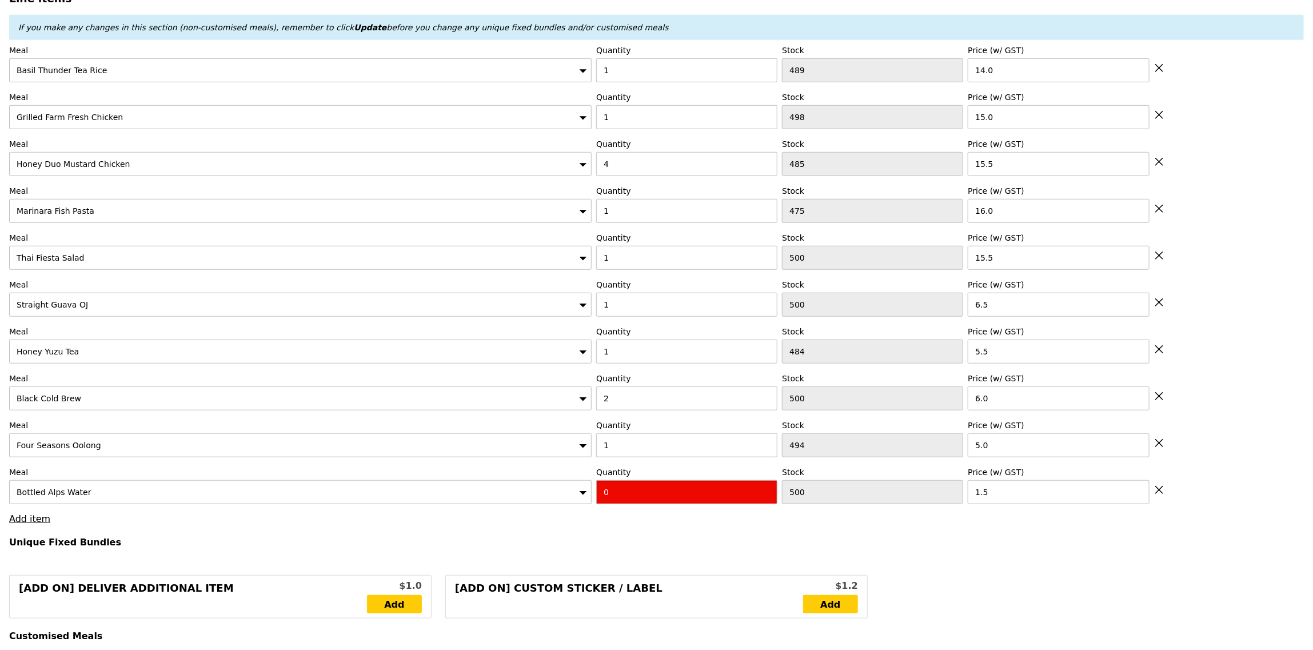
click at [631, 503] on input "0" at bounding box center [686, 492] width 181 height 24
type input "Confirm"
type input "1"
drag, startPoint x: 616, startPoint y: 530, endPoint x: 600, endPoint y: 424, distance: 107.4
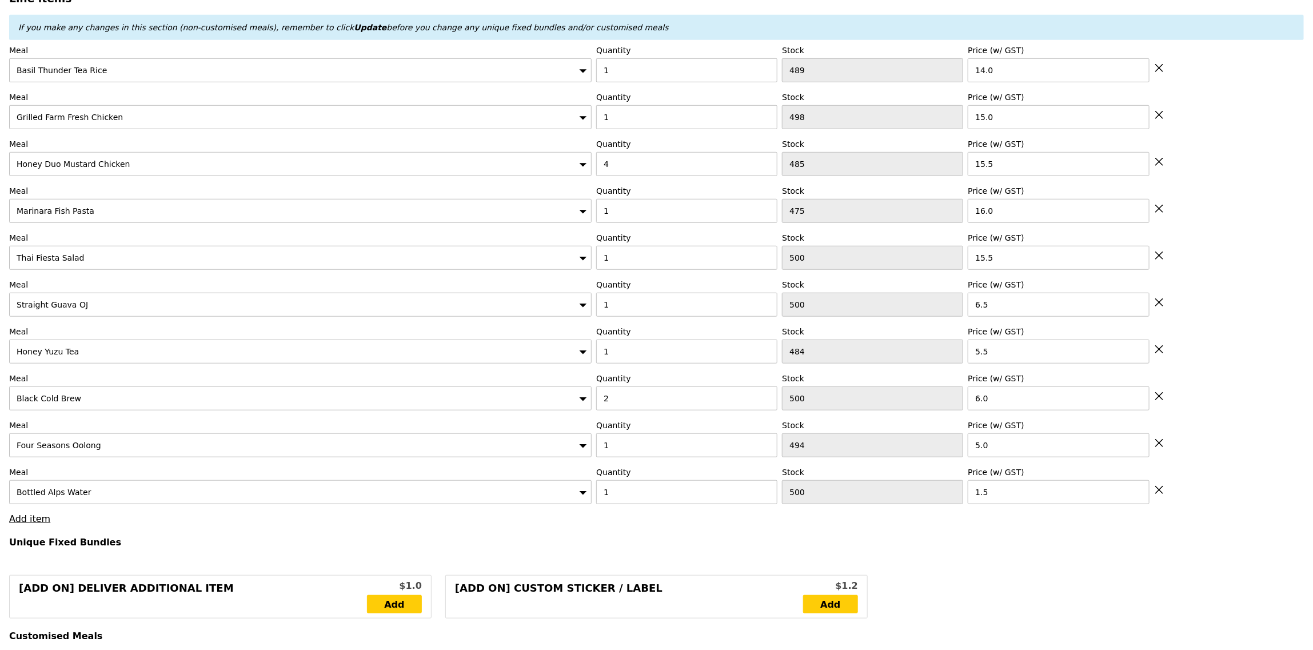
type input "Loading..."
type input "153.00"
type input "156.95"
type input "Confirm"
click at [28, 524] on link "Add item" at bounding box center [29, 518] width 41 height 11
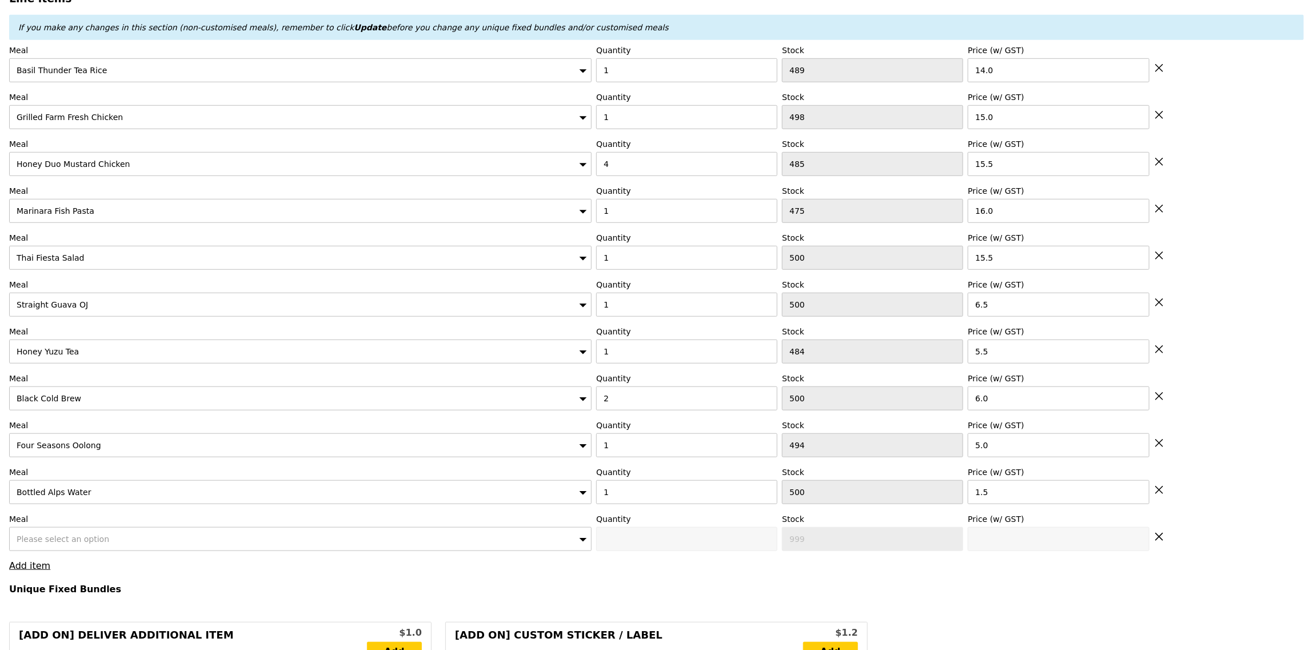
click at [110, 536] on div "Please select an option" at bounding box center [300, 539] width 583 height 24
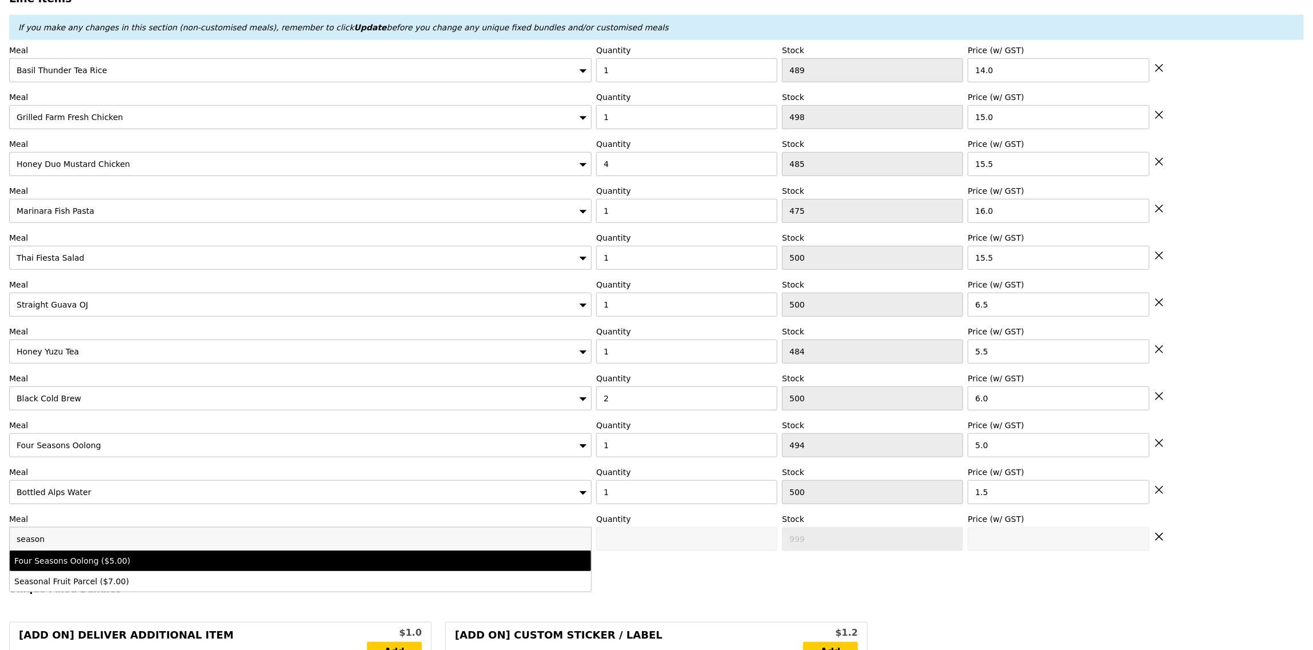
type input "season"
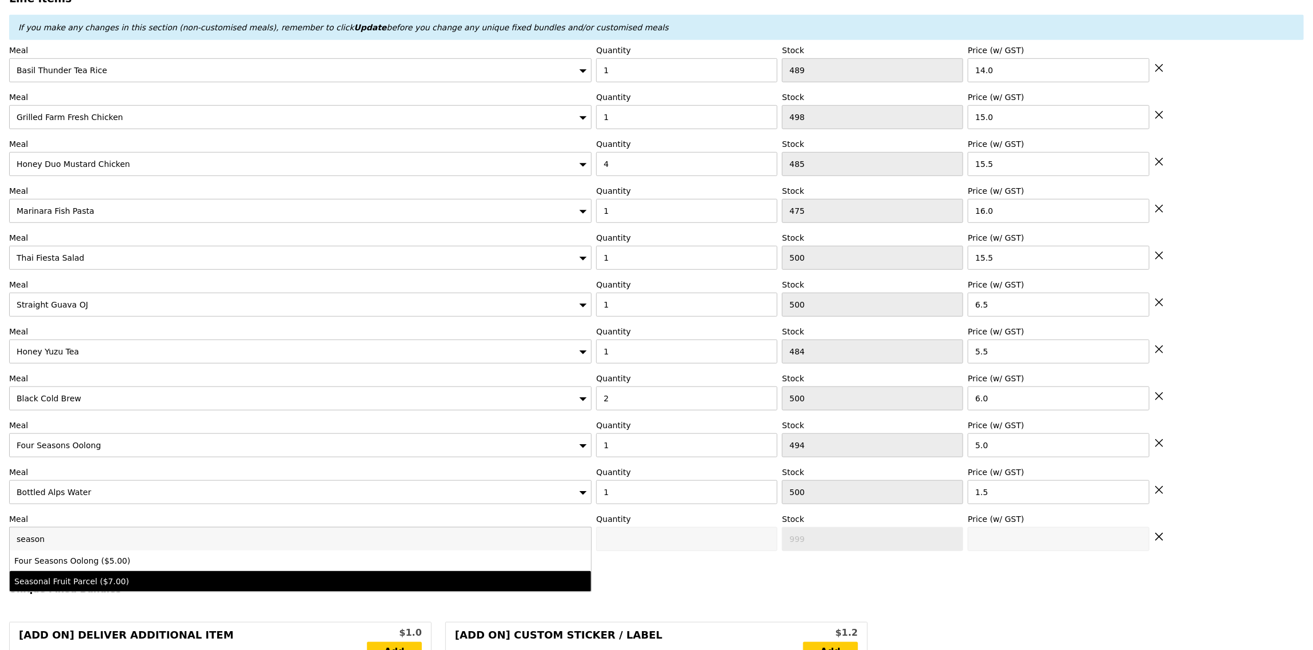
click at [63, 580] on div "Seasonal Fruit Parcel ($7.00)" at bounding box center [228, 581] width 429 height 11
type input "Confirm anyway"
type input "0"
type input "479"
type input "7.0"
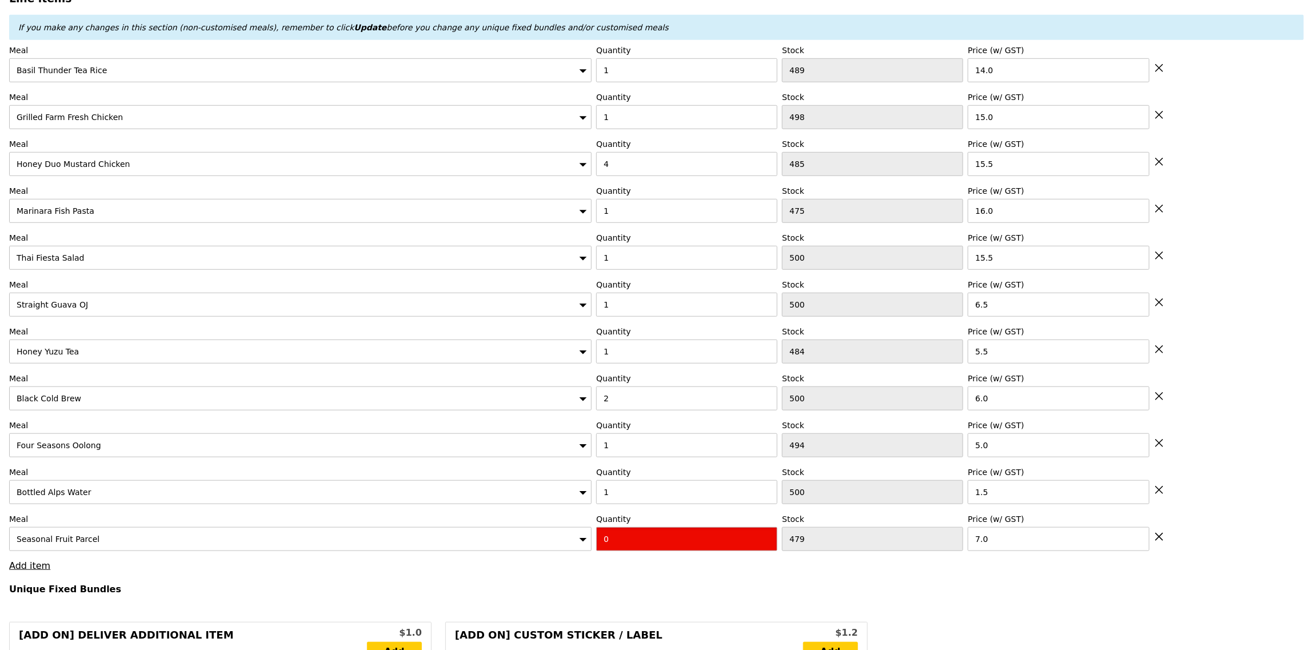
click at [704, 543] on input "0" at bounding box center [686, 539] width 181 height 24
click at [703, 541] on input "0" at bounding box center [686, 539] width 181 height 24
type input "Confirm"
type input "2"
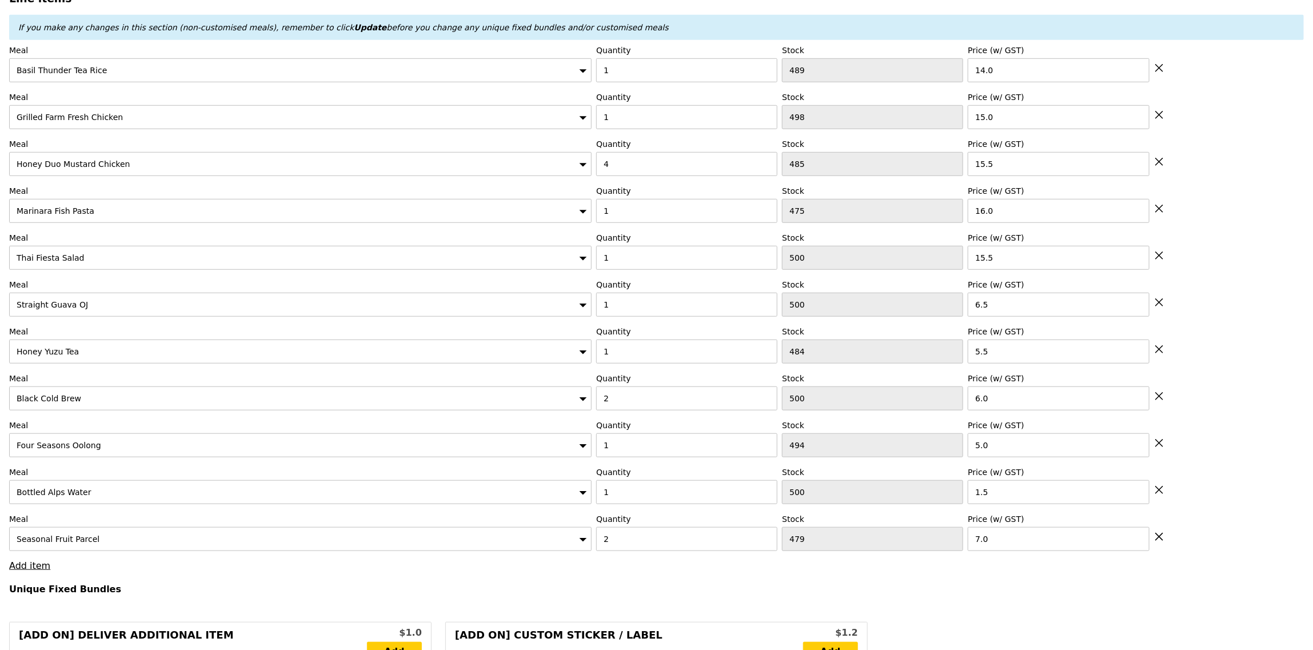
type input "Loading..."
type input "167.00"
type input "170.95"
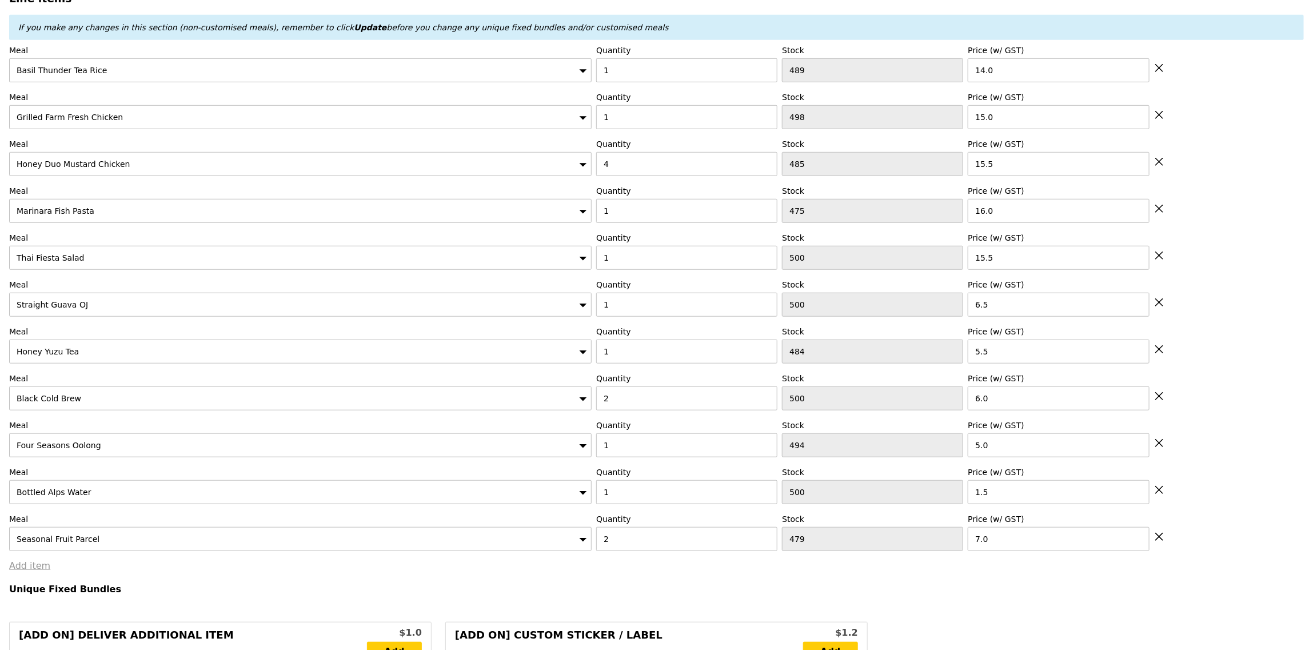
click at [29, 568] on link "Add item" at bounding box center [29, 565] width 41 height 11
type input "Confirm"
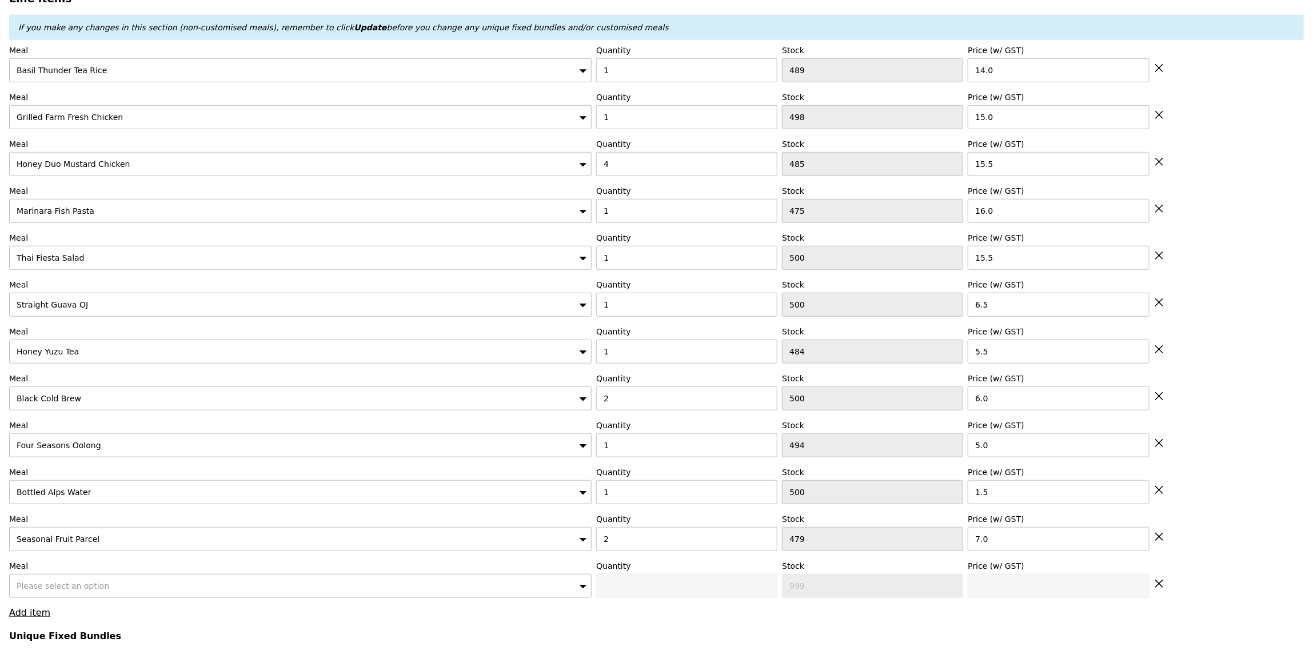
click at [114, 593] on div "Please select an option" at bounding box center [300, 586] width 583 height 24
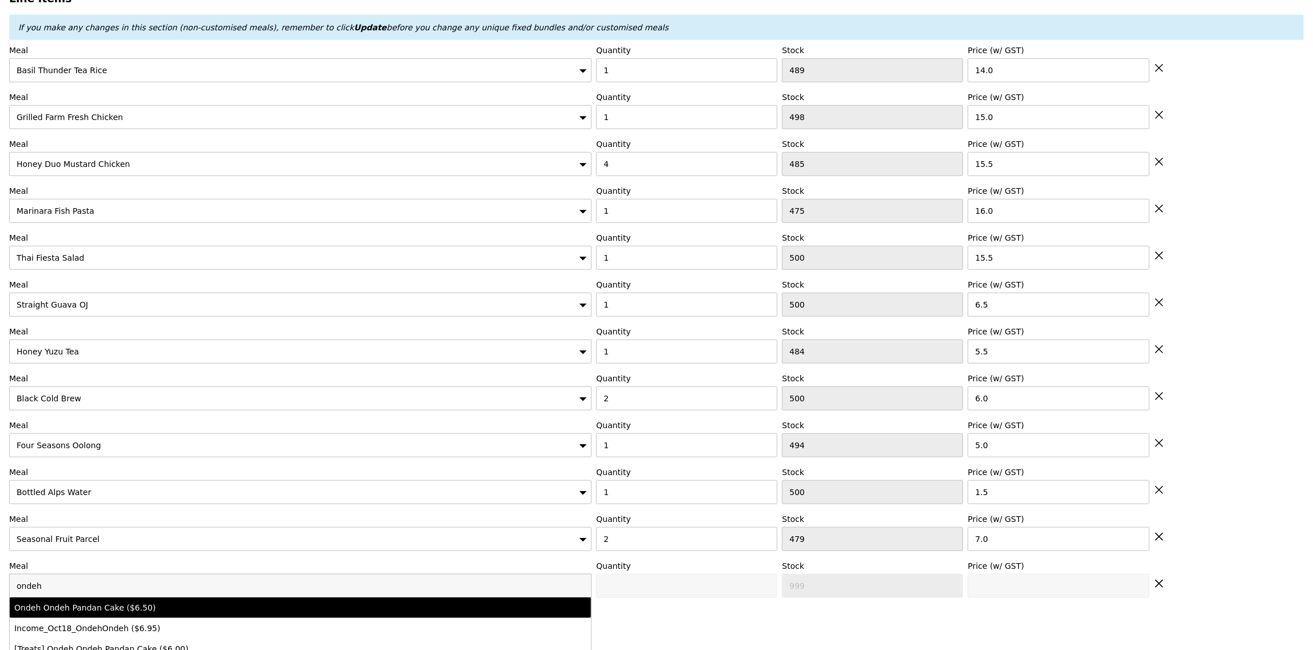
type input "ondeh"
click at [123, 611] on div "Ondeh Ondeh Pandan Cake ($6.50)" at bounding box center [228, 607] width 429 height 11
type input "Confirm anyway"
type input "0"
type input "498"
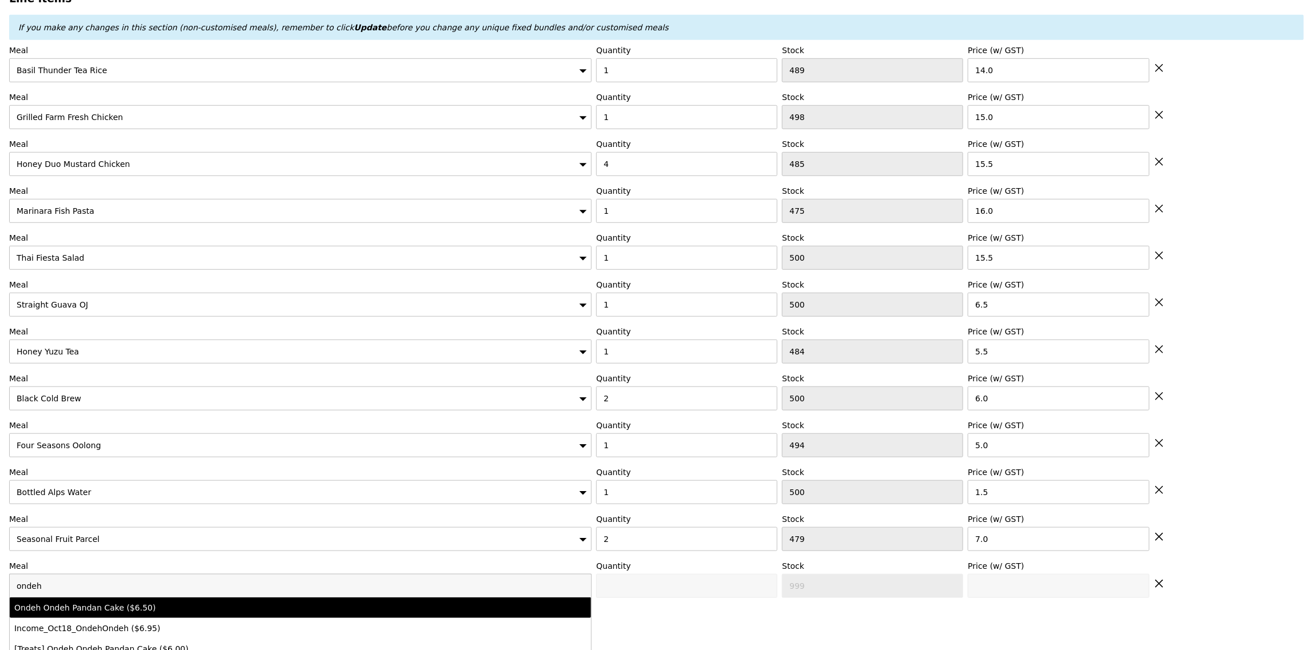
type input "6.5"
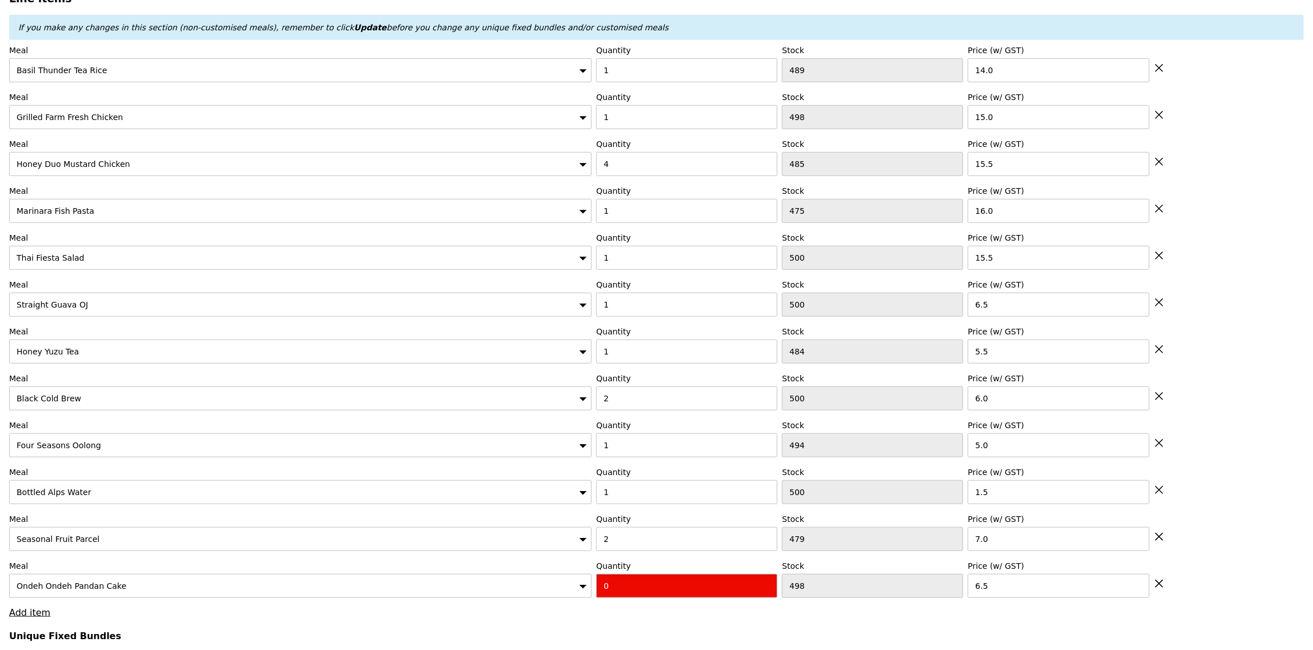
click at [663, 585] on input "0" at bounding box center [686, 586] width 181 height 24
type input "Confirm"
type input "2"
type input "Loading..."
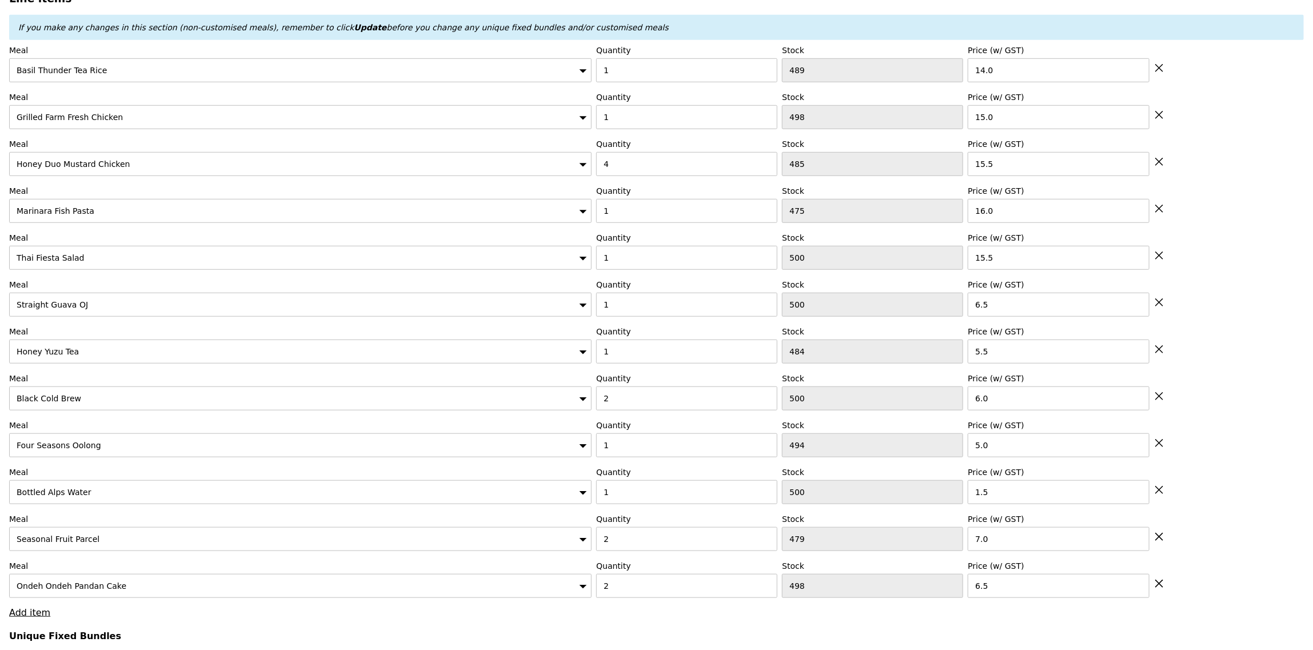
type input "180.00"
type input "183.95"
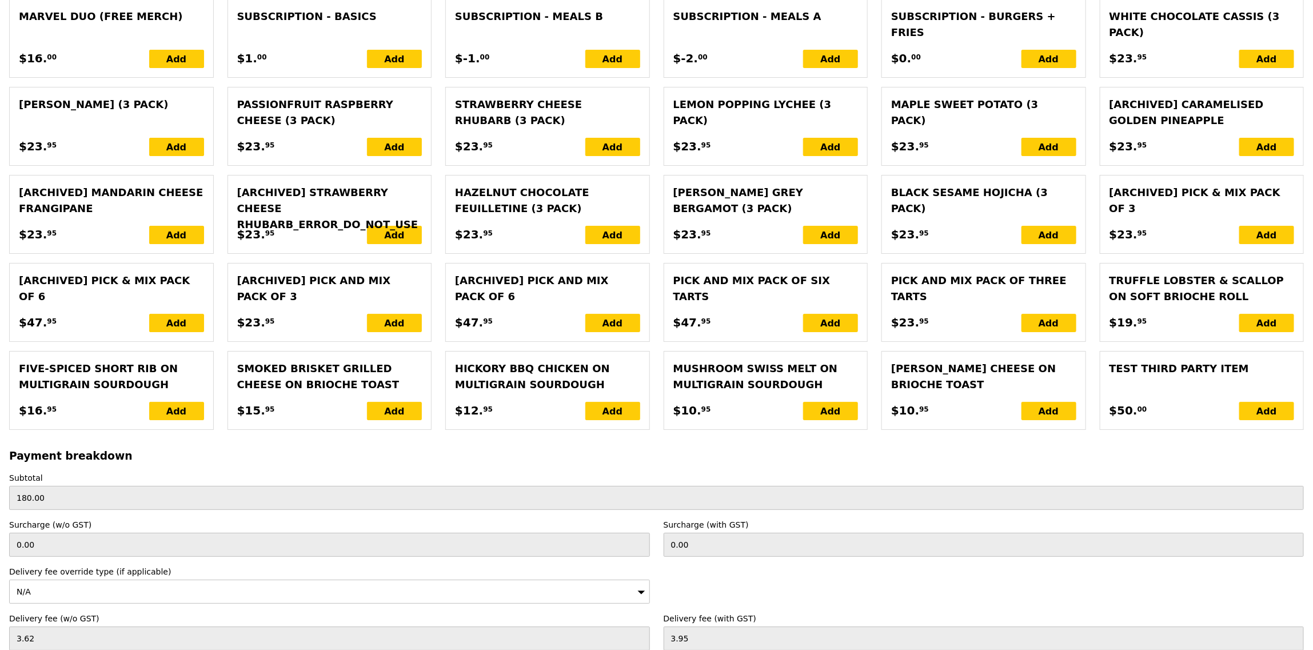
scroll to position [2789, 0]
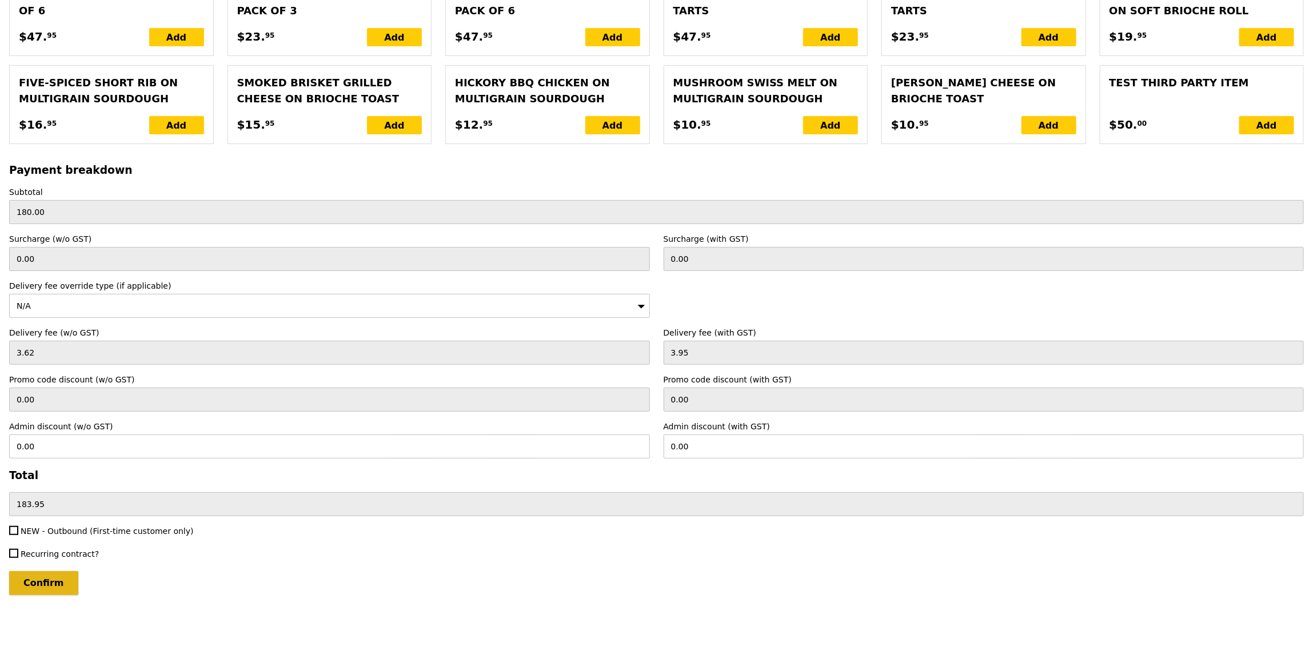
click at [33, 590] on input "Confirm" at bounding box center [43, 583] width 69 height 24
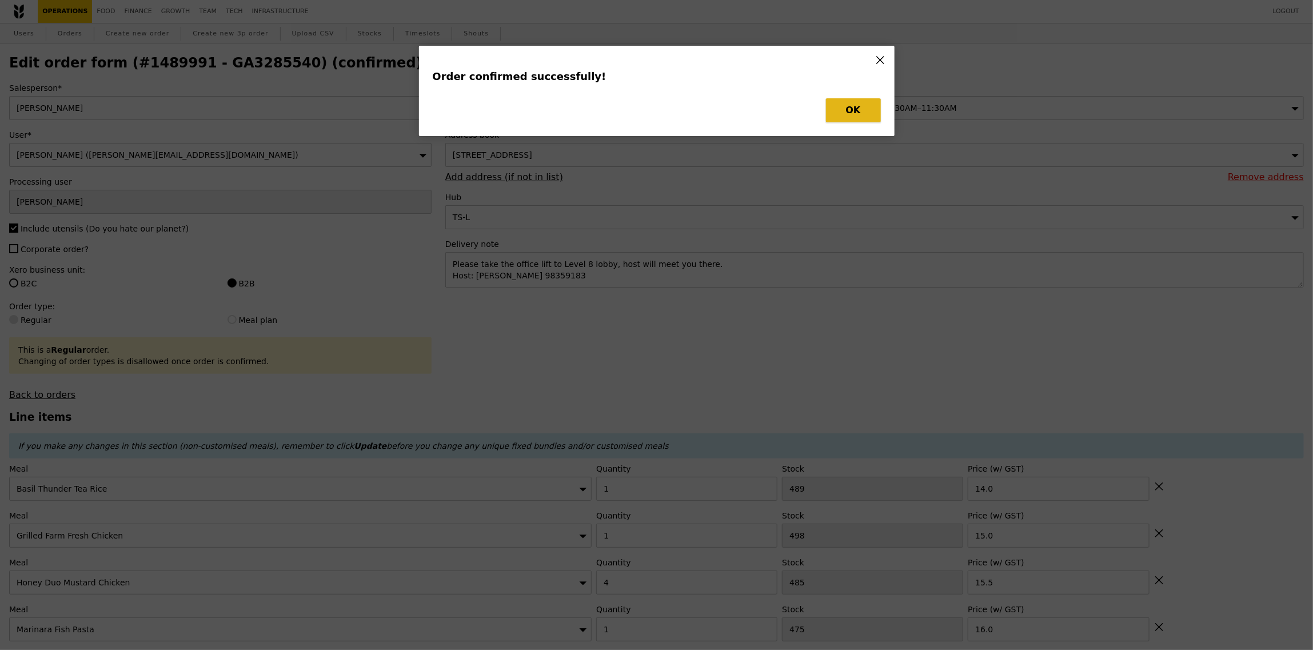
type input "Loading..."
checkbox input "false"
type input "2"
type input "498"
type input "6.50"
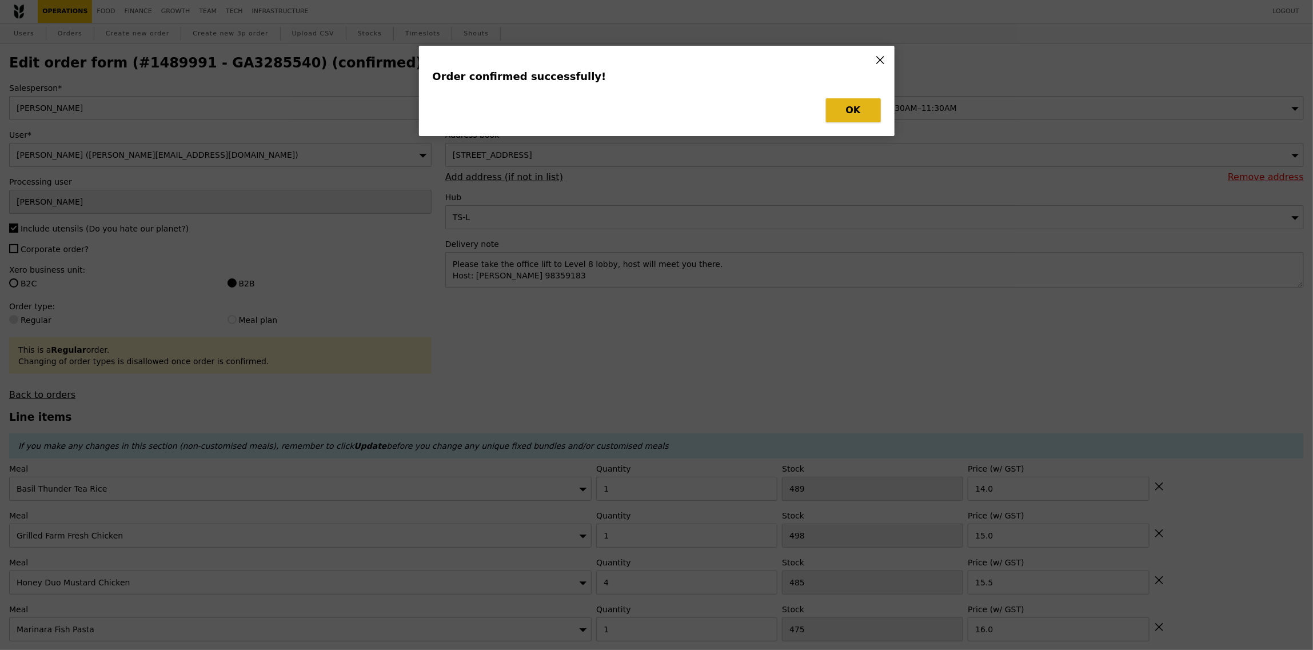
type input "2"
type input "479"
type input "7.00"
type input "1"
type input "500"
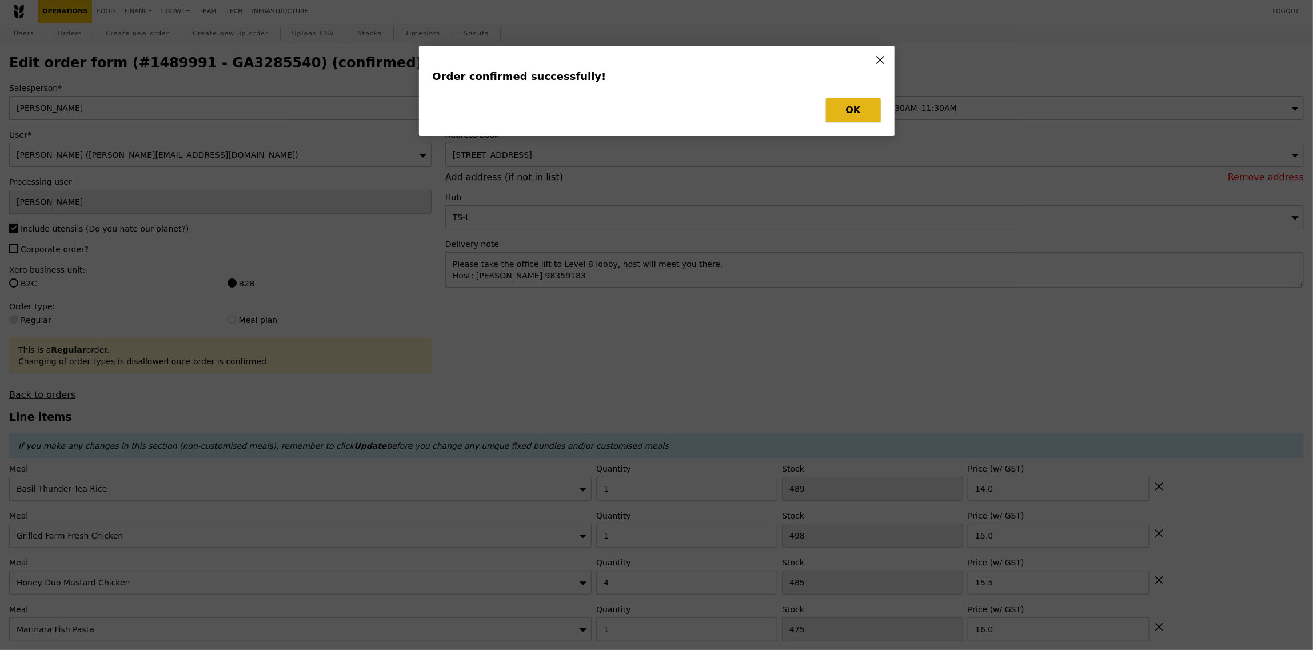
type input "1.50"
type input "494"
type input "5.00"
type input "2"
type input "6.00"
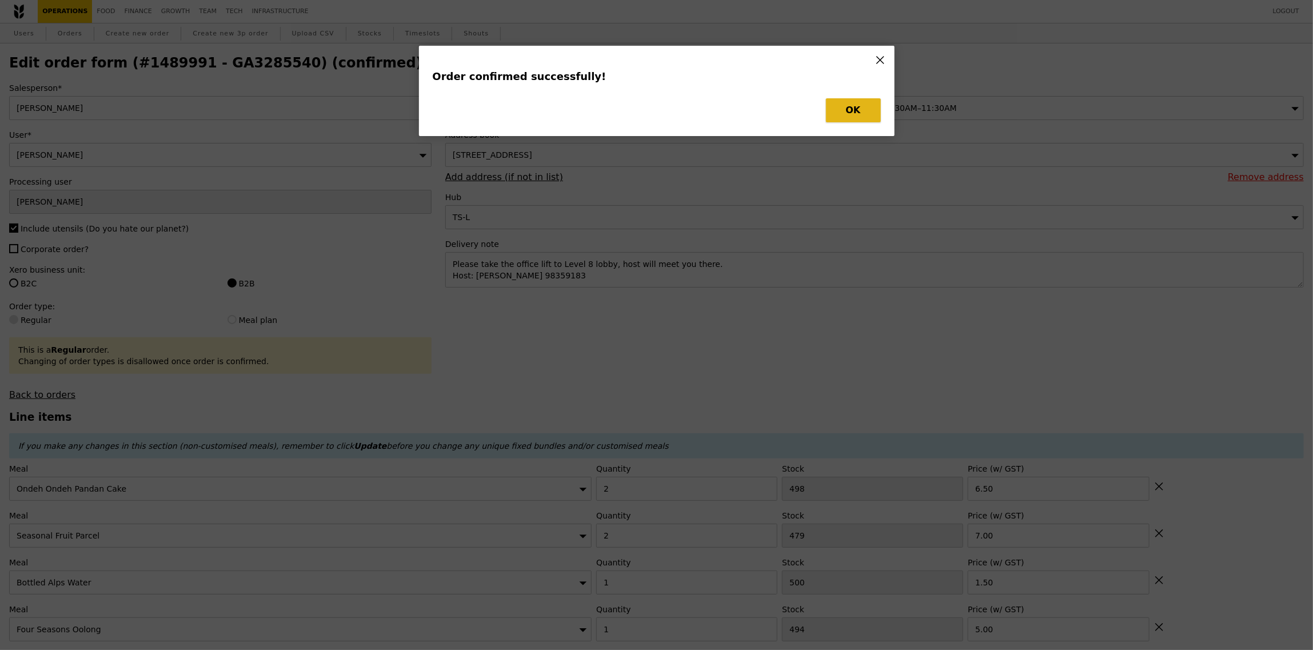
click at [854, 115] on button "OK" at bounding box center [853, 110] width 55 height 24
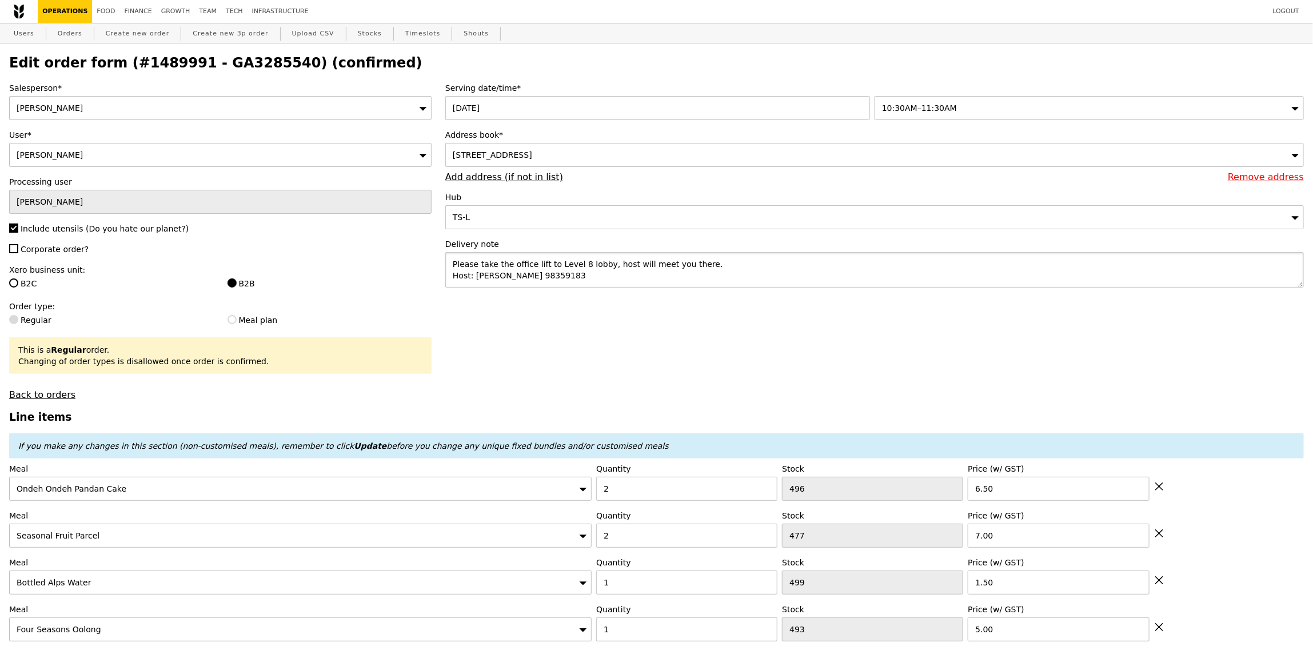
click at [713, 267] on textarea "Please take the office lift to Level 8 lobby, host will meet you there. Host: C…" at bounding box center [874, 269] width 859 height 35
click at [454, 265] on textarea "Please take the office lift to Level 8 lobby, host will meet you there. Host: C…" at bounding box center [874, 269] width 859 height 35
click at [523, 260] on textarea "Please take the office lift to Level 8 lobby, host will meet you there. Host: C…" at bounding box center [874, 269] width 859 height 35
click at [504, 265] on textarea "Please dleivery closer to 11AM p Please take the office lift to Level 8 lobby, …" at bounding box center [874, 269] width 859 height 35
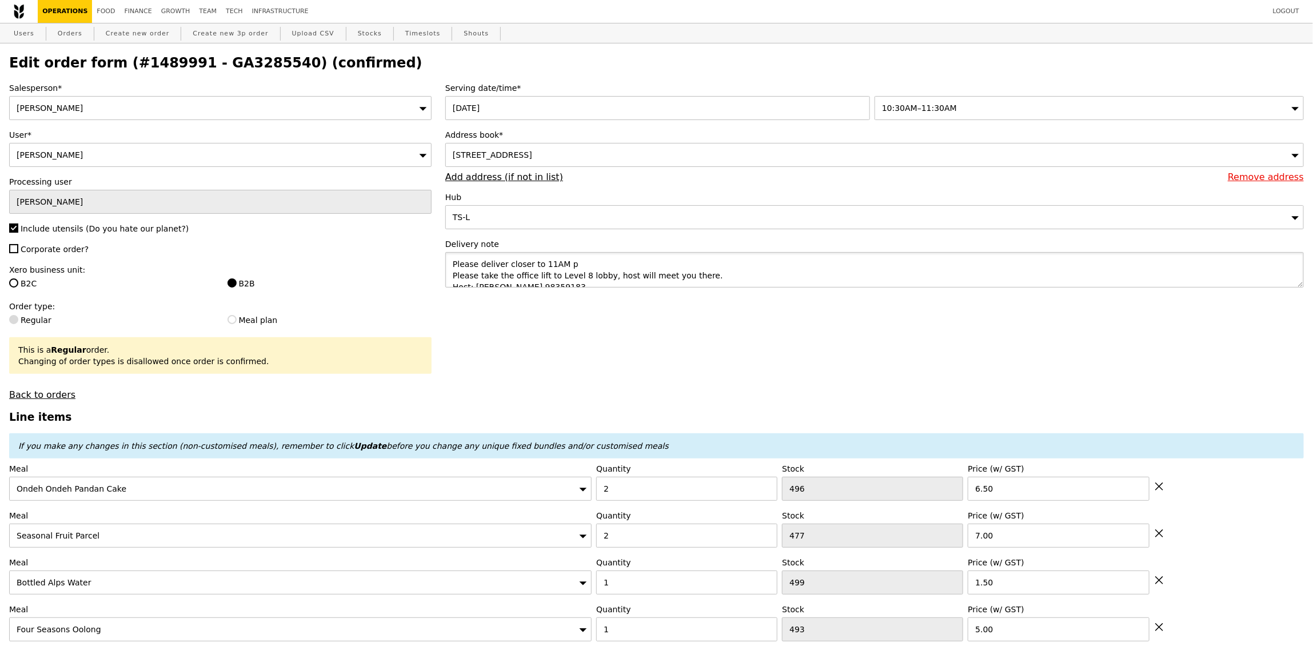
click at [587, 266] on textarea "Please deliver closer to 11AM p Please take the office lift to Level 8 lobby, h…" at bounding box center [874, 269] width 859 height 35
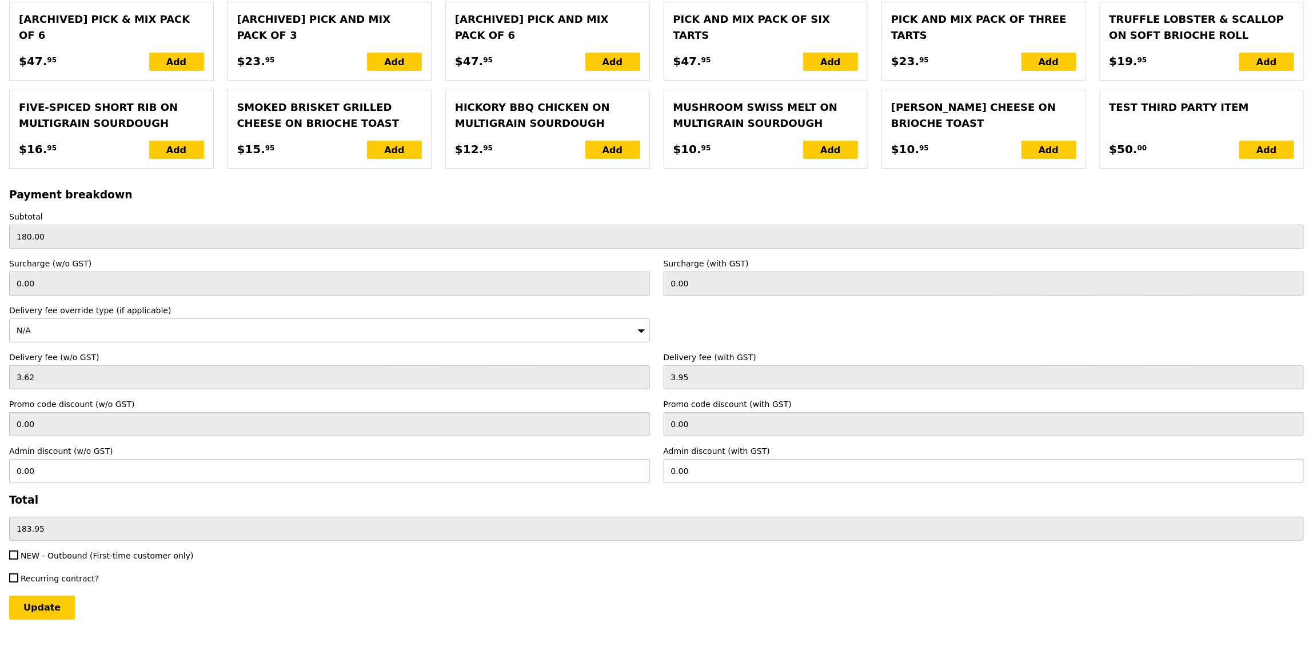
scroll to position [2800, 0]
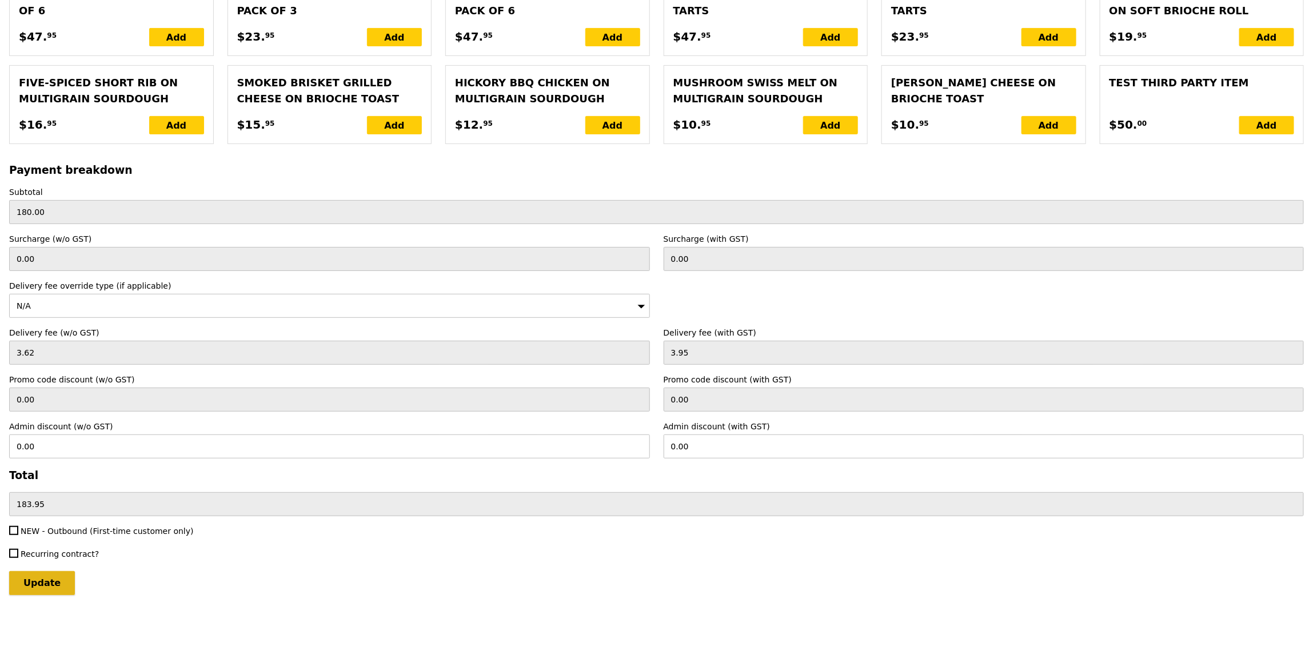
click at [55, 589] on input "Update" at bounding box center [42, 583] width 66 height 24
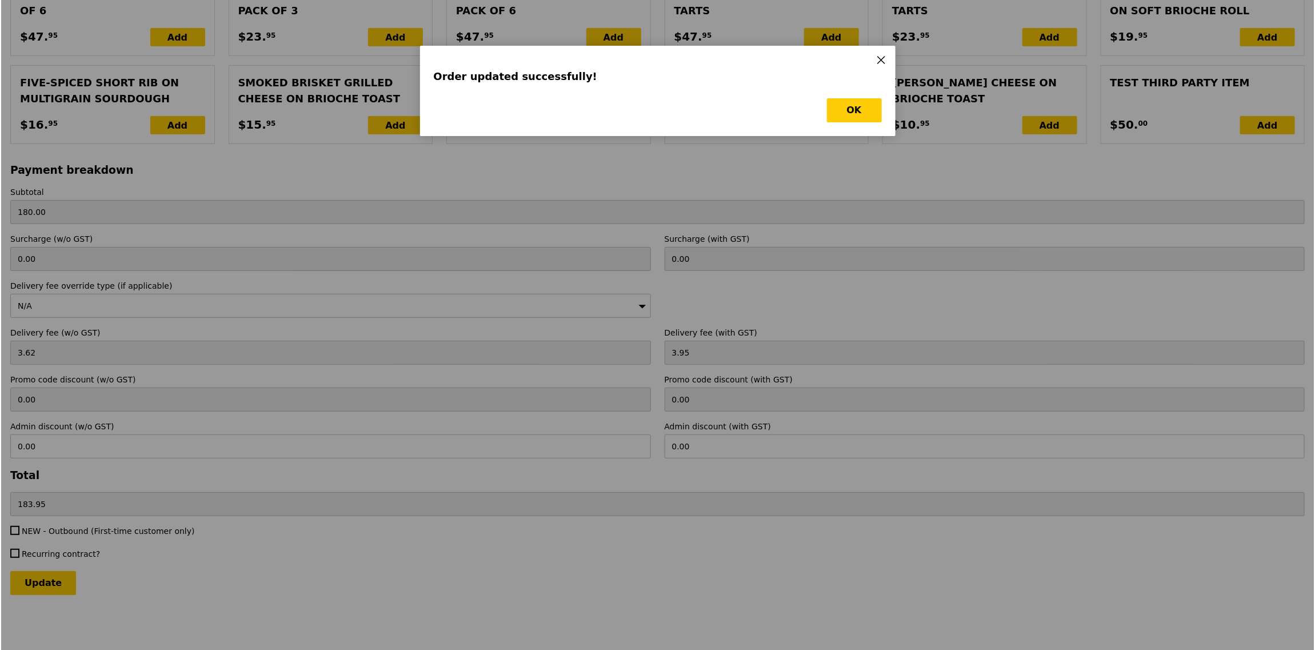
scroll to position [0, 0]
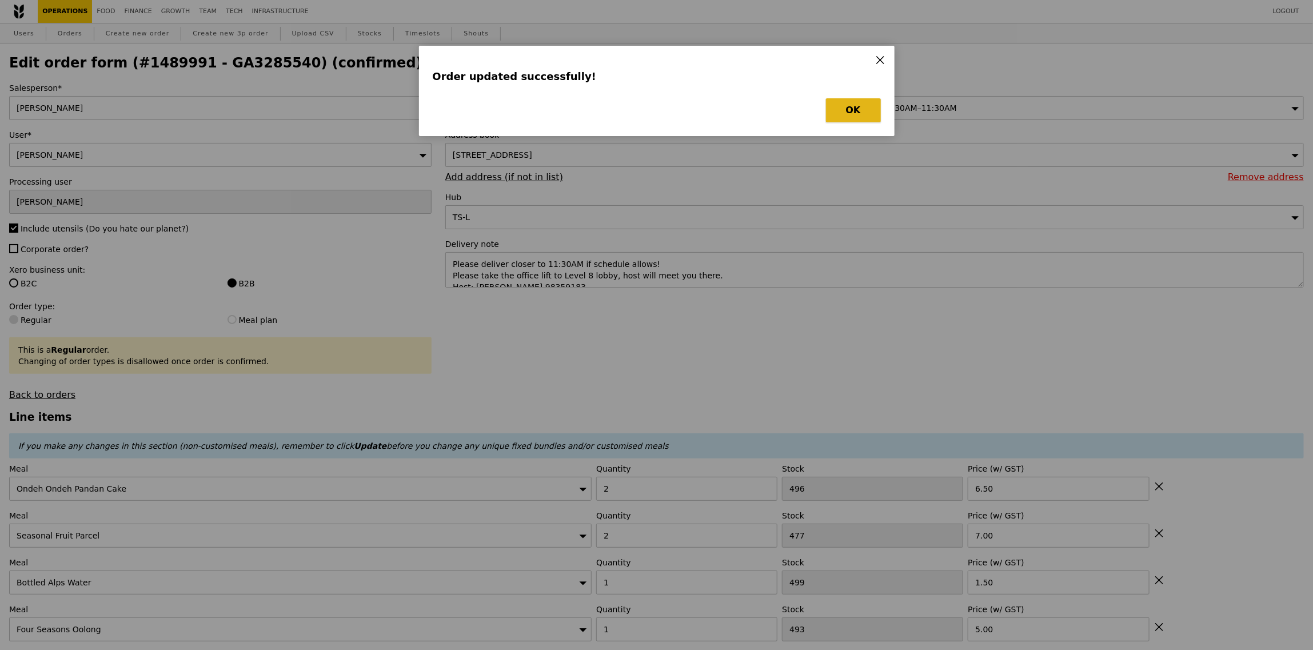
click at [853, 107] on button "OK" at bounding box center [853, 110] width 55 height 24
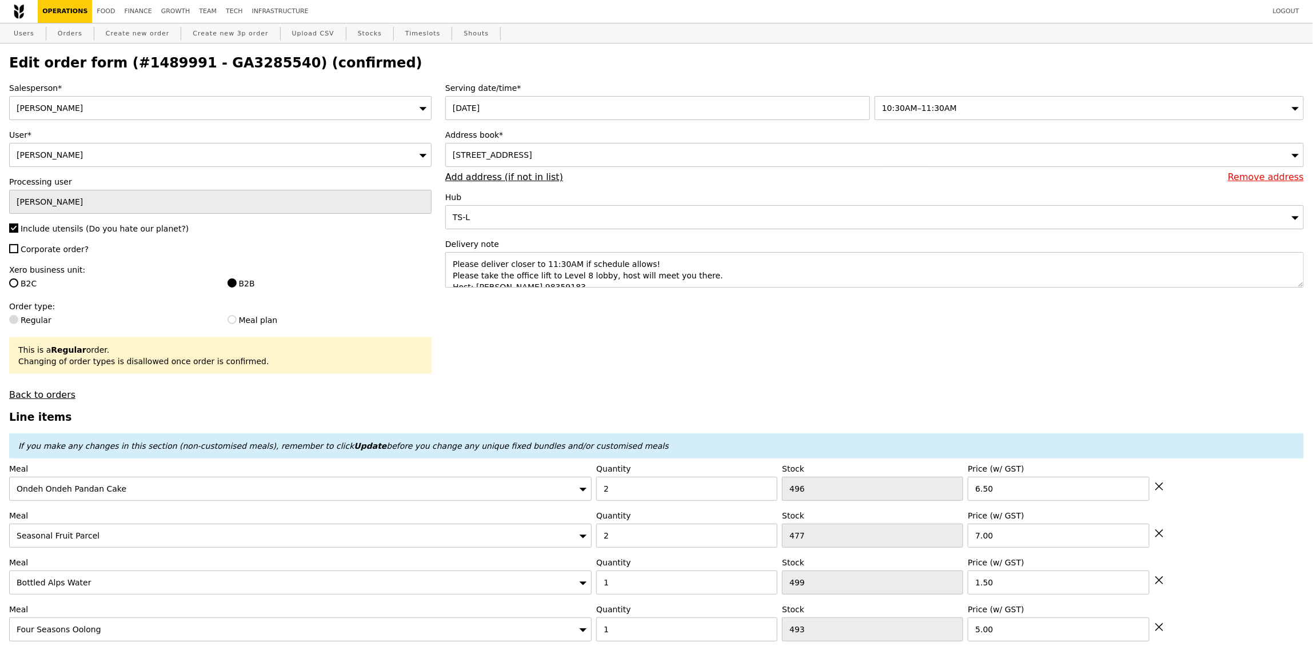
click at [252, 55] on h2 "Edit order form (#1489991 - GA3285540) (confirmed)" at bounding box center [656, 63] width 1295 height 16
click at [248, 58] on h2 "Edit order form (#1489991 - GA3285540) (confirmed)" at bounding box center [656, 63] width 1295 height 16
copy h2 "GA3285540"
click at [67, 30] on link "Orders" at bounding box center [70, 33] width 34 height 21
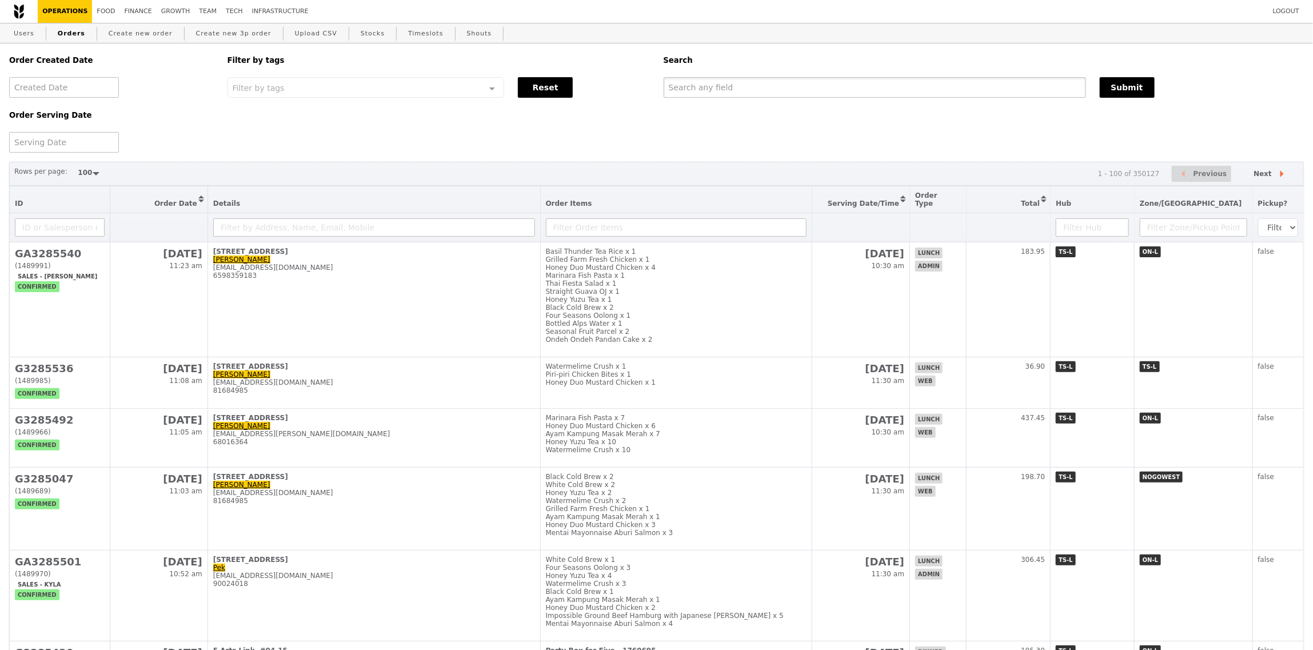
click at [907, 84] on input "text" at bounding box center [875, 87] width 422 height 21
paste input "GA3285540"
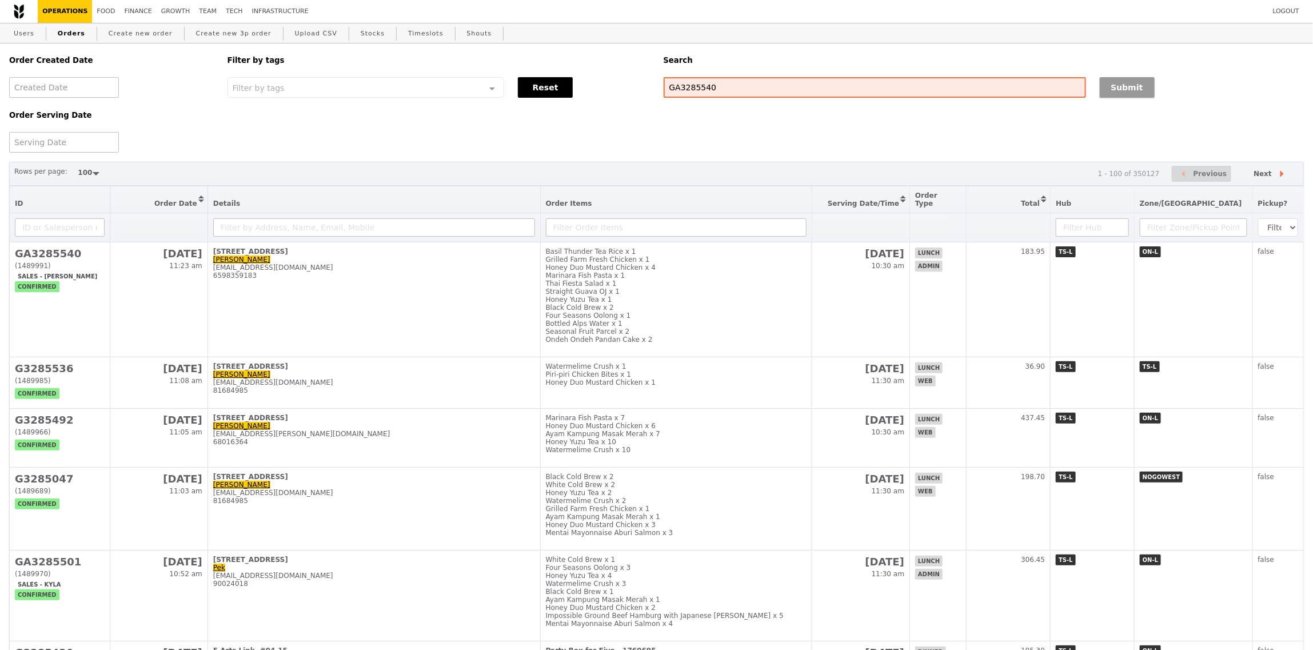
click at [1119, 81] on button "Submit" at bounding box center [1127, 87] width 55 height 21
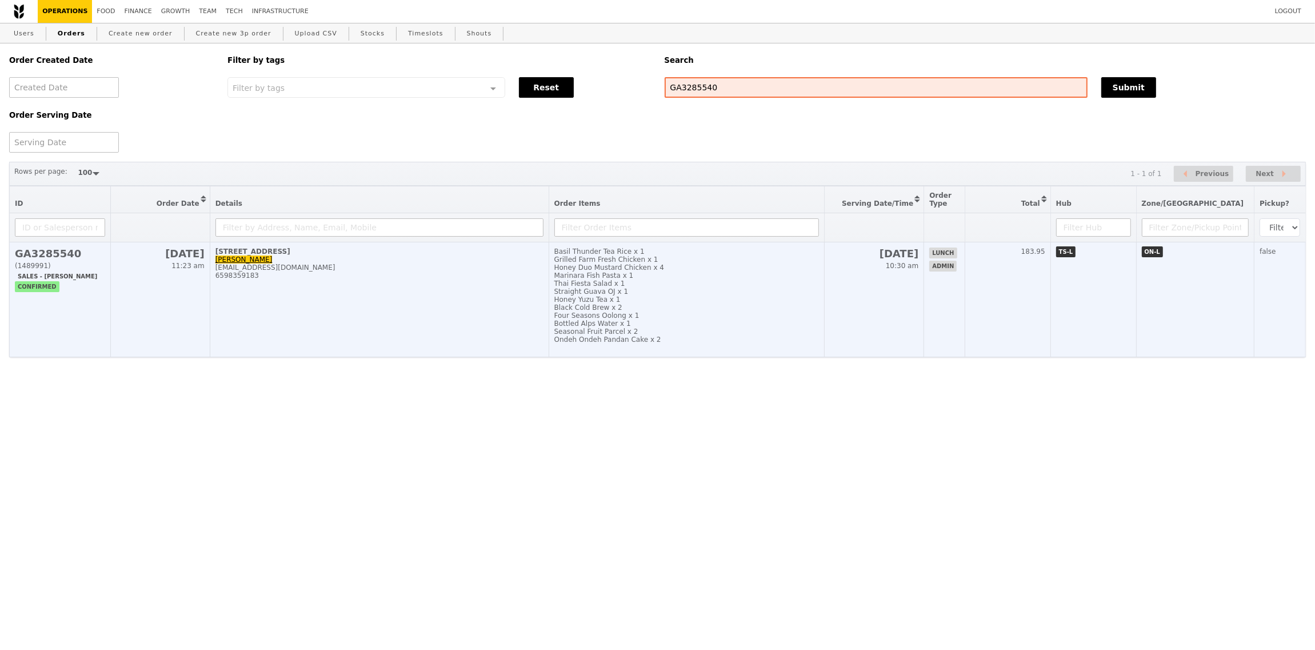
click at [792, 280] on div "Thai Fiesta Salad x 1" at bounding box center [687, 284] width 265 height 8
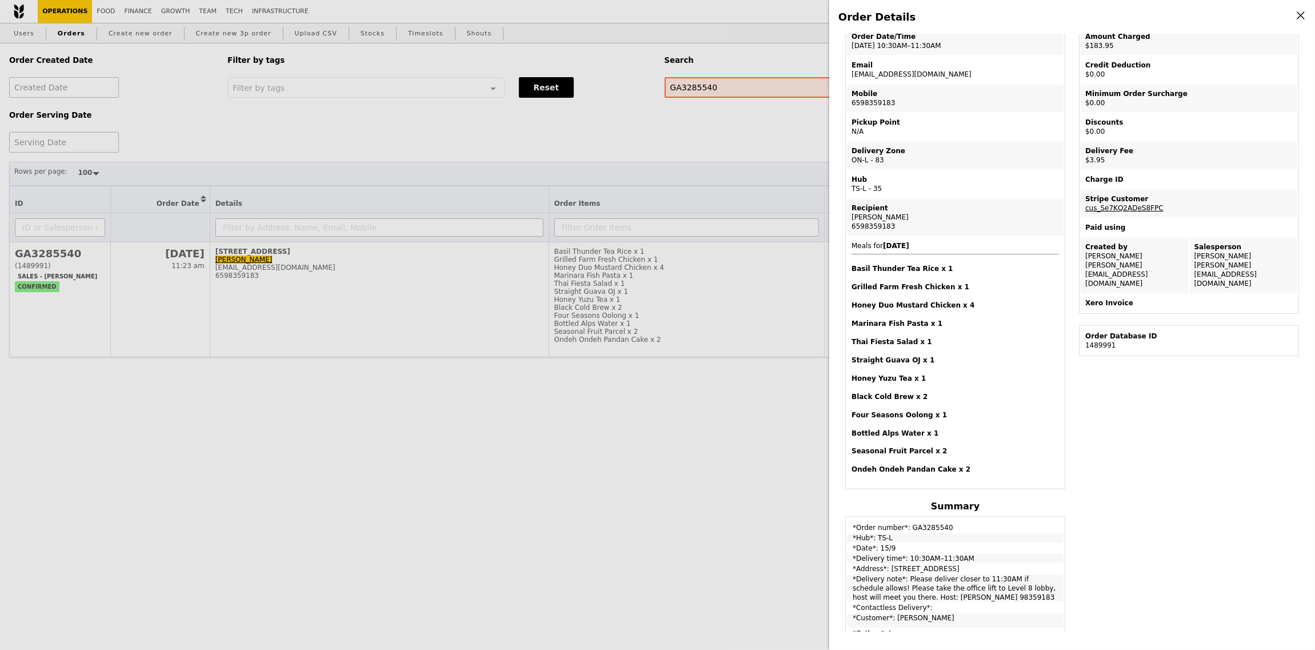
scroll to position [110, 0]
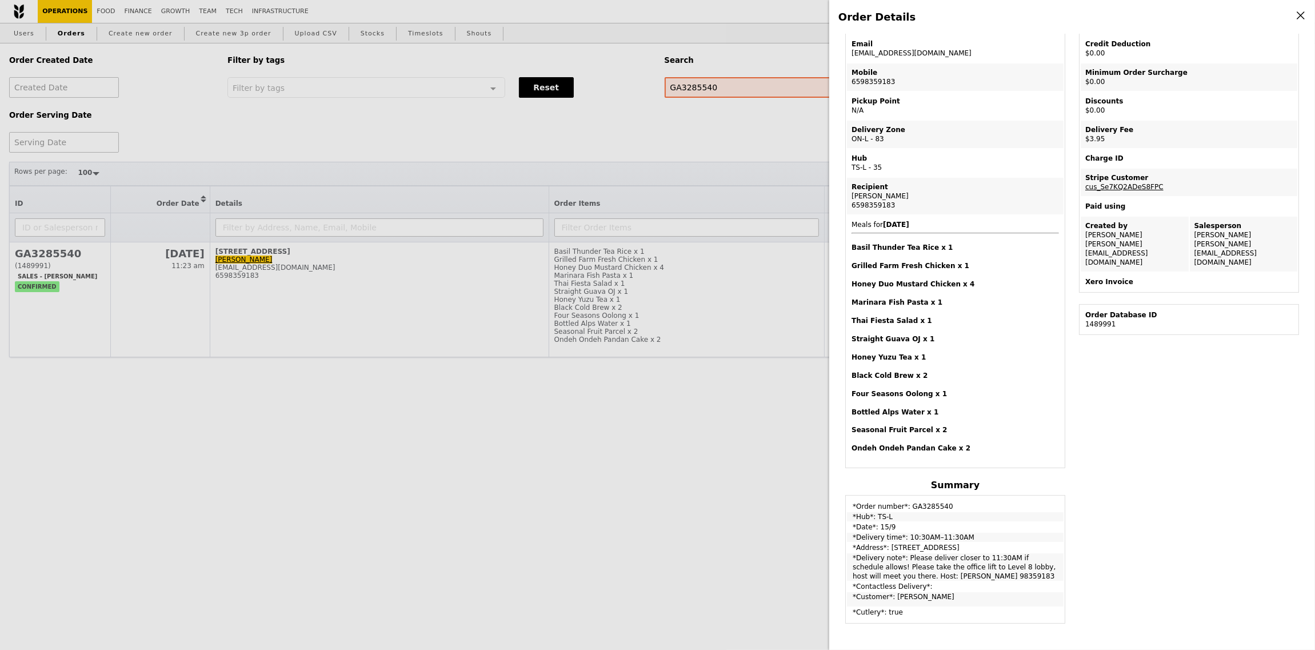
click at [879, 53] on td "Email jeeyen.chin@nike.com" at bounding box center [955, 48] width 217 height 27
copy td "jeeyen.chin@nike.com"
click at [329, 111] on div "Order Details Edit order Changelog Cancel Order ID GA3285540 – View receipt Ord…" at bounding box center [657, 325] width 1315 height 650
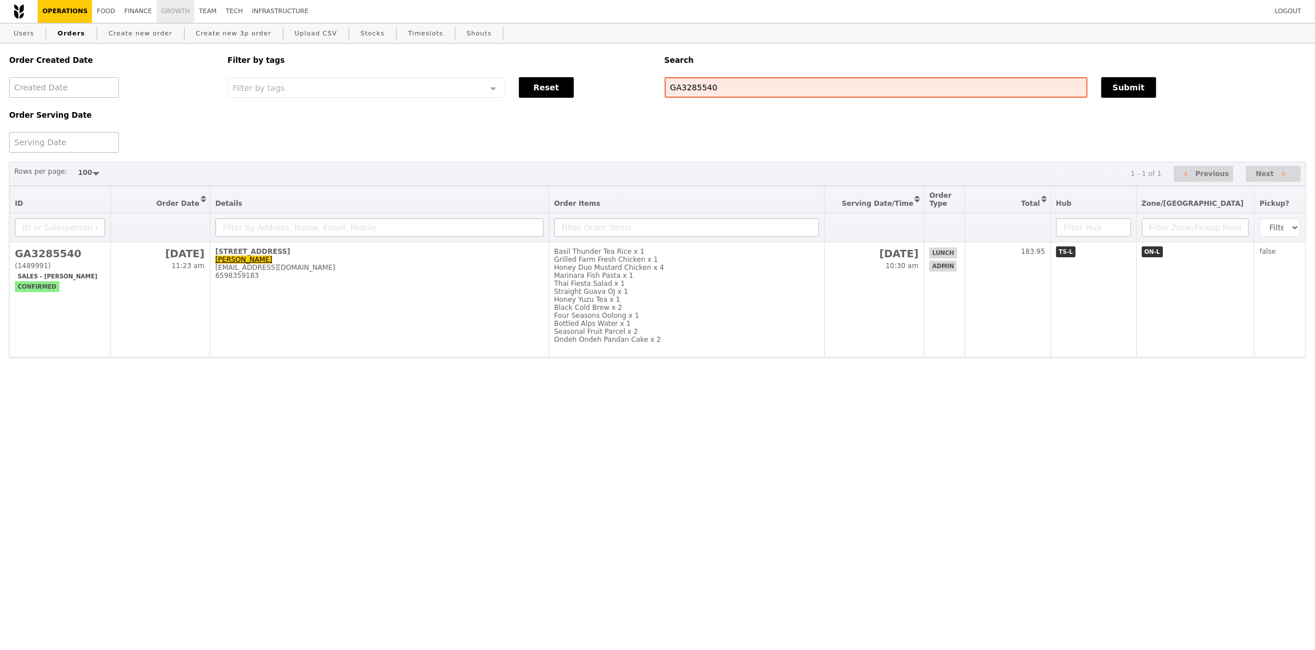
scroll to position [177, 0]
click at [166, 17] on link "Growth" at bounding box center [176, 11] width 38 height 23
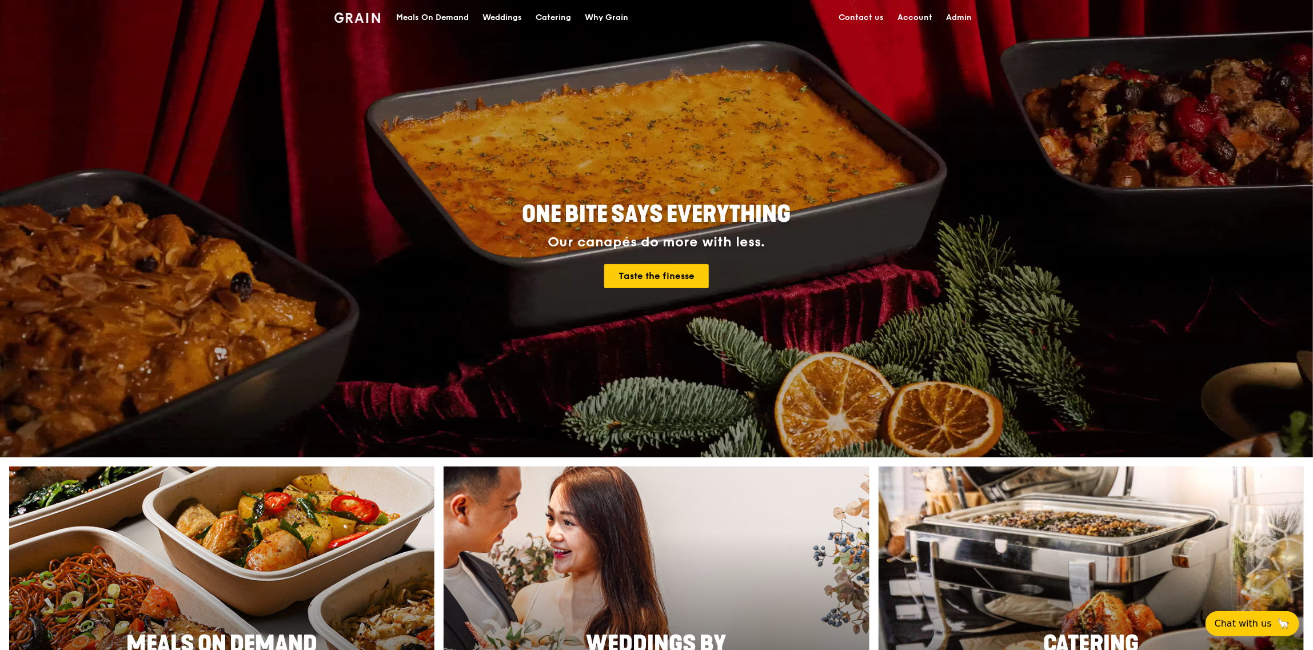
click at [445, 16] on div "Meals On Demand" at bounding box center [432, 18] width 73 height 34
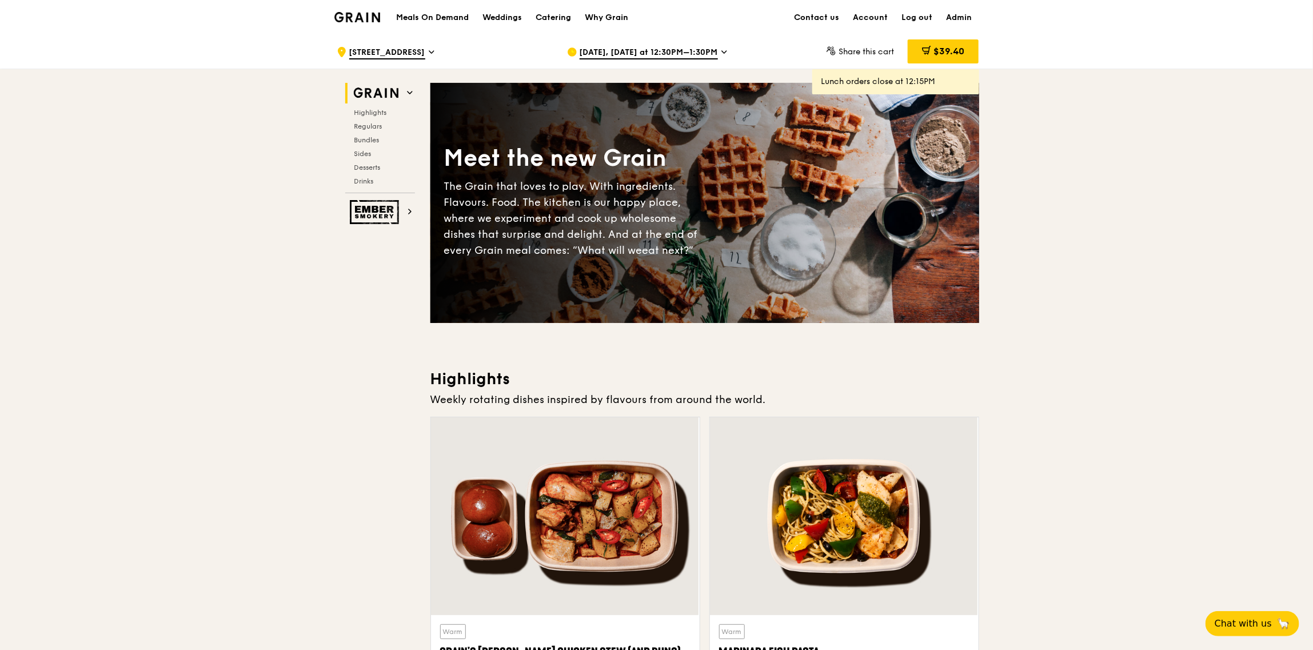
click at [676, 62] on div "[DATE], [DATE] at 12:30PM–1:30PM" at bounding box center [673, 52] width 212 height 34
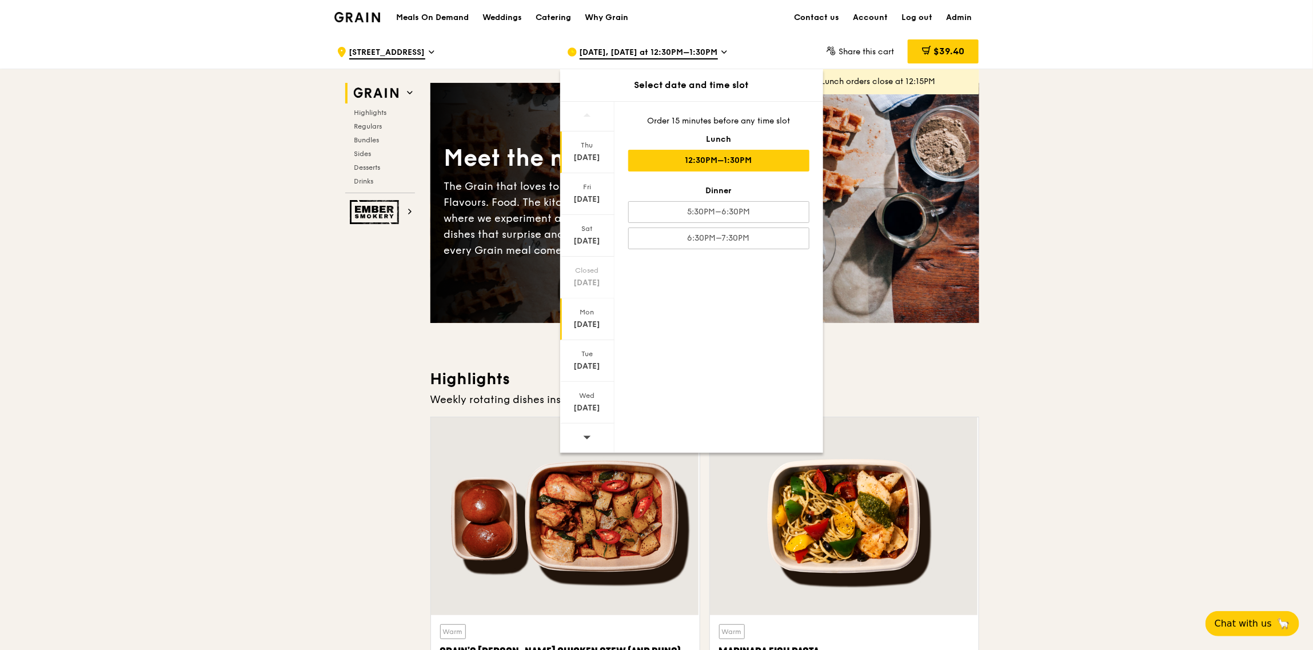
click at [588, 326] on div "[DATE]" at bounding box center [587, 324] width 51 height 11
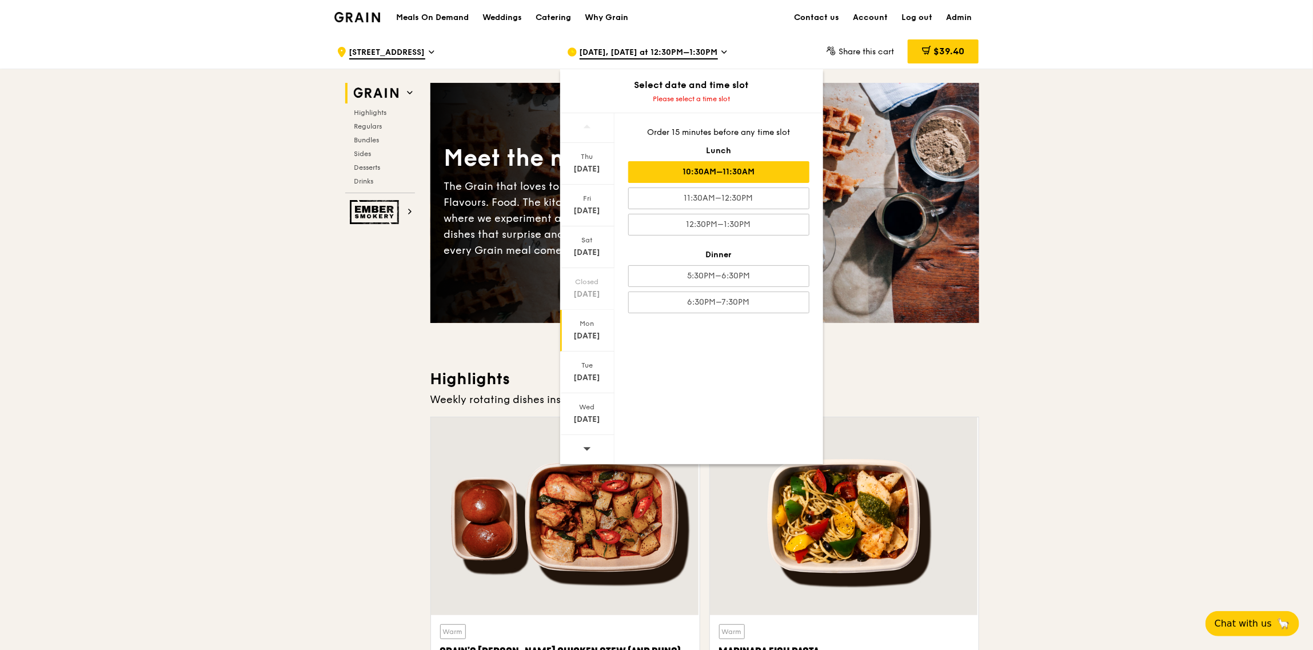
click at [724, 173] on div "10:30AM–11:30AM" at bounding box center [718, 172] width 181 height 22
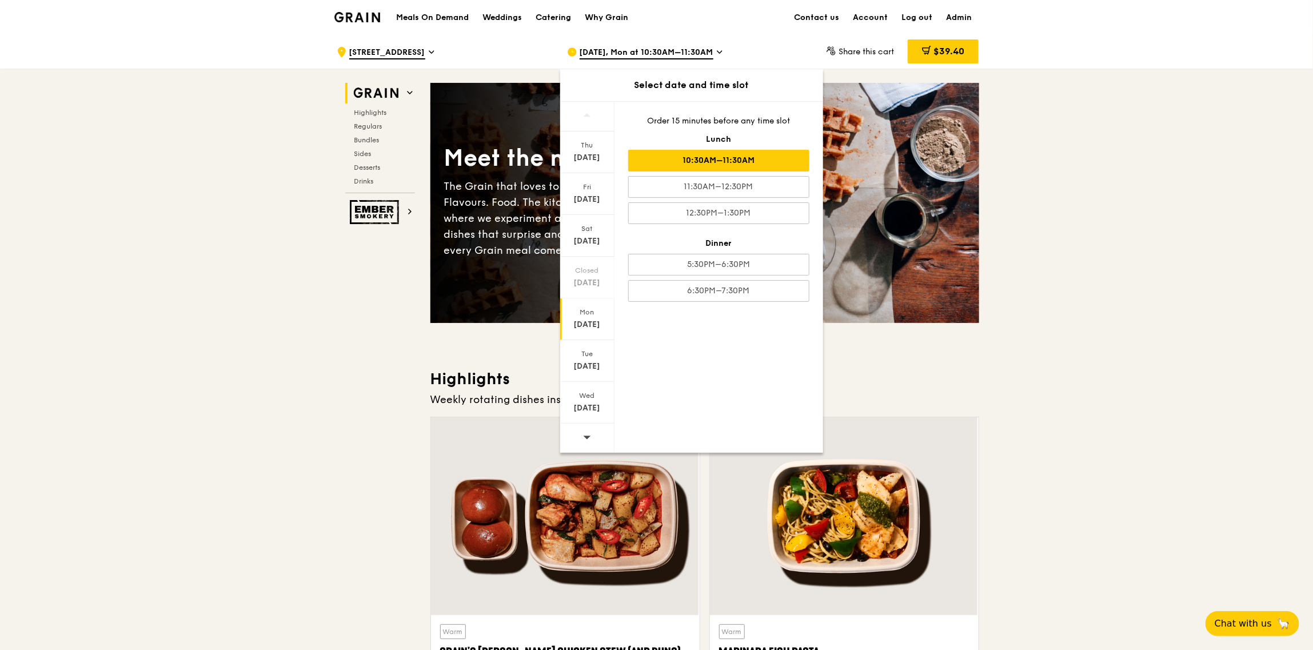
click at [975, 388] on h3 "Highlights" at bounding box center [704, 379] width 549 height 21
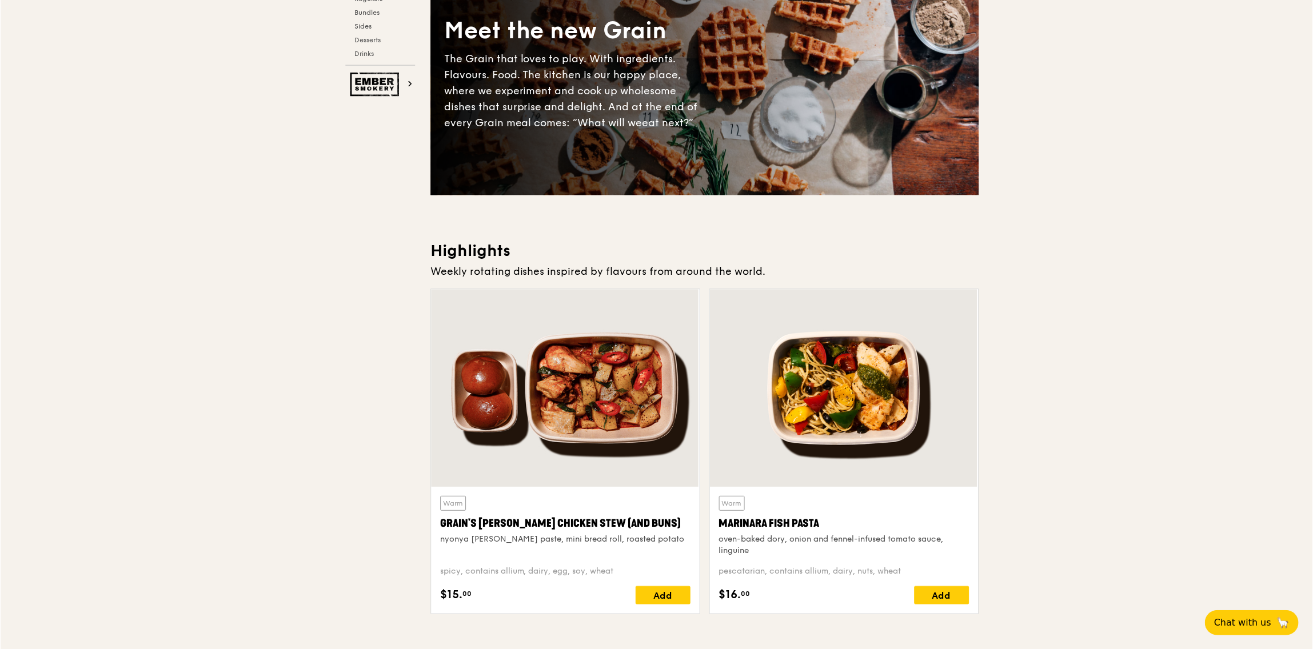
scroll to position [130, 0]
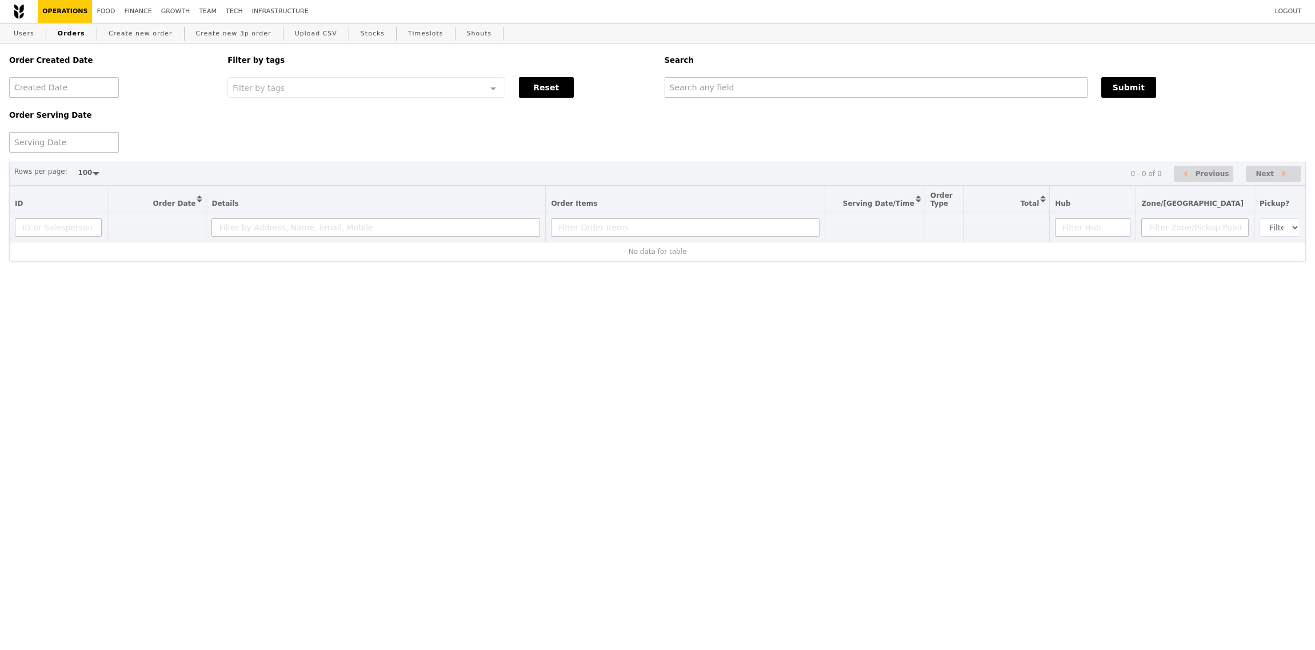
select select "100"
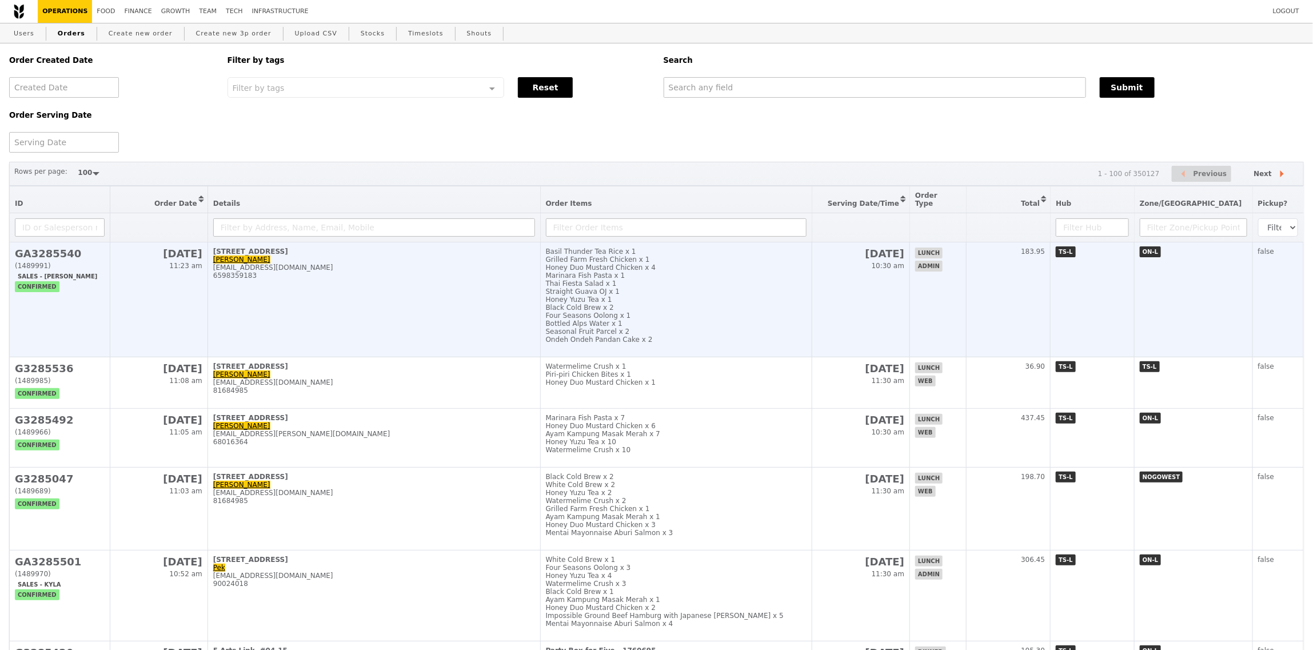
click at [492, 304] on td "30 Pasir Panjang Road, #08-31 Jee Yen jeeyen.chin@nike.com 6598359183" at bounding box center [374, 299] width 333 height 115
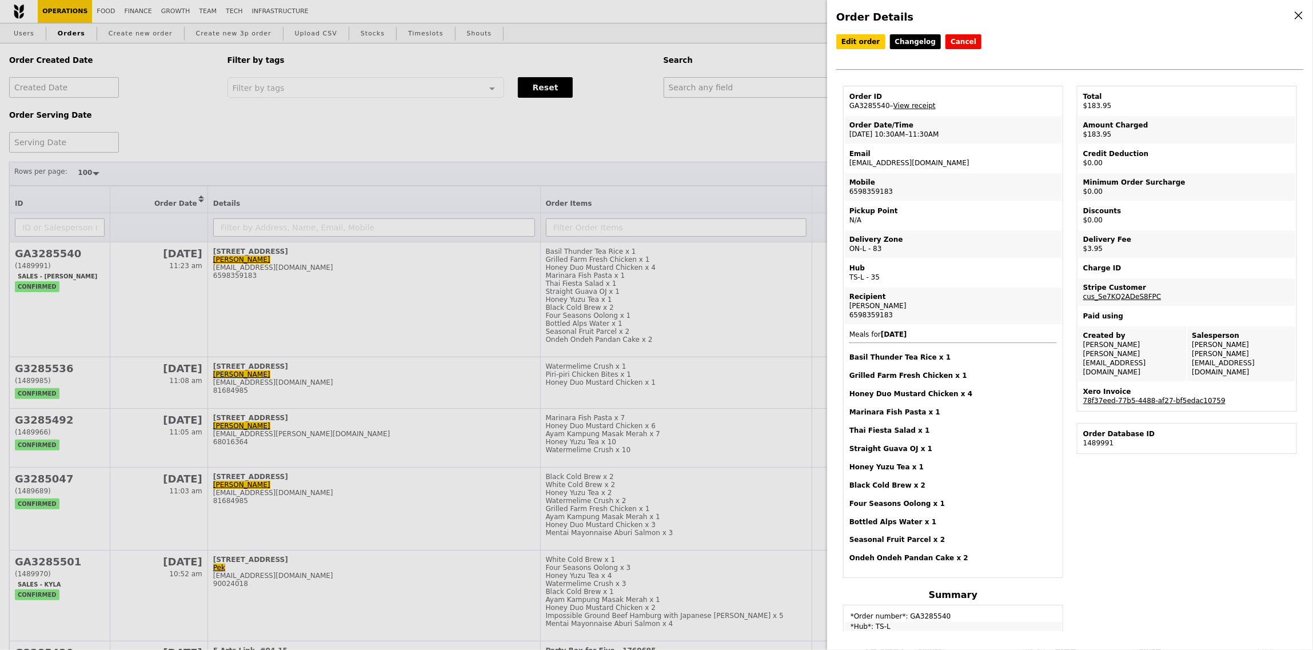
click at [1165, 397] on link "78f37eed-77b5-4488-af27-bf5edac10759" at bounding box center [1154, 401] width 142 height 8
